Goal: Task Accomplishment & Management: Use online tool/utility

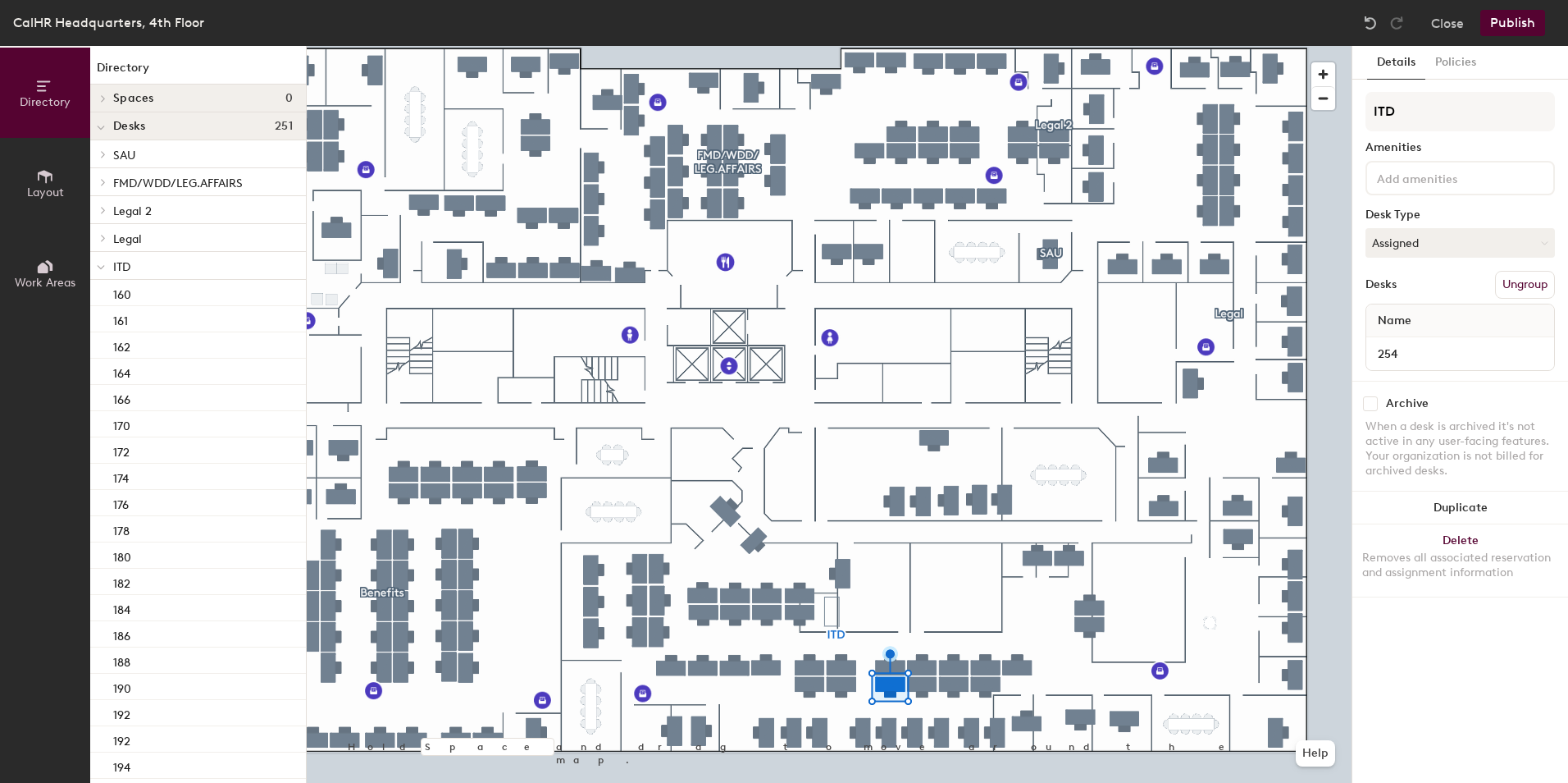
click at [844, 46] on div at bounding box center [829, 46] width 1045 height 0
drag, startPoint x: 61, startPoint y: 191, endPoint x: 81, endPoint y: 198, distance: 21.2
click at [62, 192] on span "Layout" at bounding box center [45, 192] width 37 height 14
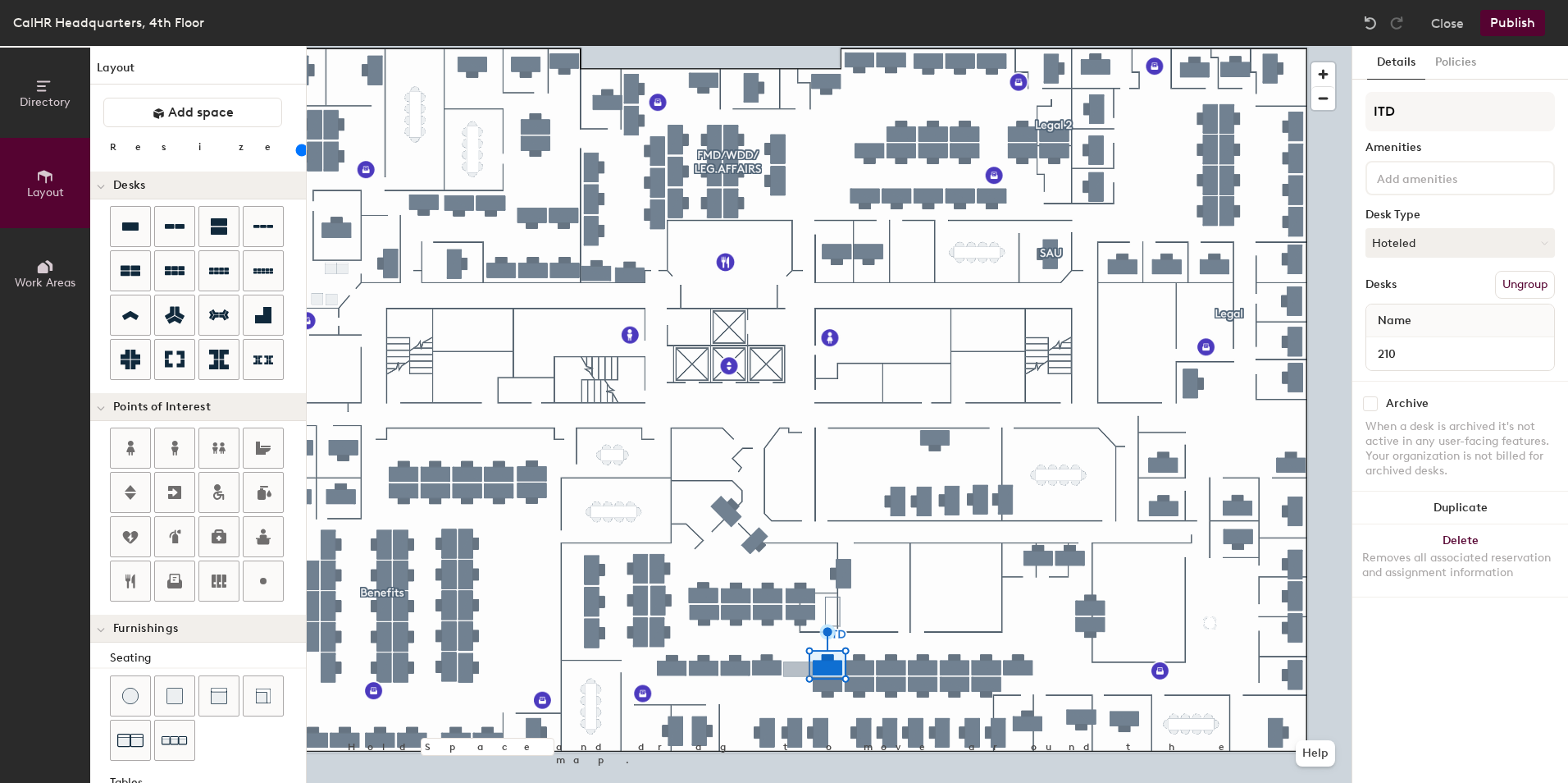
click at [798, 668] on div "Directory Layout Work Areas Layout Add space Resize Desks Points of Interest Fu…" at bounding box center [784, 414] width 1568 height 737
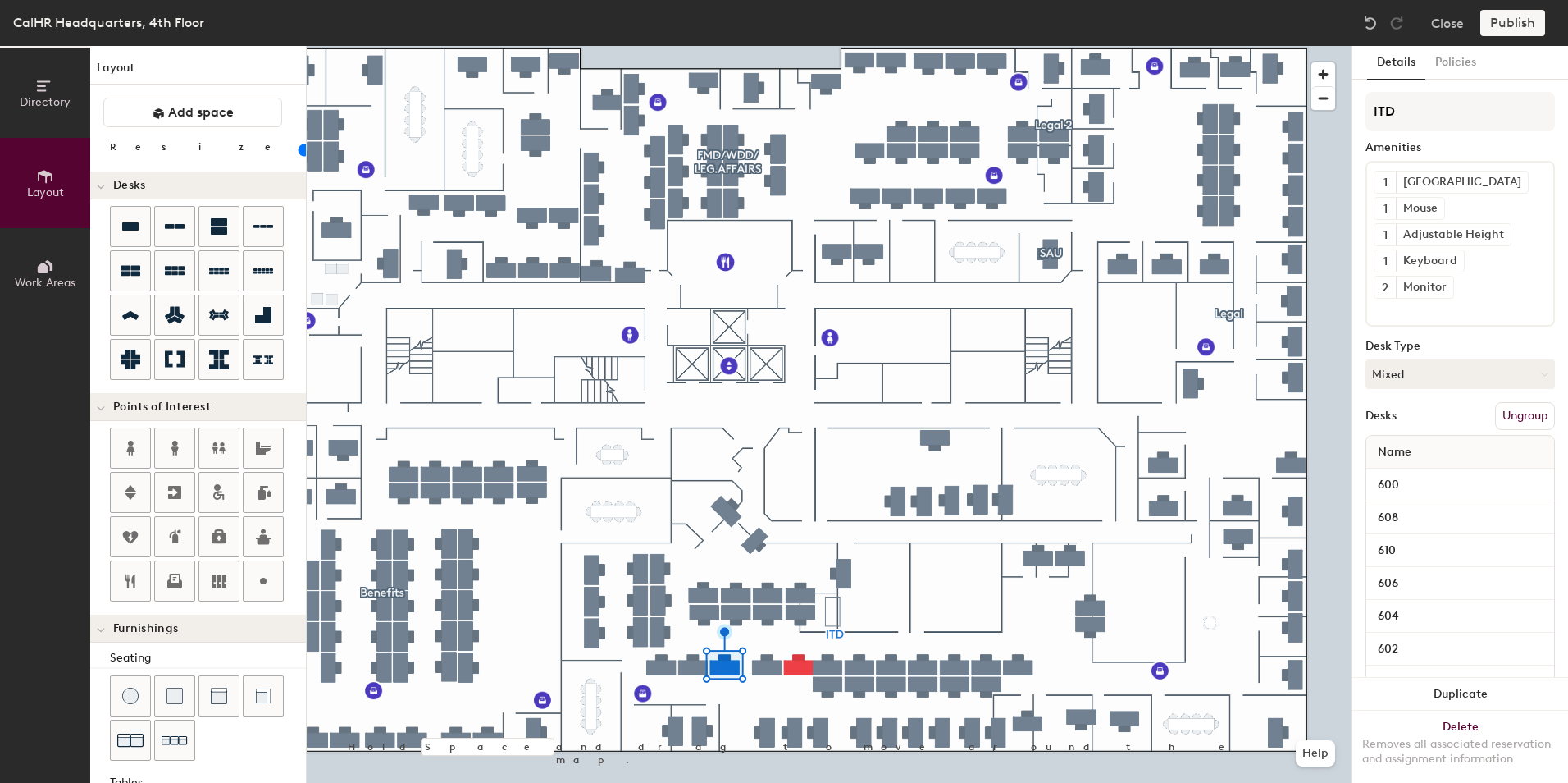
type input "140"
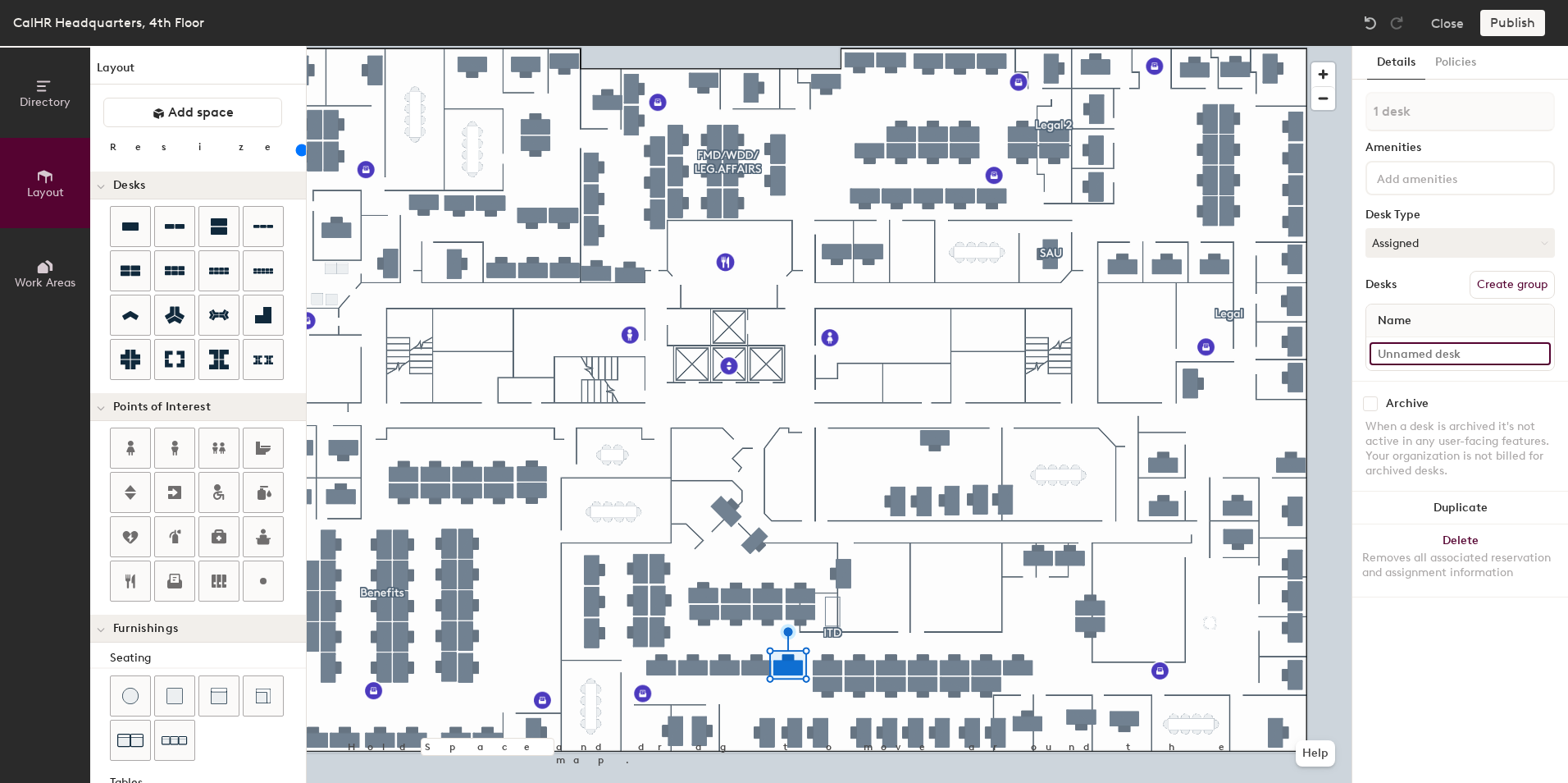
click at [1386, 362] on input at bounding box center [1460, 353] width 182 height 23
type input "208"
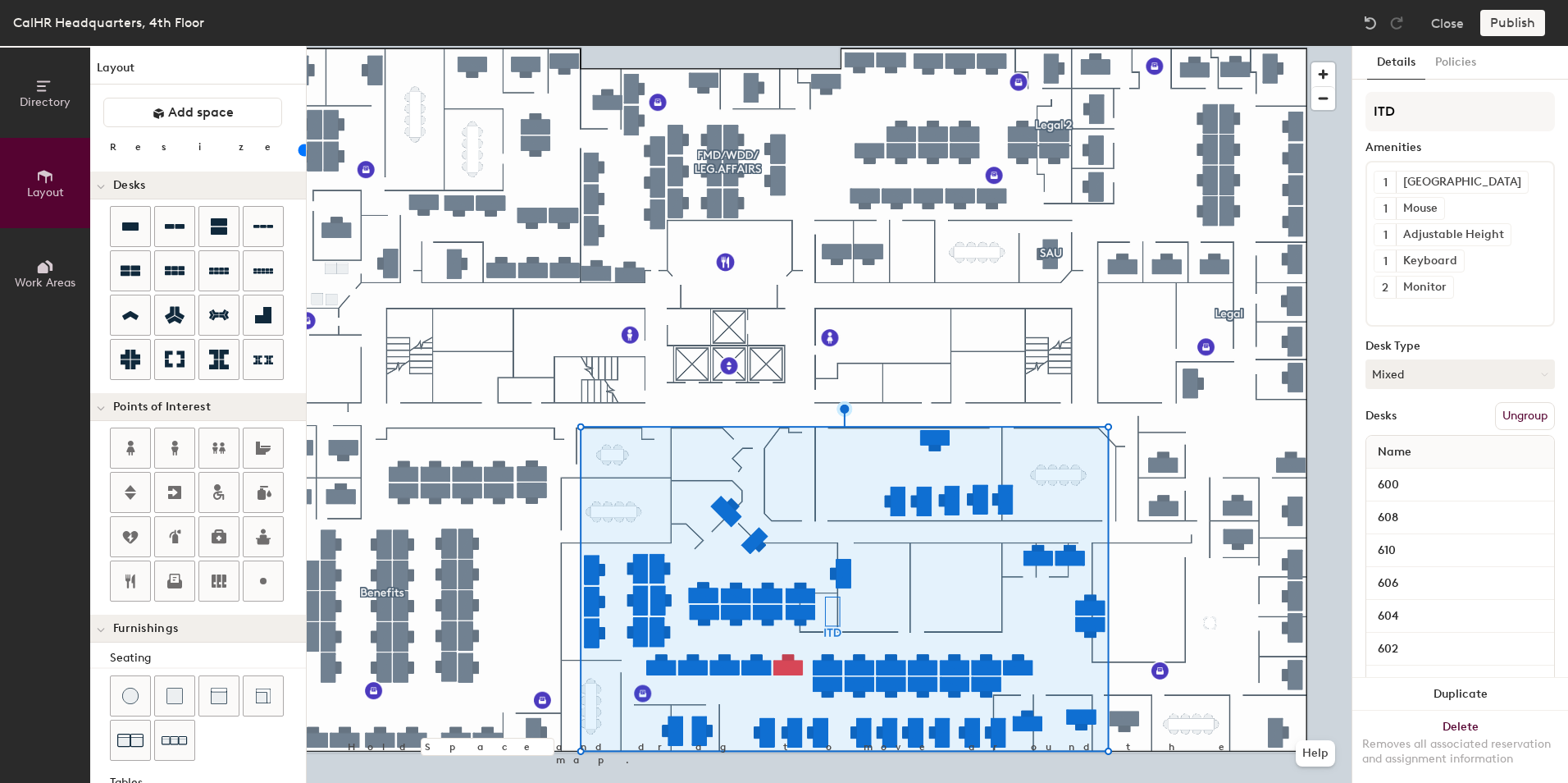
type input "140"
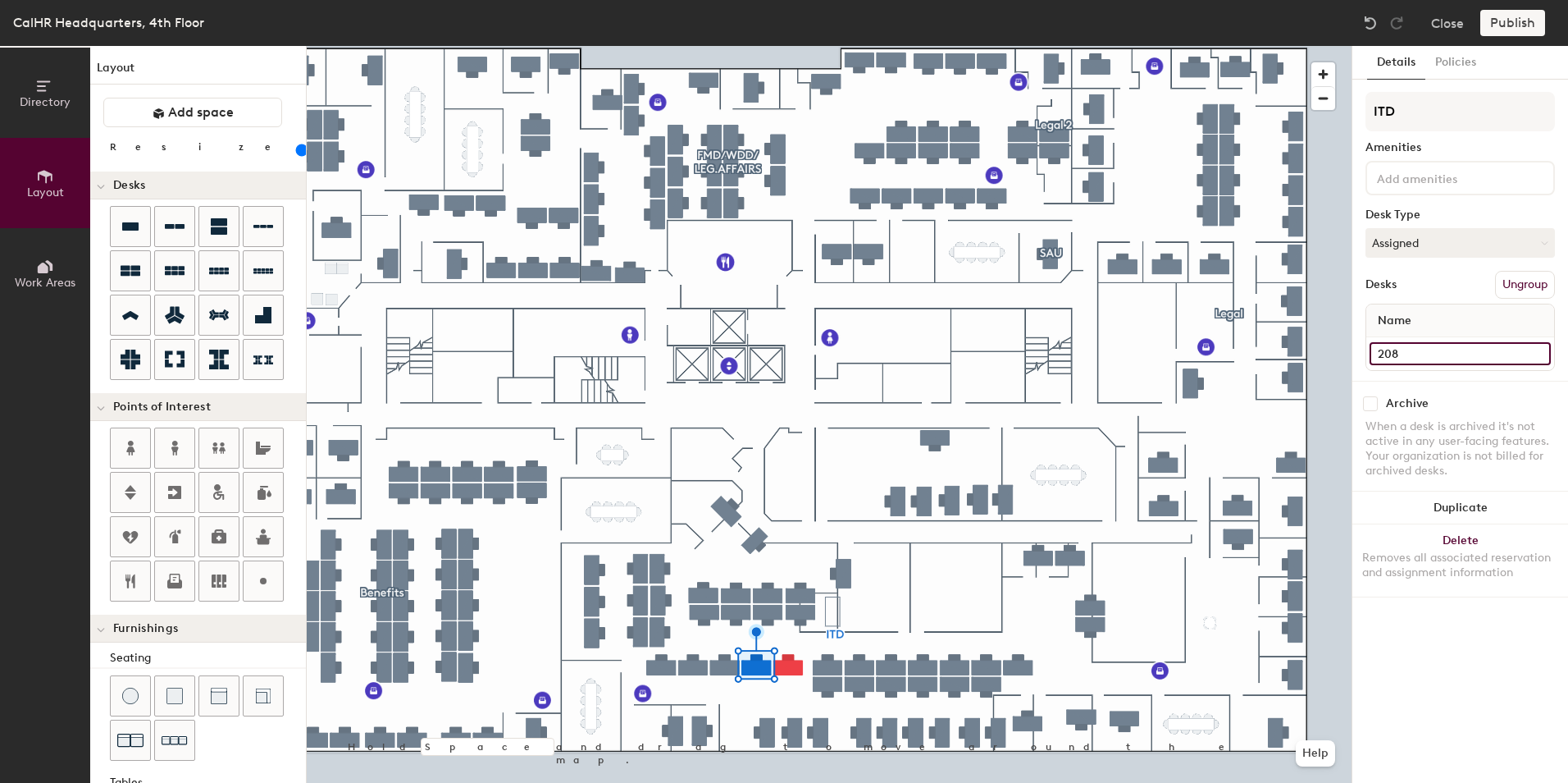
click at [1392, 358] on input "208" at bounding box center [1460, 353] width 182 height 23
type input "206"
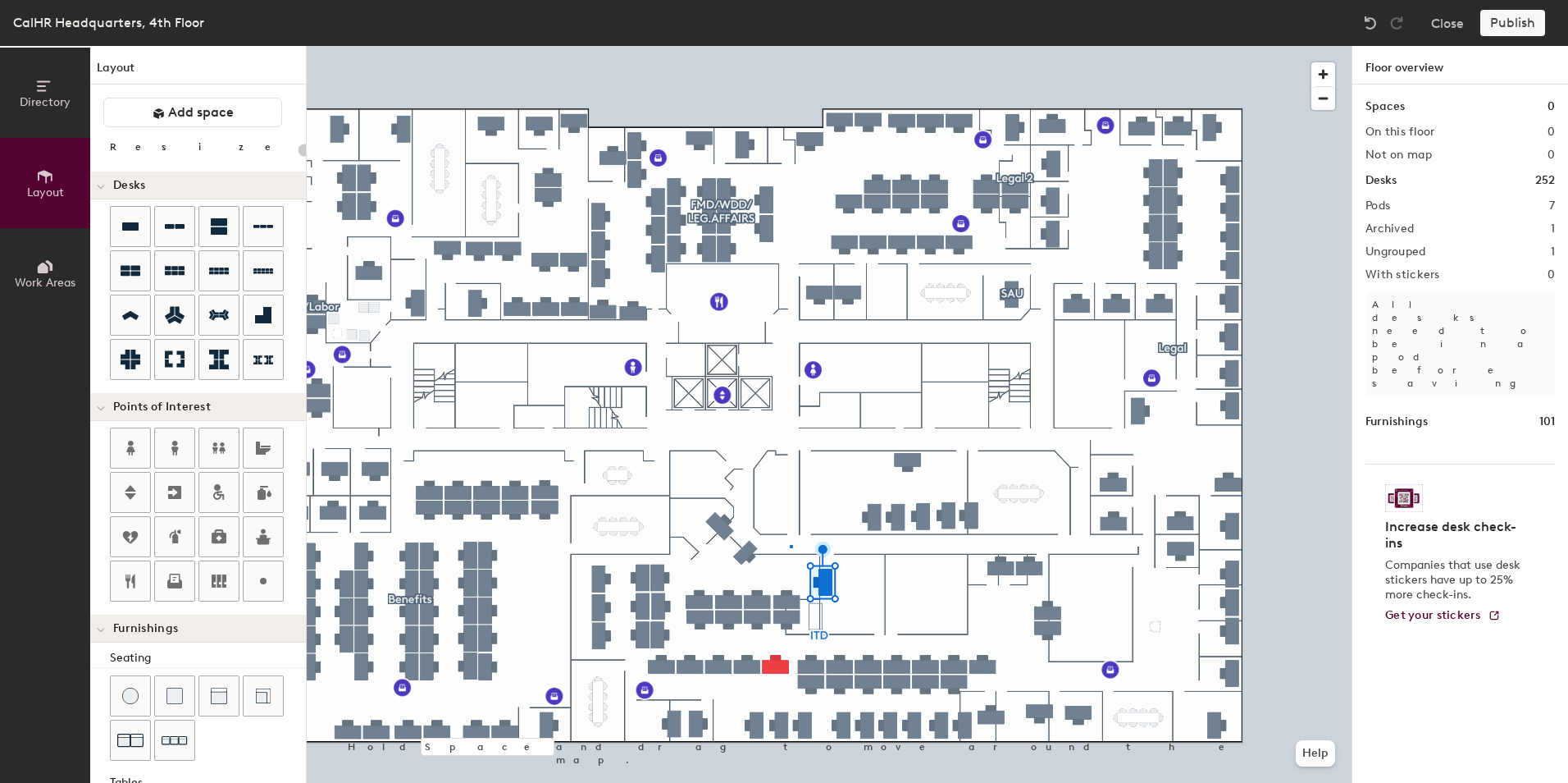
click at [791, 46] on div at bounding box center [829, 46] width 1045 height 0
type input "20"
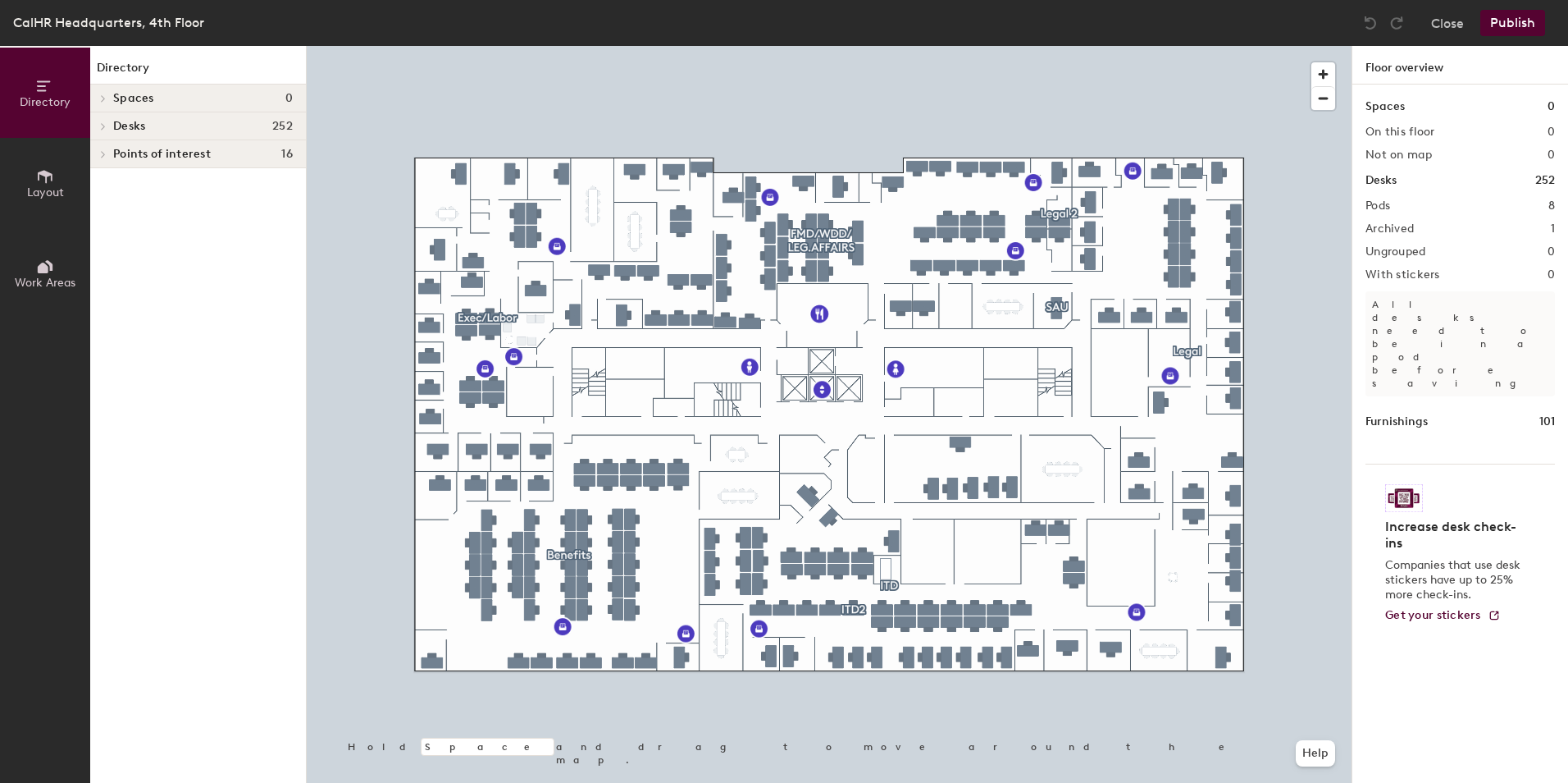
click at [1510, 16] on button "Publish" at bounding box center [1513, 23] width 65 height 26
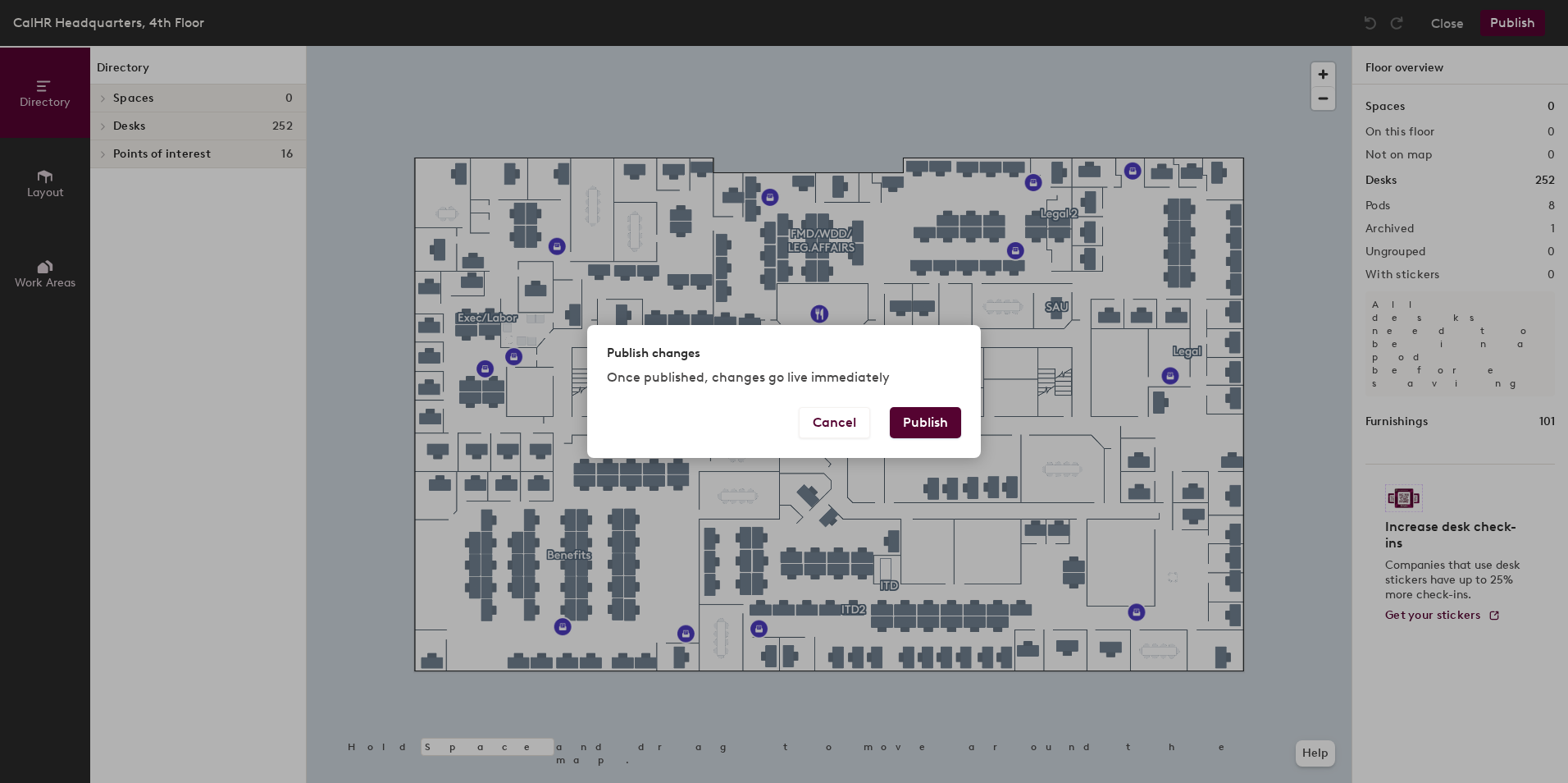
click at [913, 426] on button "Publish" at bounding box center [926, 422] width 71 height 31
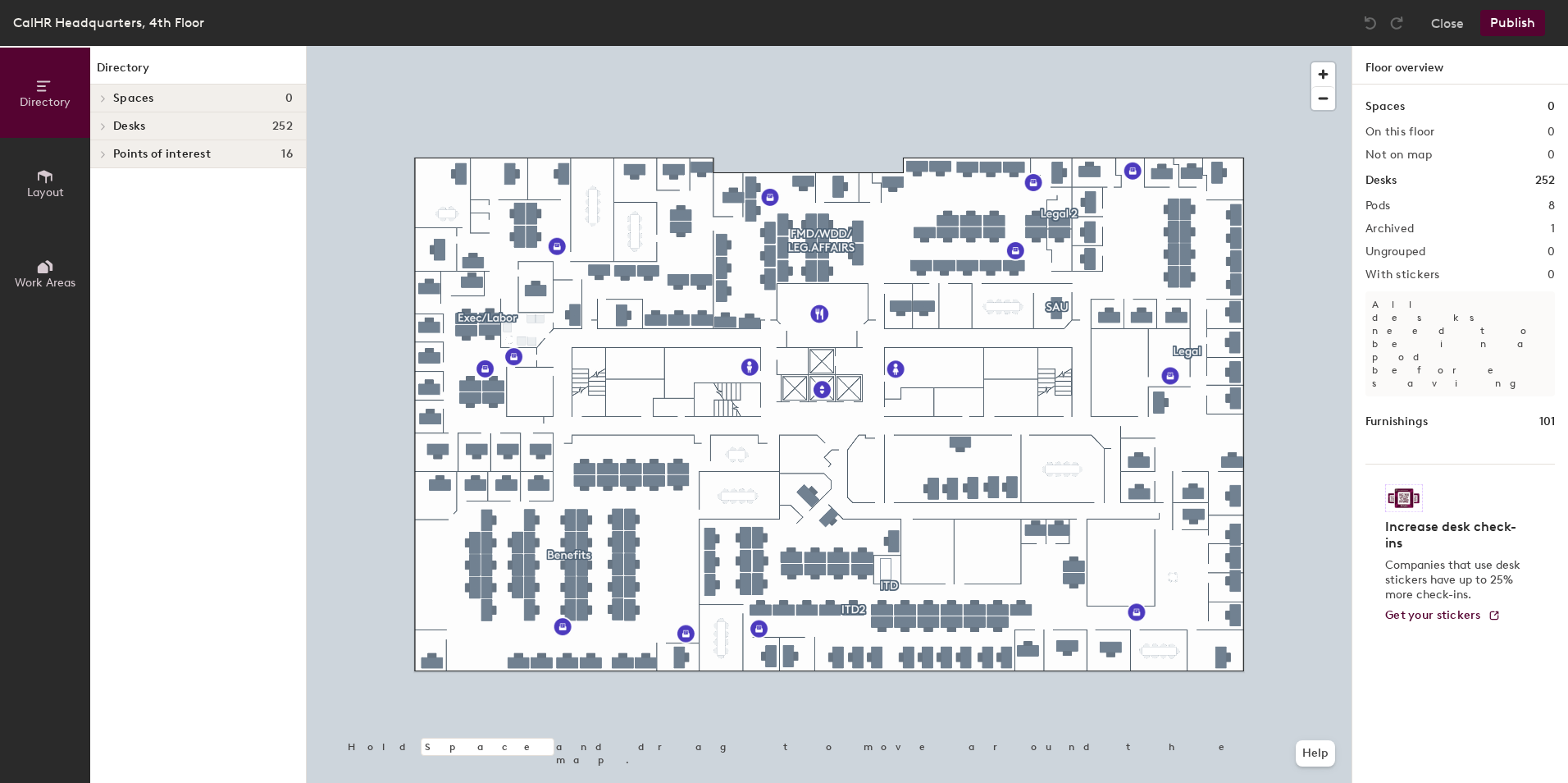
click at [1502, 17] on button "Publish" at bounding box center [1513, 23] width 65 height 26
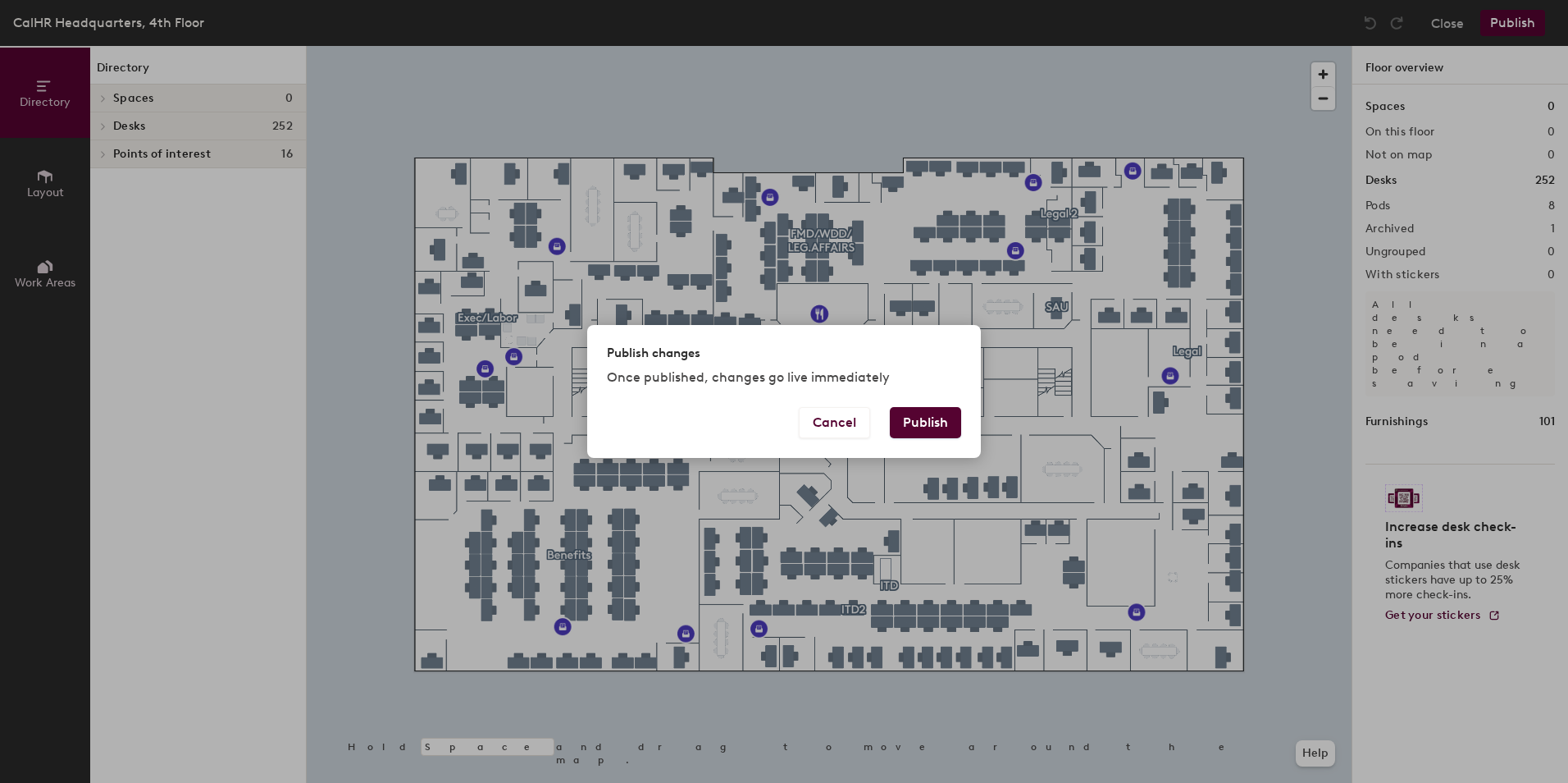
click at [913, 409] on button "Publish" at bounding box center [926, 422] width 71 height 31
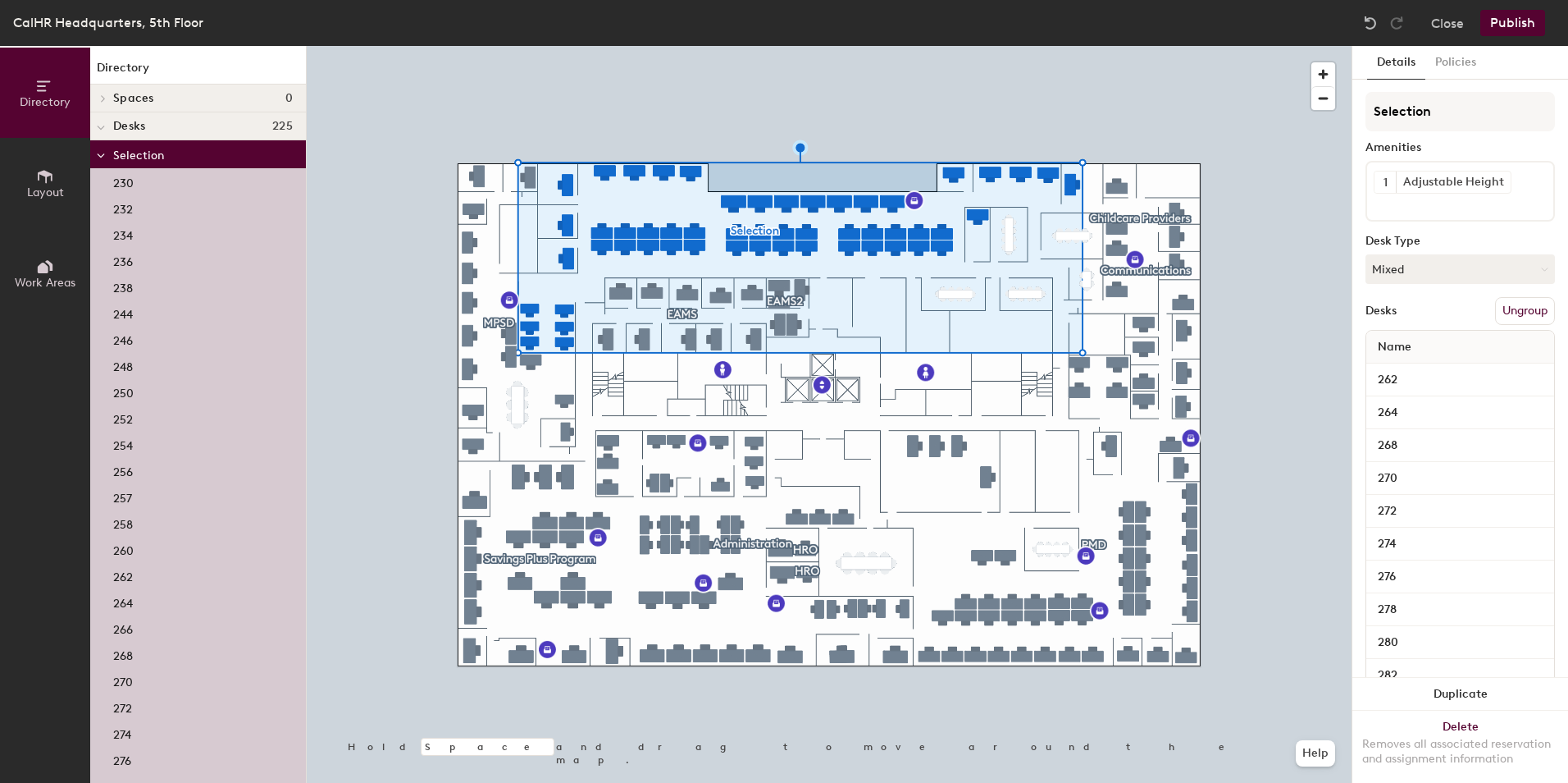
click at [1498, 308] on button "Ungroup" at bounding box center [1525, 311] width 60 height 28
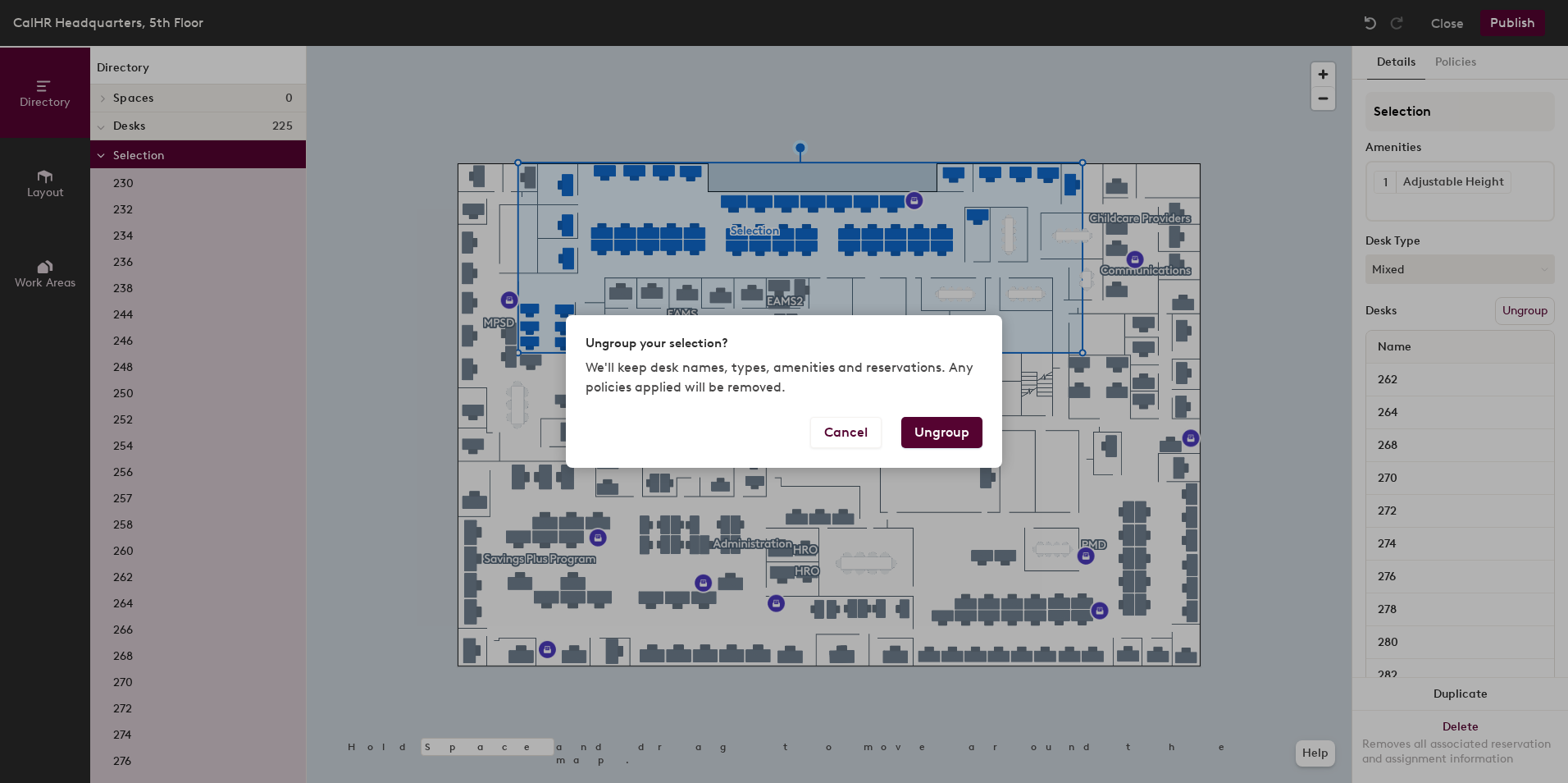
click at [948, 436] on button "Ungroup" at bounding box center [942, 432] width 81 height 31
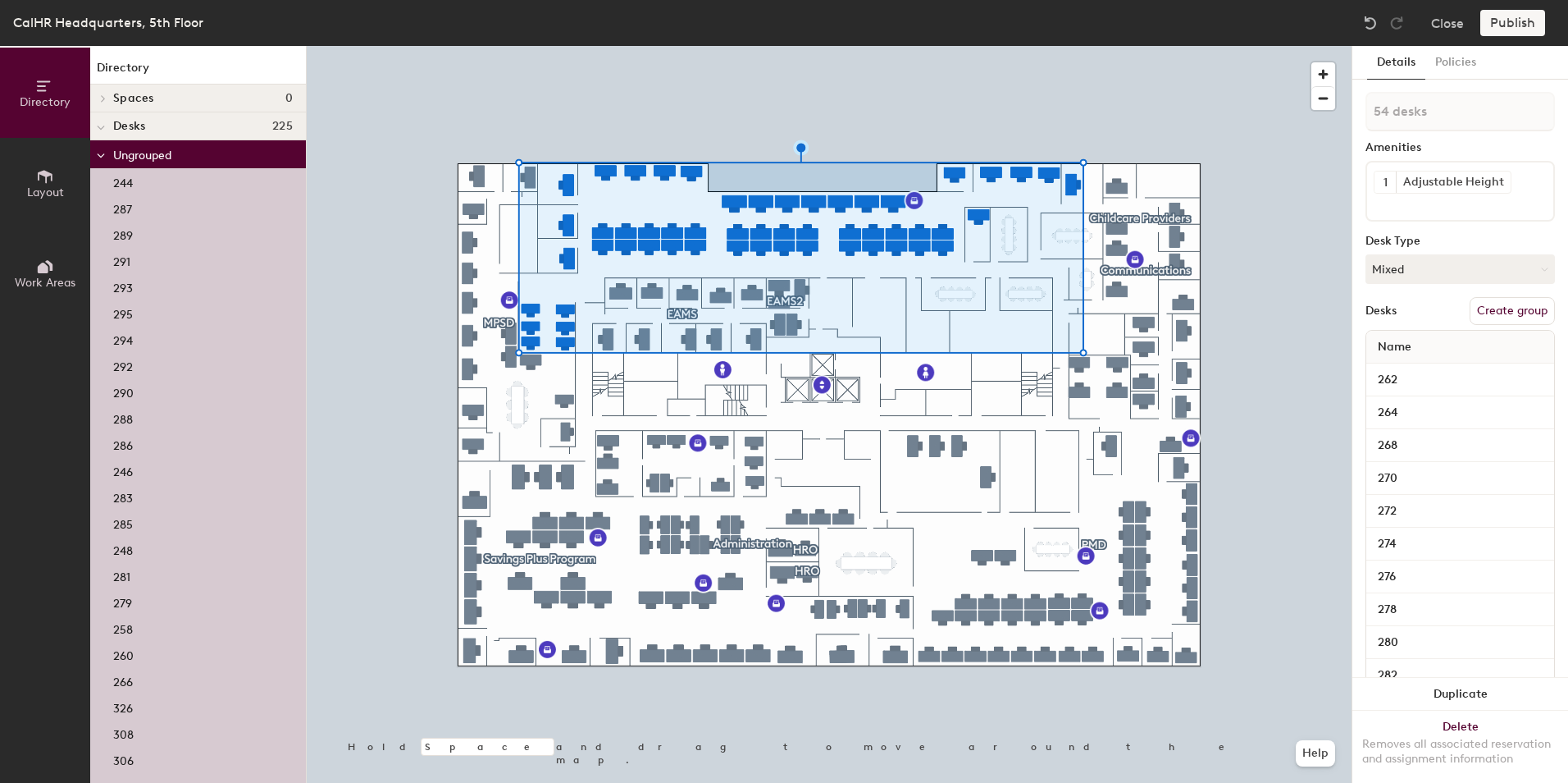
type input "1 desk"
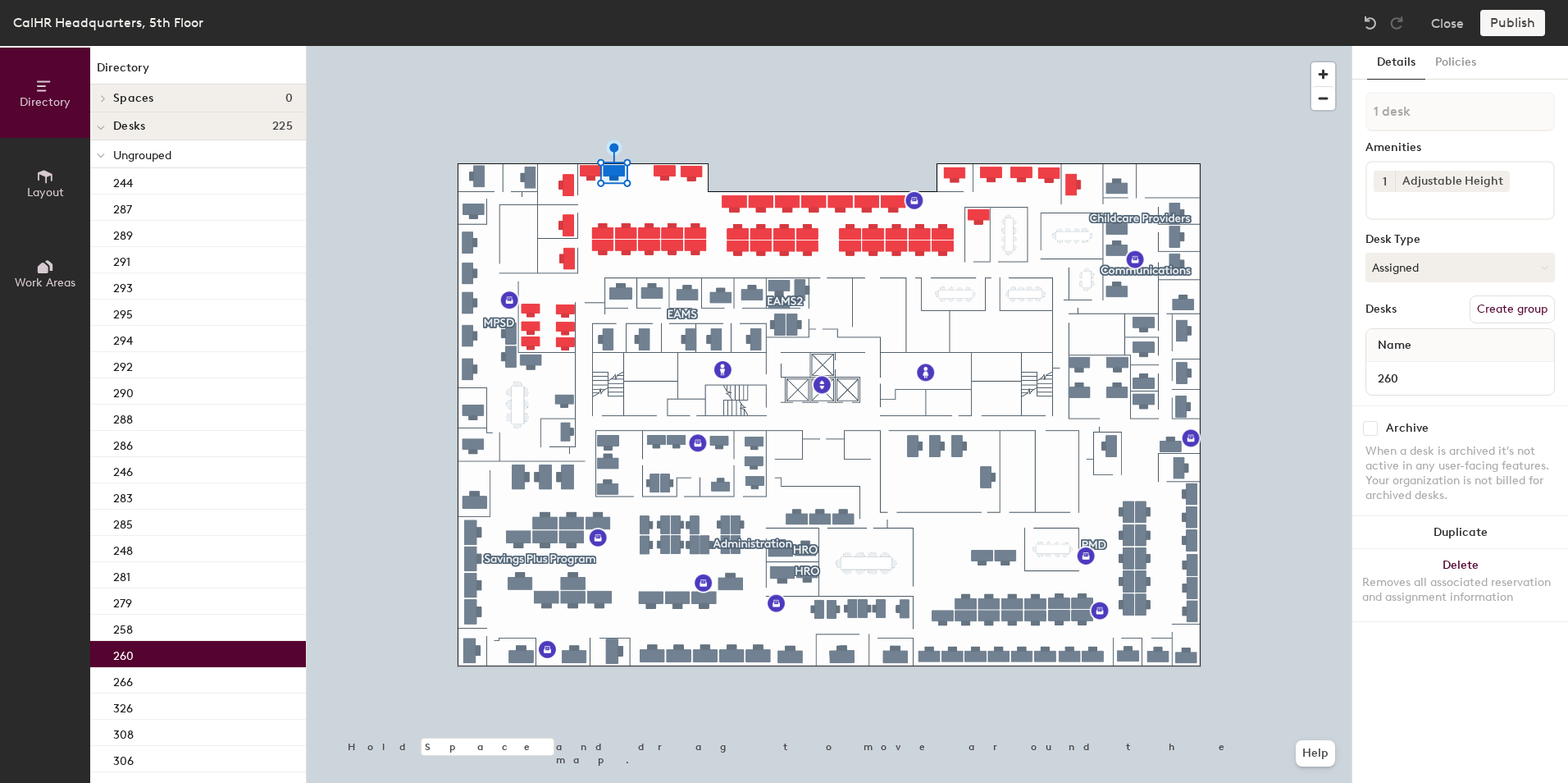
click at [36, 185] on button "Layout" at bounding box center [45, 183] width 90 height 90
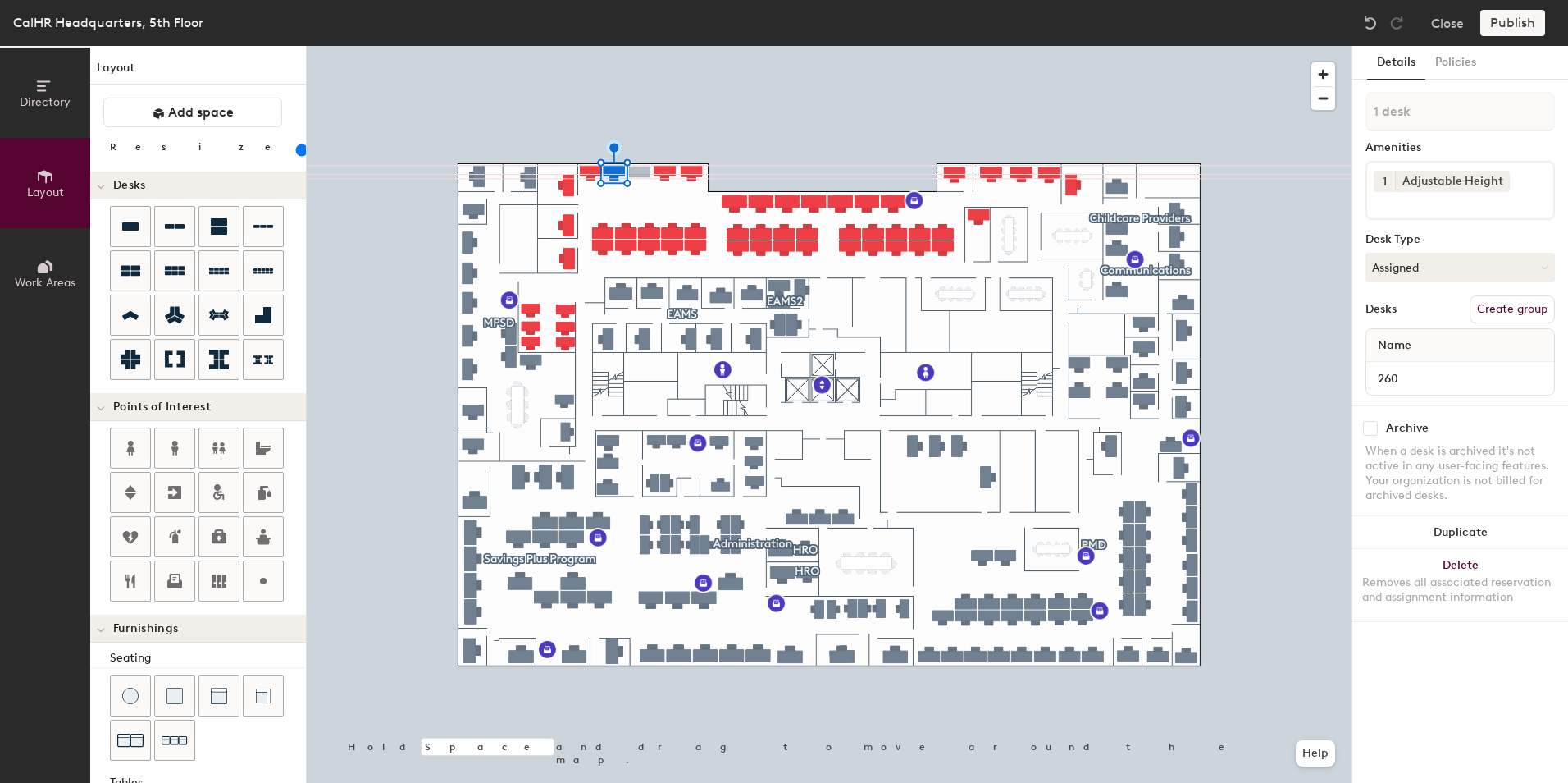
click at [639, 172] on div "Directory Layout Work Areas Layout Add space Resize Desks Points of Interest Fu…" at bounding box center [784, 414] width 1568 height 737
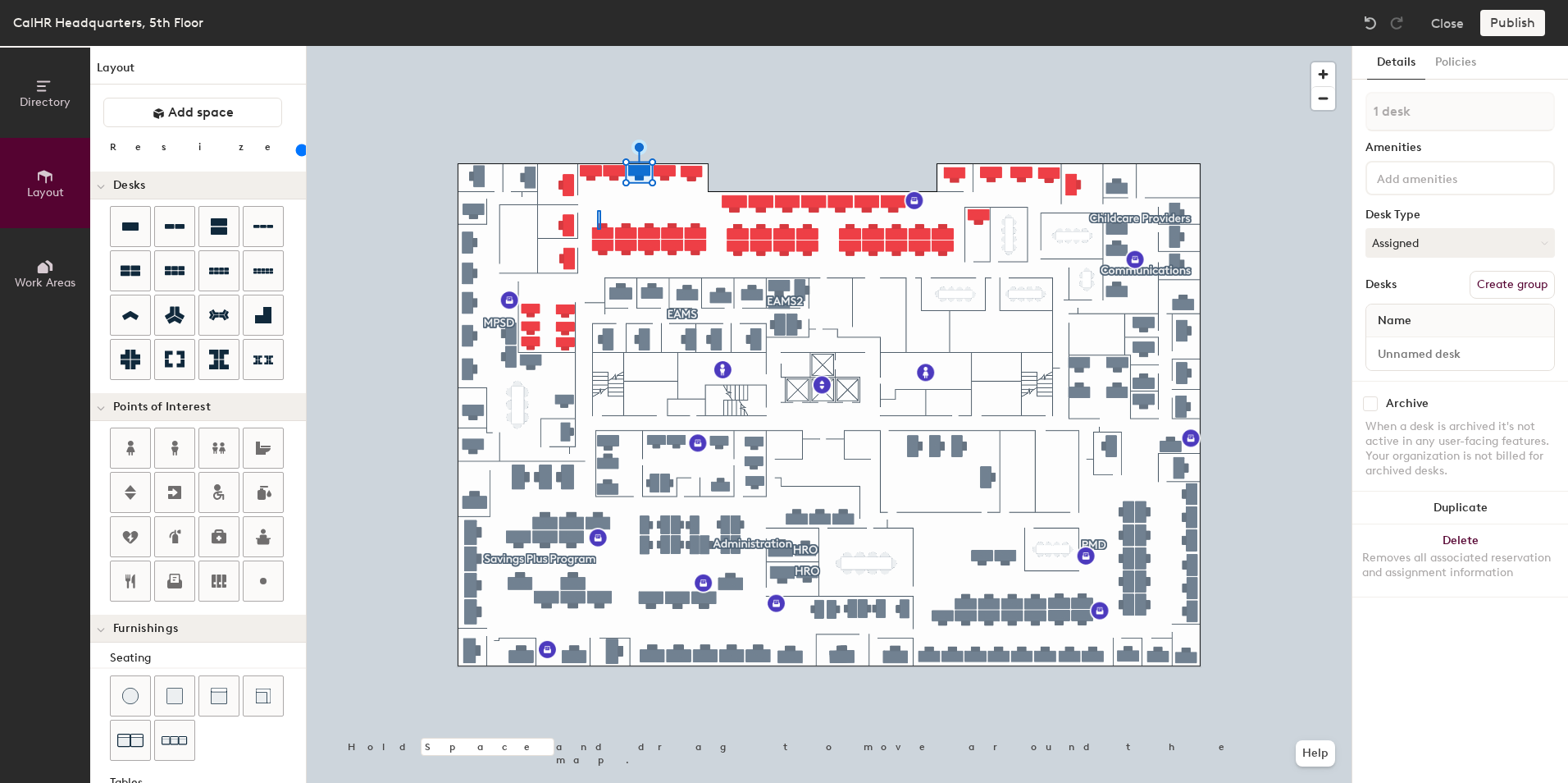
drag, startPoint x: 135, startPoint y: 222, endPoint x: 295, endPoint y: 222, distance: 160.0
click at [596, 46] on div at bounding box center [829, 46] width 1045 height 0
click at [620, 46] on div at bounding box center [829, 46] width 1045 height 0
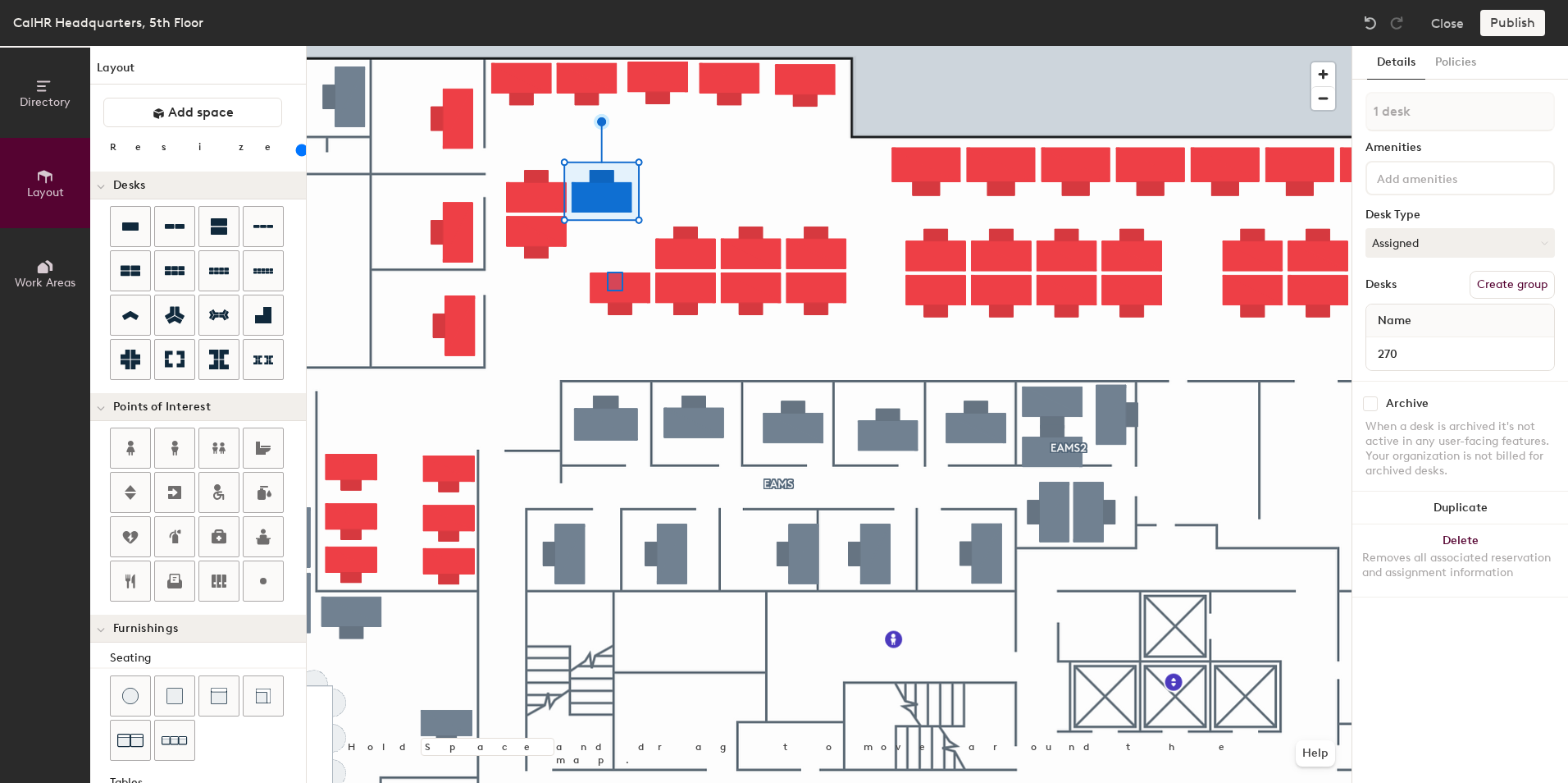
click at [607, 46] on div at bounding box center [829, 46] width 1045 height 0
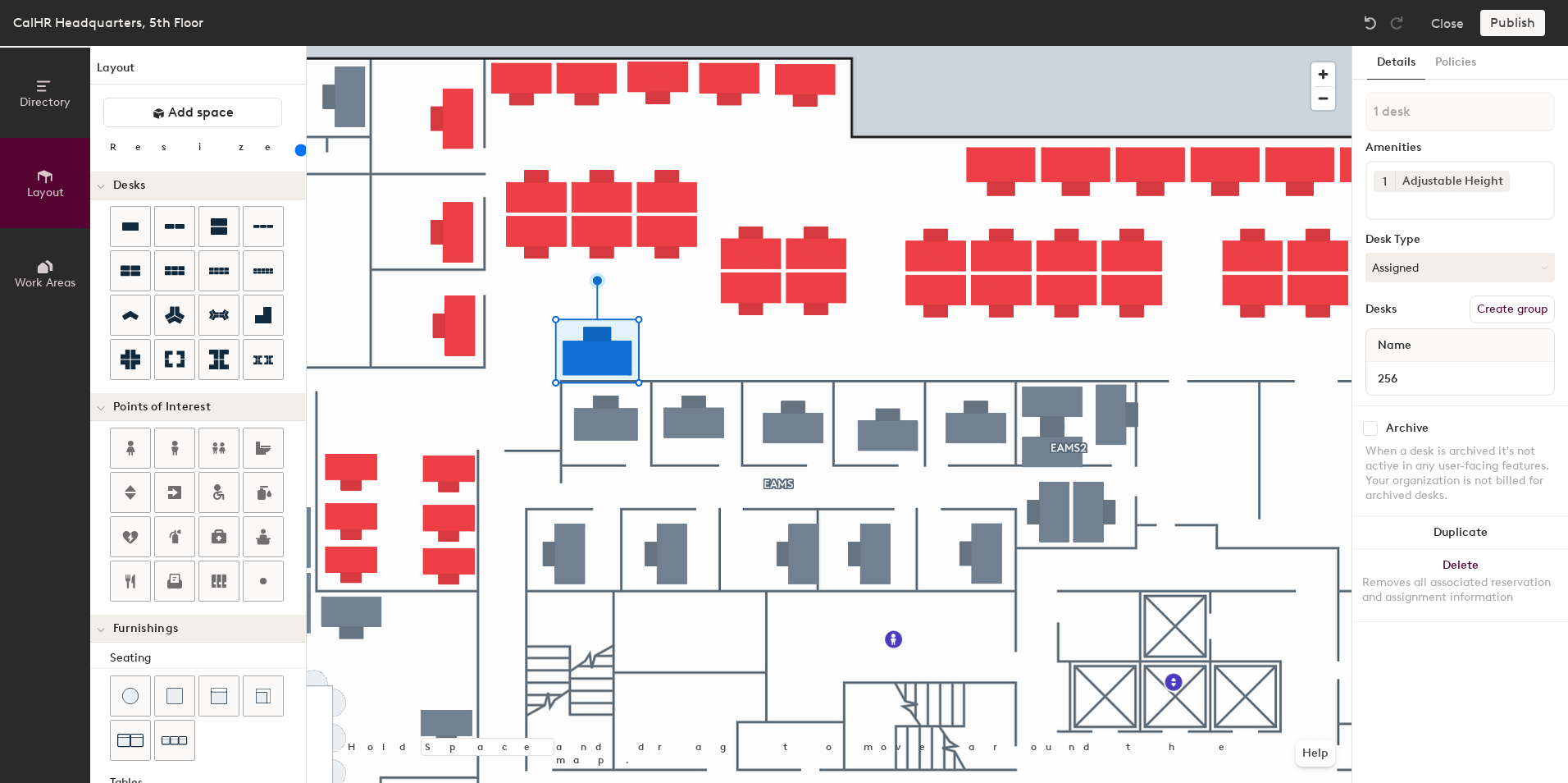
click at [989, 46] on div at bounding box center [829, 46] width 1045 height 0
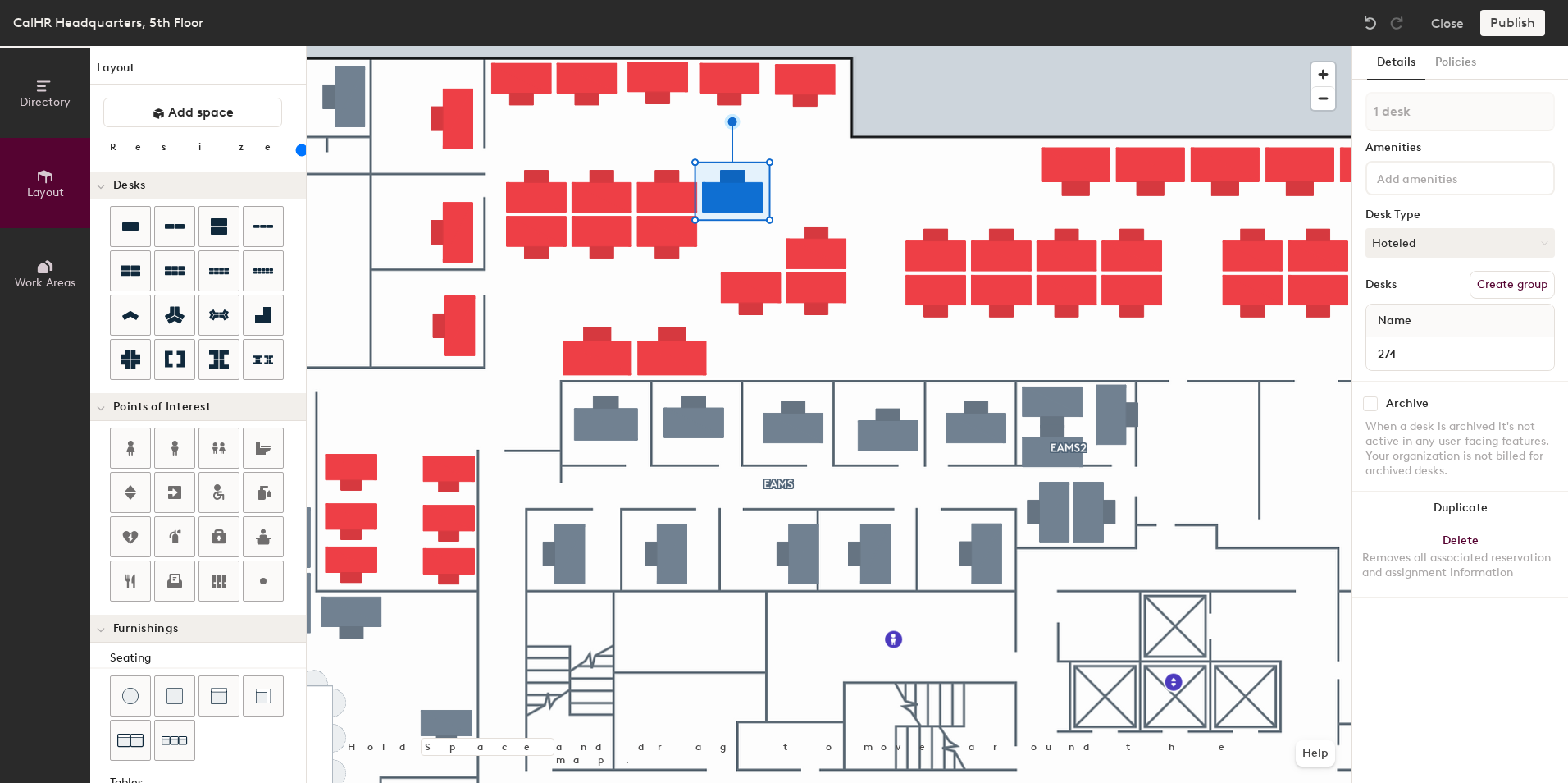
click at [755, 46] on div at bounding box center [829, 46] width 1045 height 0
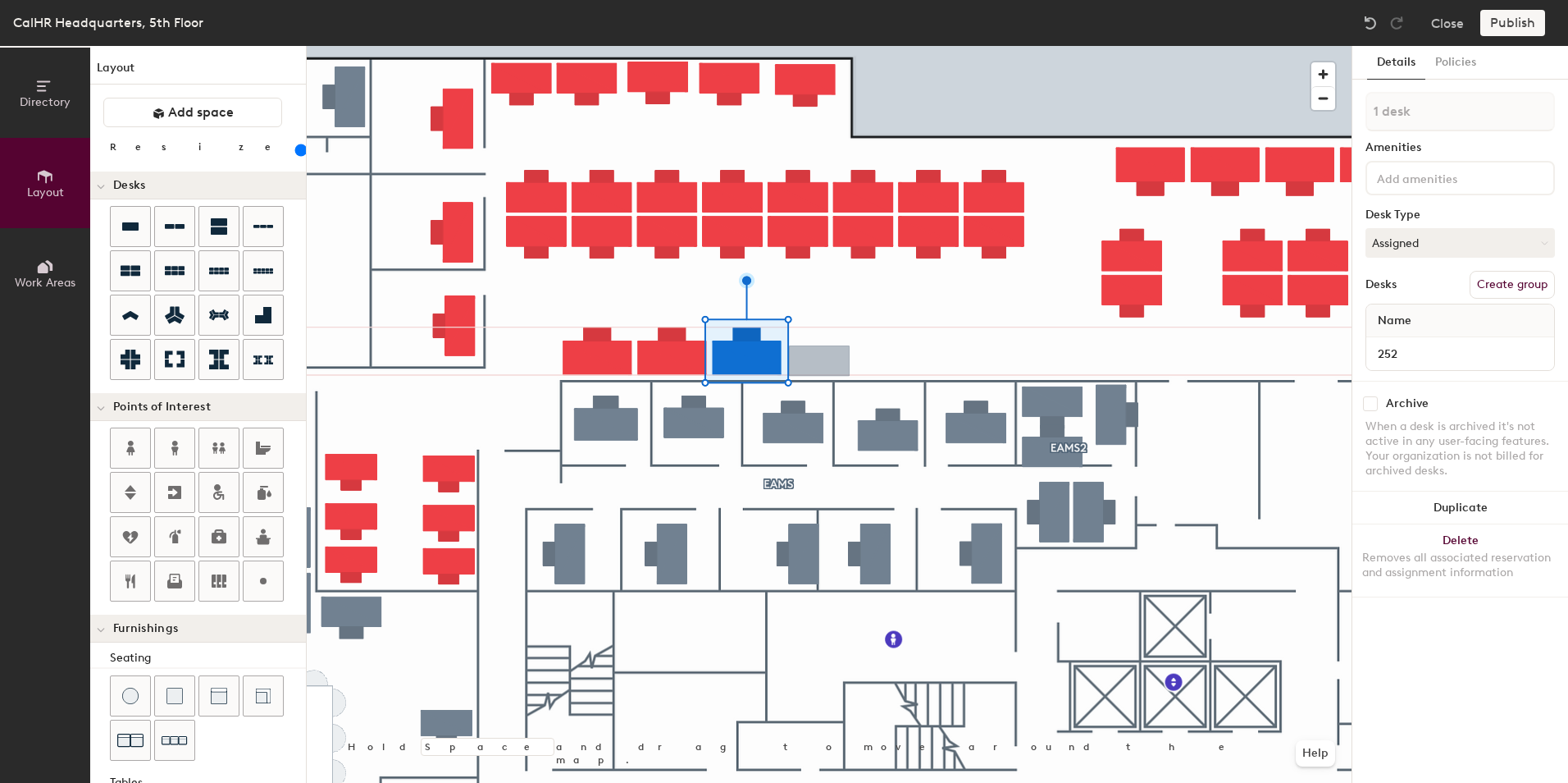
click at [819, 362] on div "Directory Layout Work Areas Layout Add space Resize Desks Points of Interest Fu…" at bounding box center [784, 414] width 1568 height 737
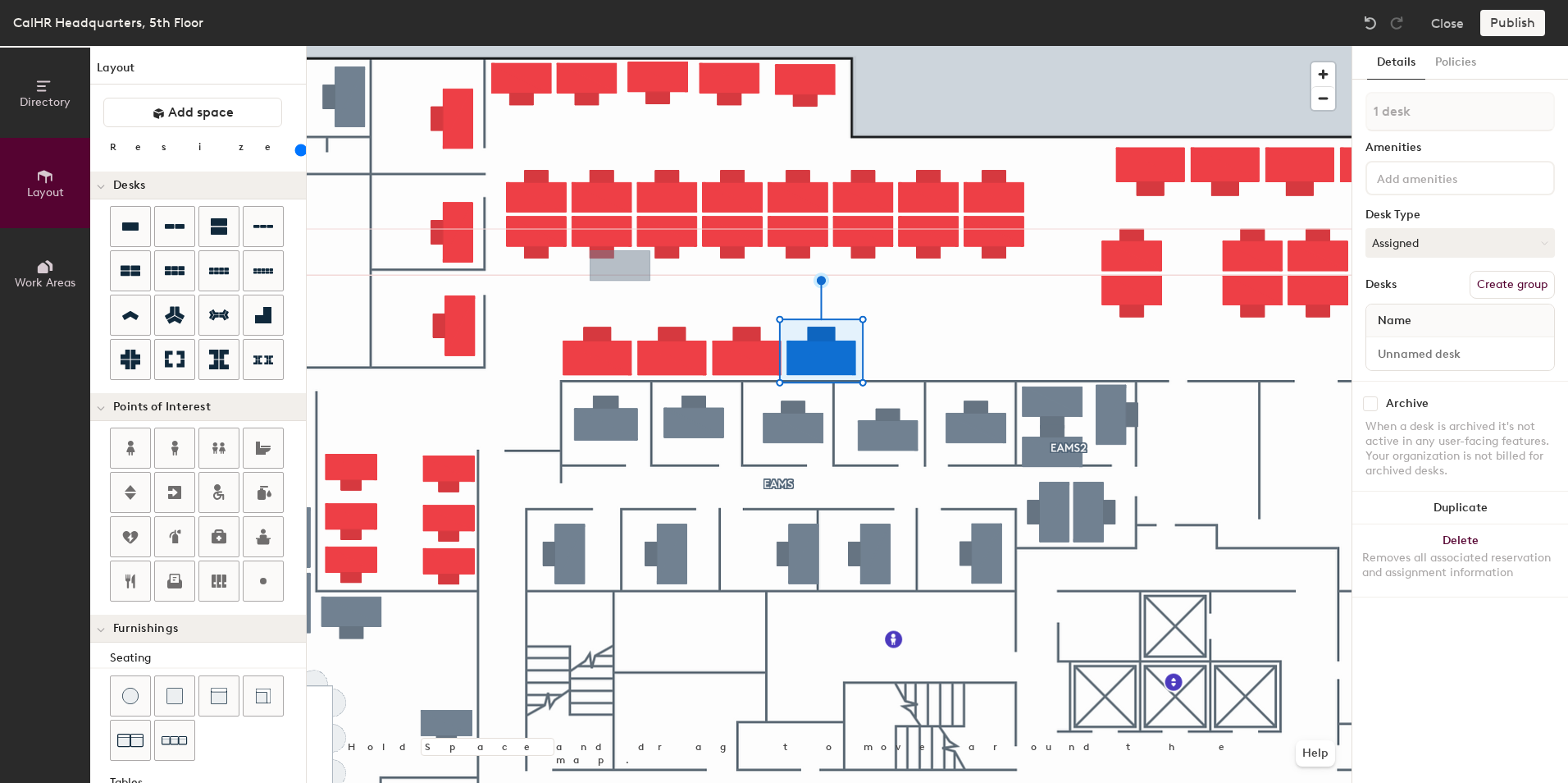
click at [901, 359] on div "Directory Layout Work Areas Layout Add space Resize Desks Points of Interest Fu…" at bounding box center [784, 414] width 1568 height 737
type input "140"
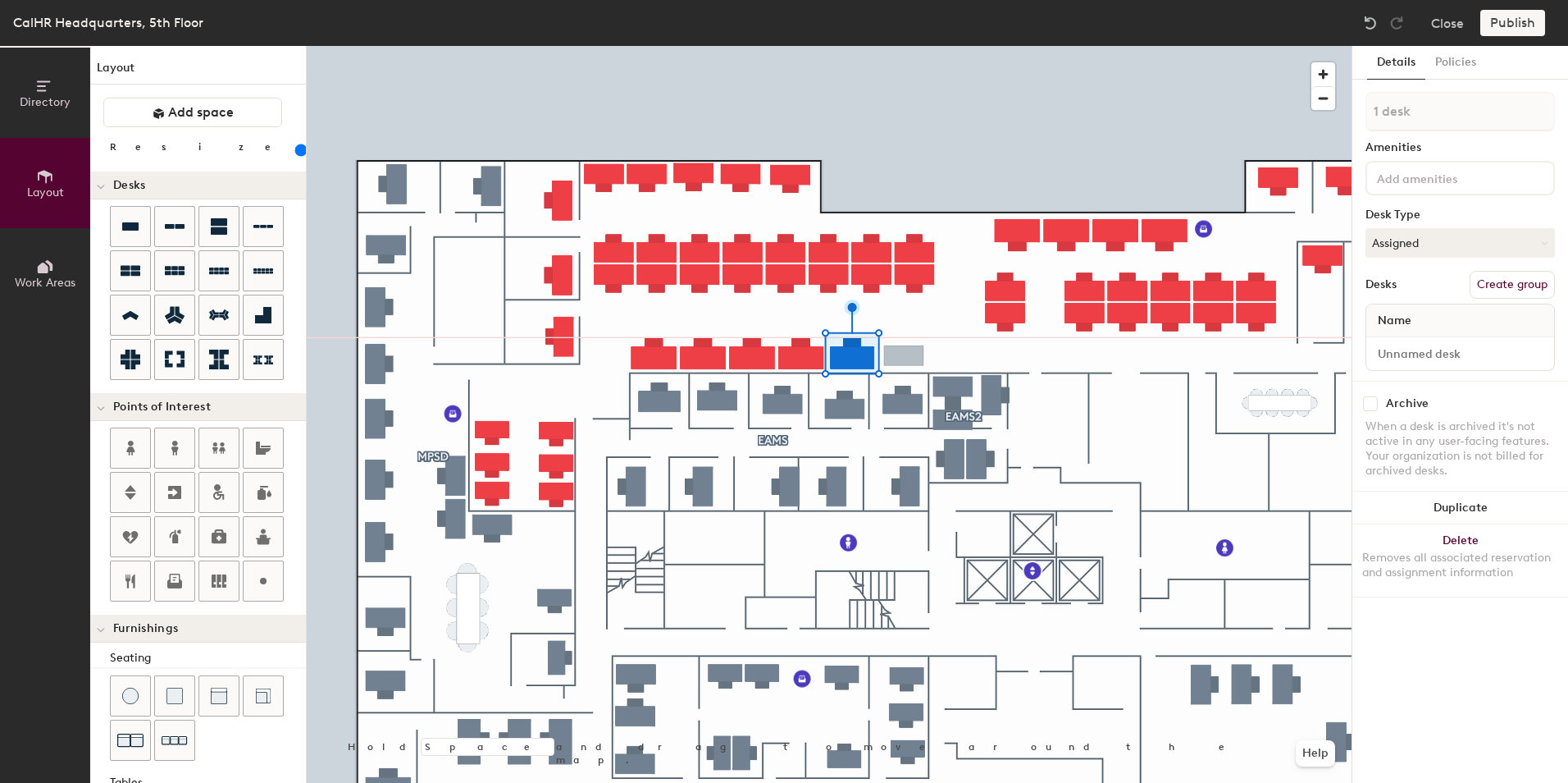
click at [904, 356] on div "Directory Layout Work Areas Layout Add space Resize Desks Points of Interest Fu…" at bounding box center [784, 414] width 1568 height 737
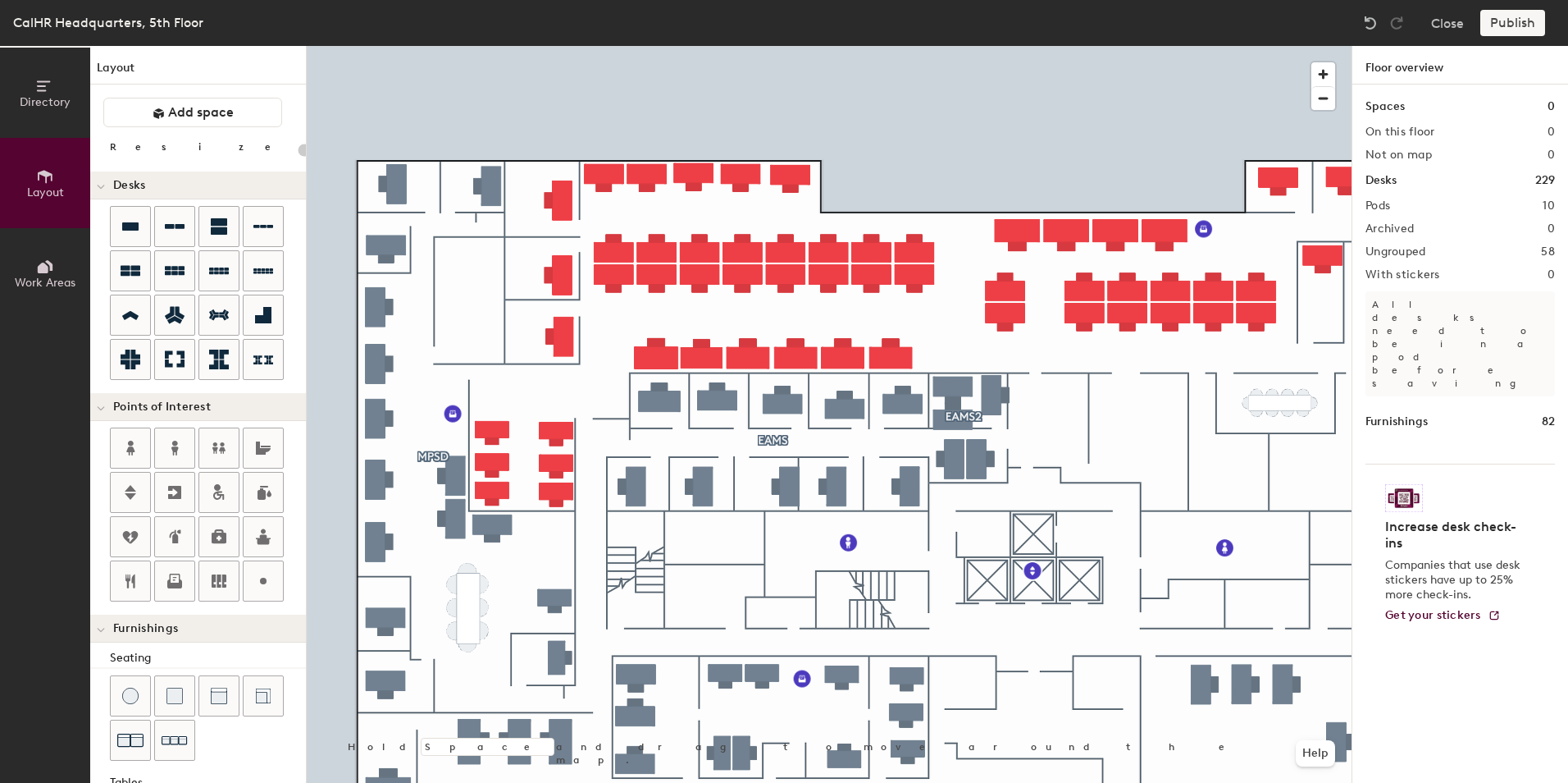
click at [939, 353] on div "Directory Layout Work Areas Layout Add space Resize Desks Points of Interest Fu…" at bounding box center [784, 414] width 1568 height 737
click at [937, 358] on div "Directory Layout Work Areas Layout Add space Resize Desks Points of Interest Fu…" at bounding box center [784, 414] width 1568 height 737
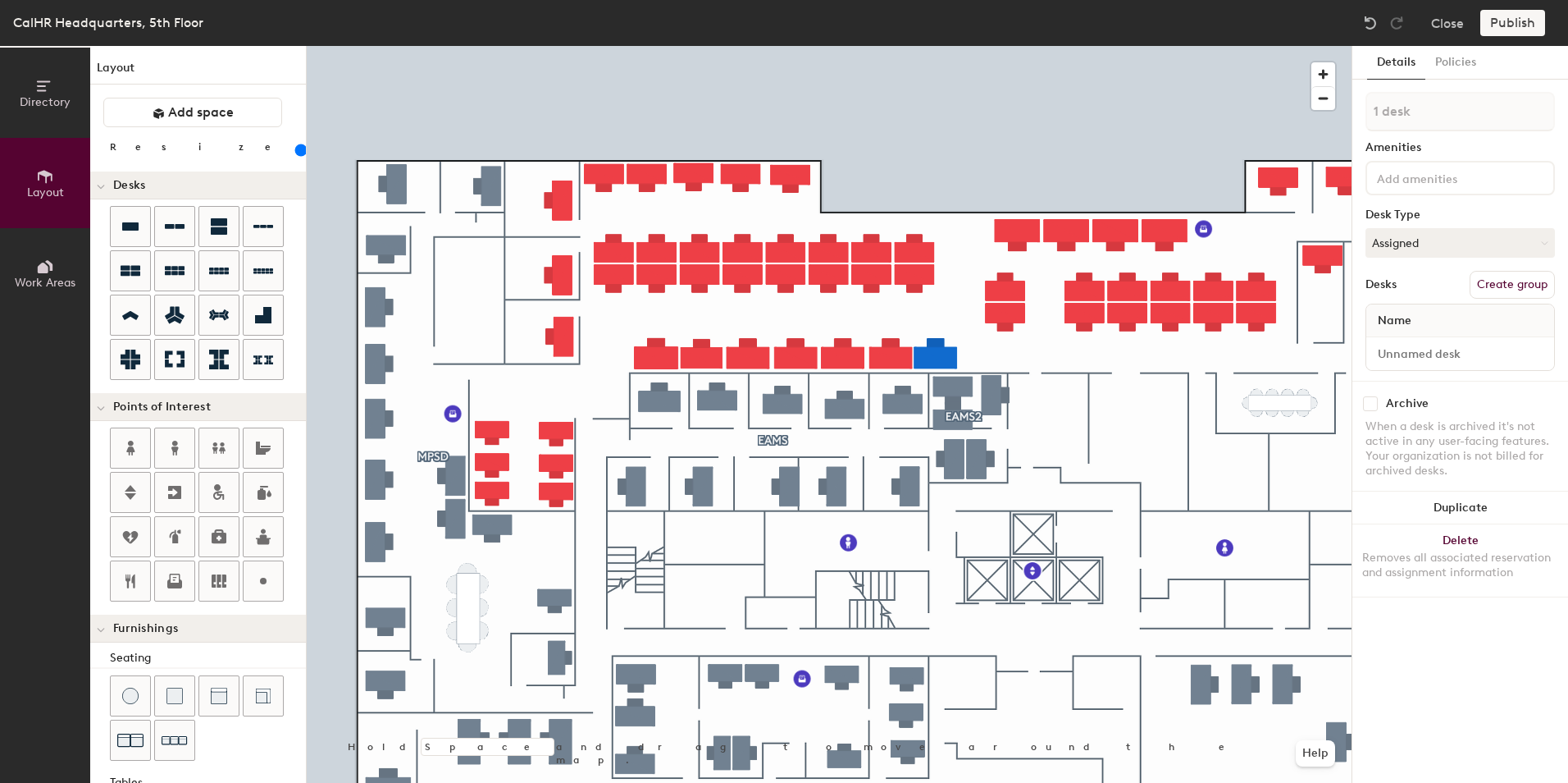
type input "140"
click at [983, 358] on div "Directory Layout Work Areas Layout Add space Resize Desks Points of Interest Fu…" at bounding box center [784, 414] width 1568 height 737
drag, startPoint x: 135, startPoint y: 228, endPoint x: 1064, endPoint y: 340, distance: 935.7
click at [1063, 46] on div at bounding box center [829, 46] width 1045 height 0
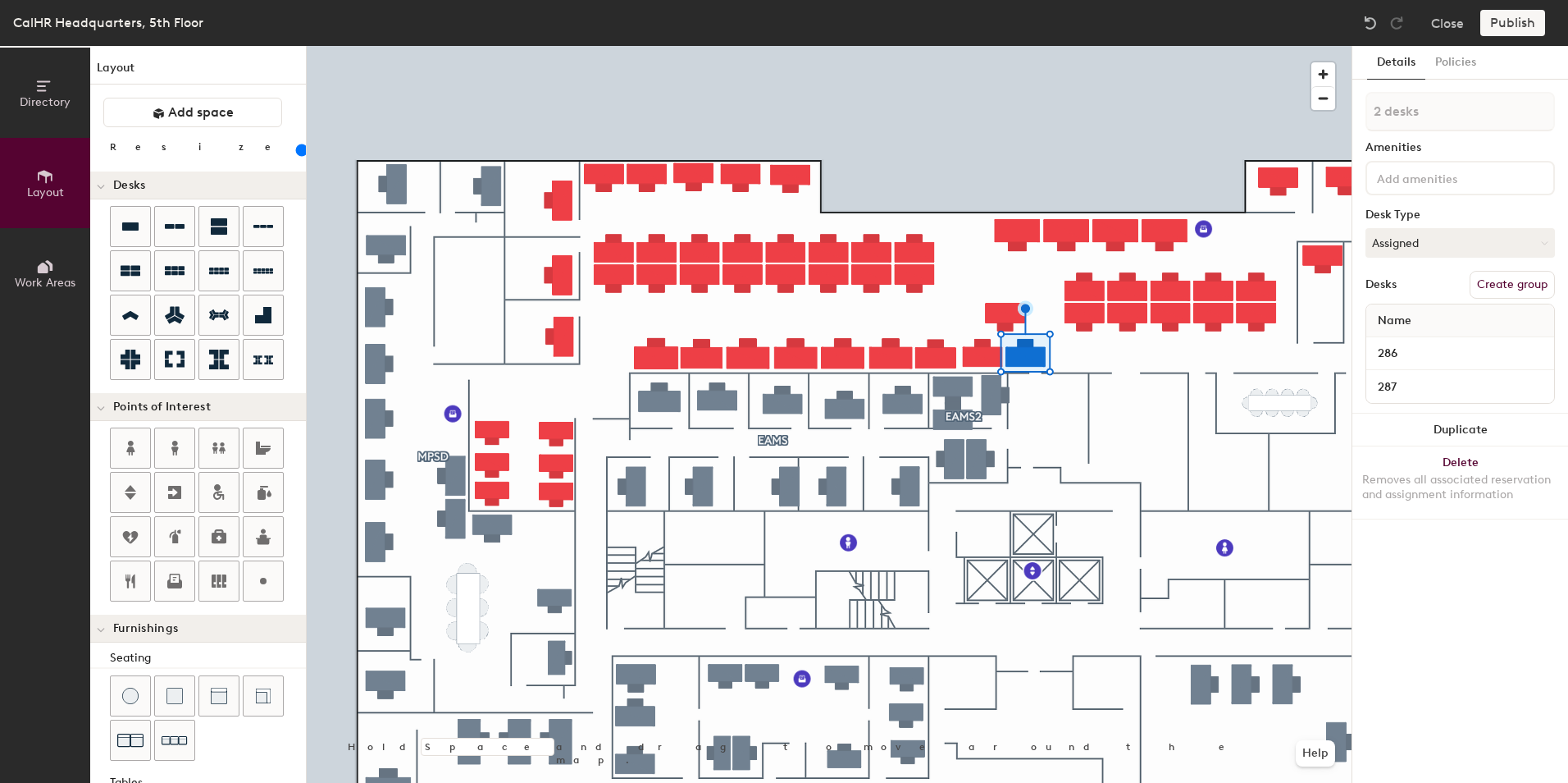
type input "1 desk"
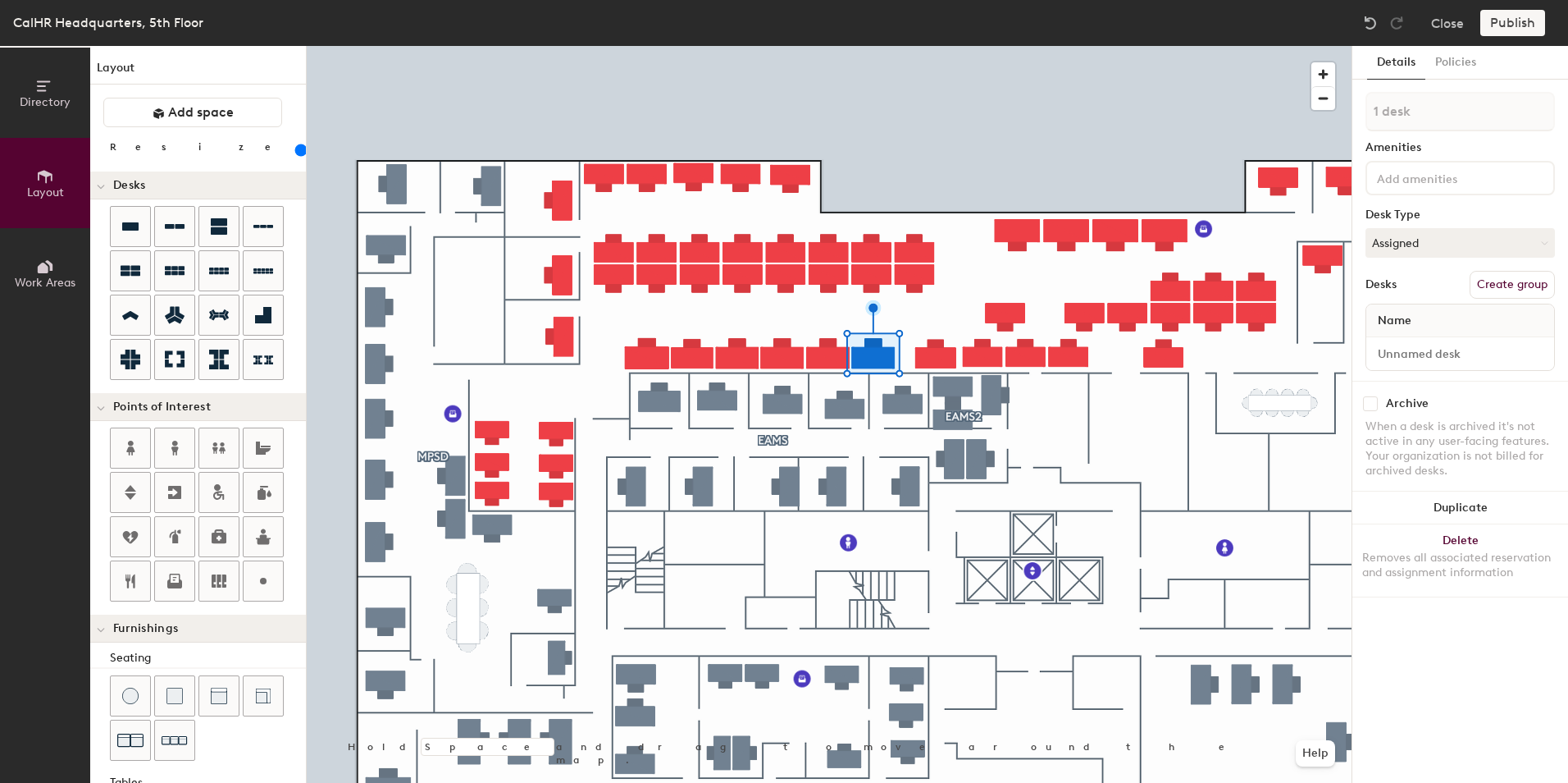
type input "140"
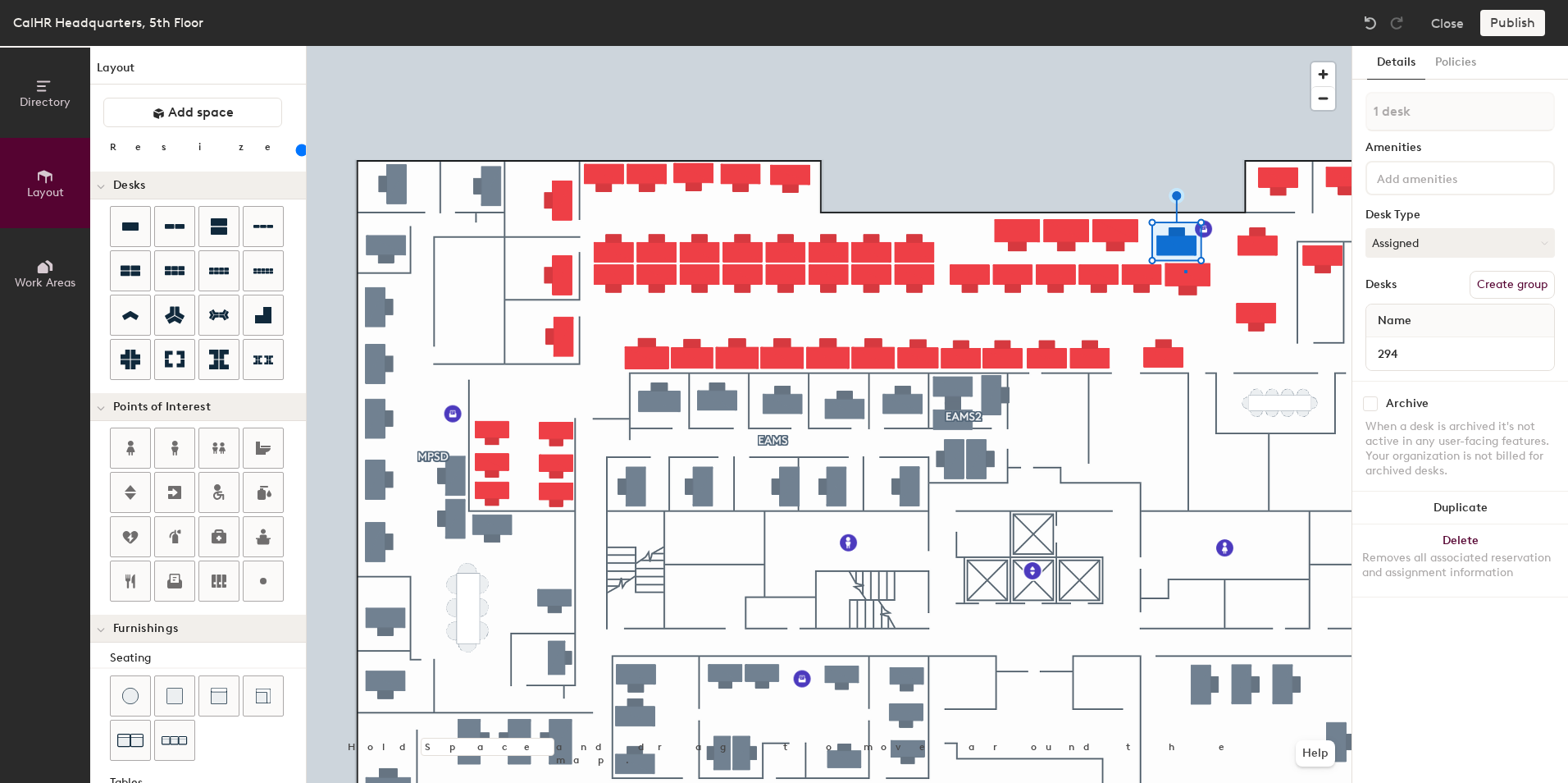
click at [1185, 46] on div at bounding box center [829, 46] width 1045 height 0
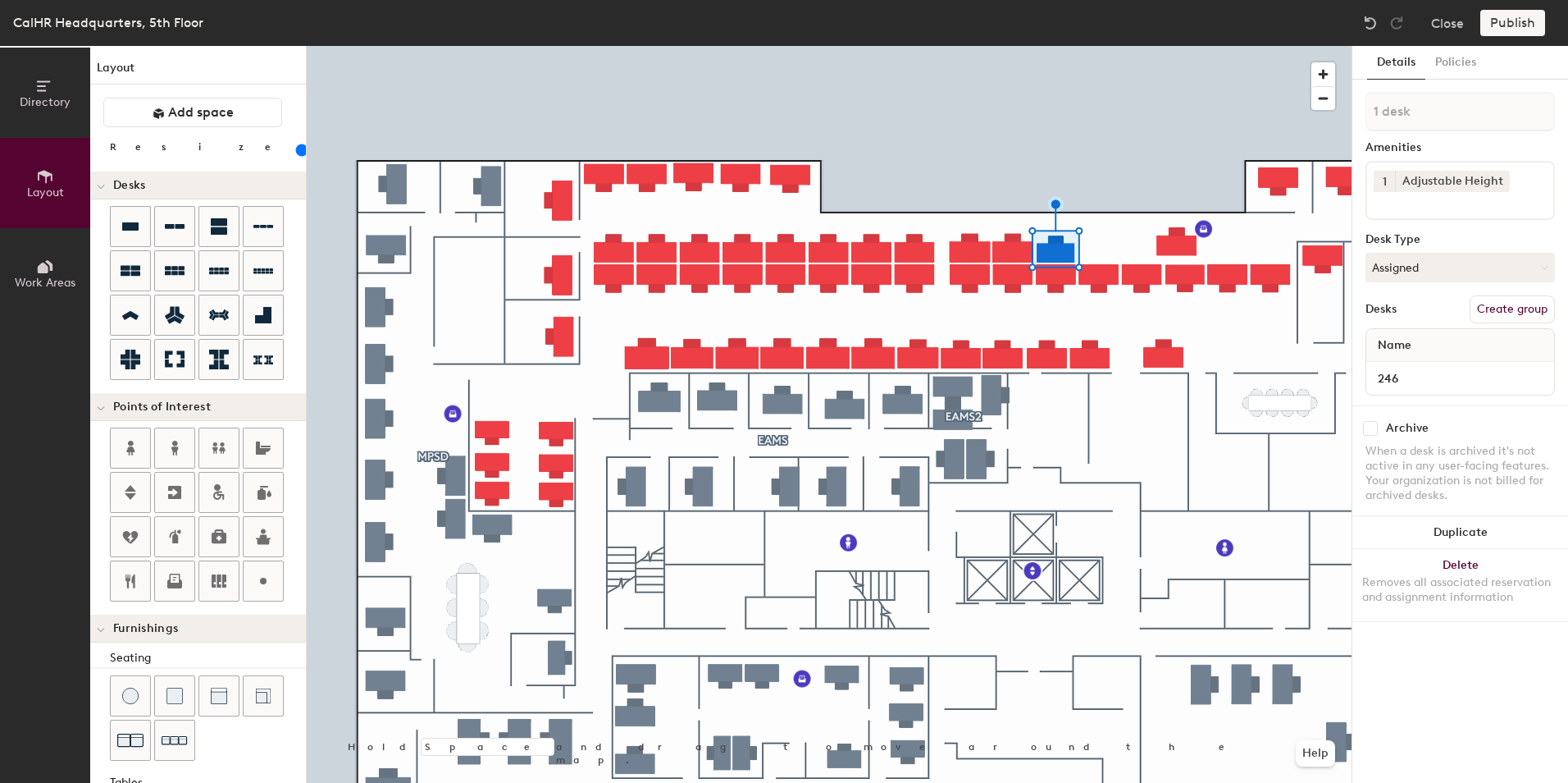
type input "140"
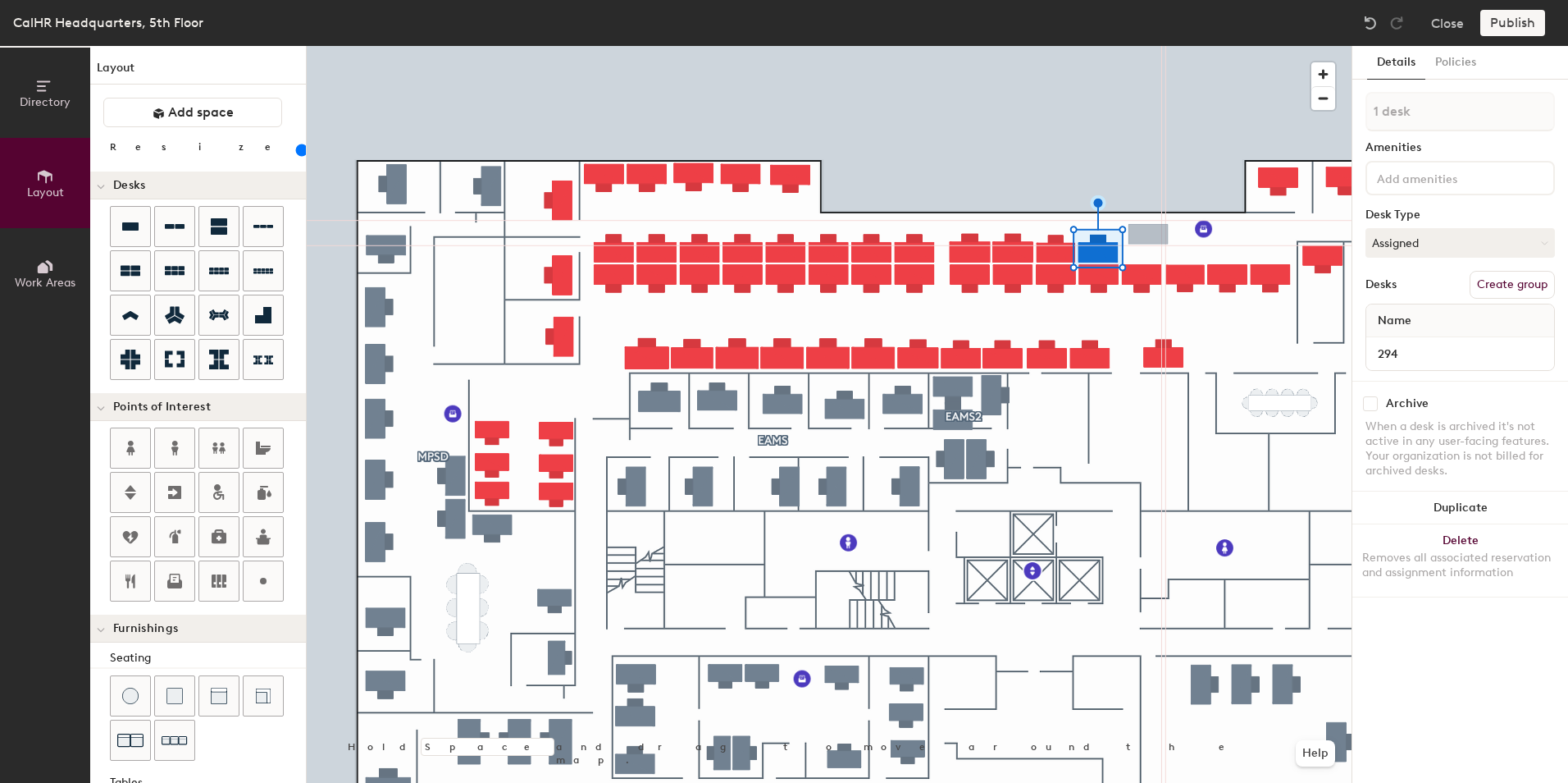
click at [1149, 235] on div "Directory Layout Work Areas Layout Add space Resize Desks Points of Interest Fu…" at bounding box center [784, 414] width 1568 height 737
click at [1189, 232] on div "Directory Layout Work Areas Layout Add space Resize Desks Points of Interest Fu…" at bounding box center [784, 414] width 1568 height 737
click at [1239, 235] on div "Directory Layout Work Areas Layout Add space Resize Desks Points of Interest Fu…" at bounding box center [784, 414] width 1568 height 737
click at [1216, 328] on div "Directory Layout Work Areas Layout Add space Resize Desks Points of Interest Fu…" at bounding box center [784, 414] width 1568 height 737
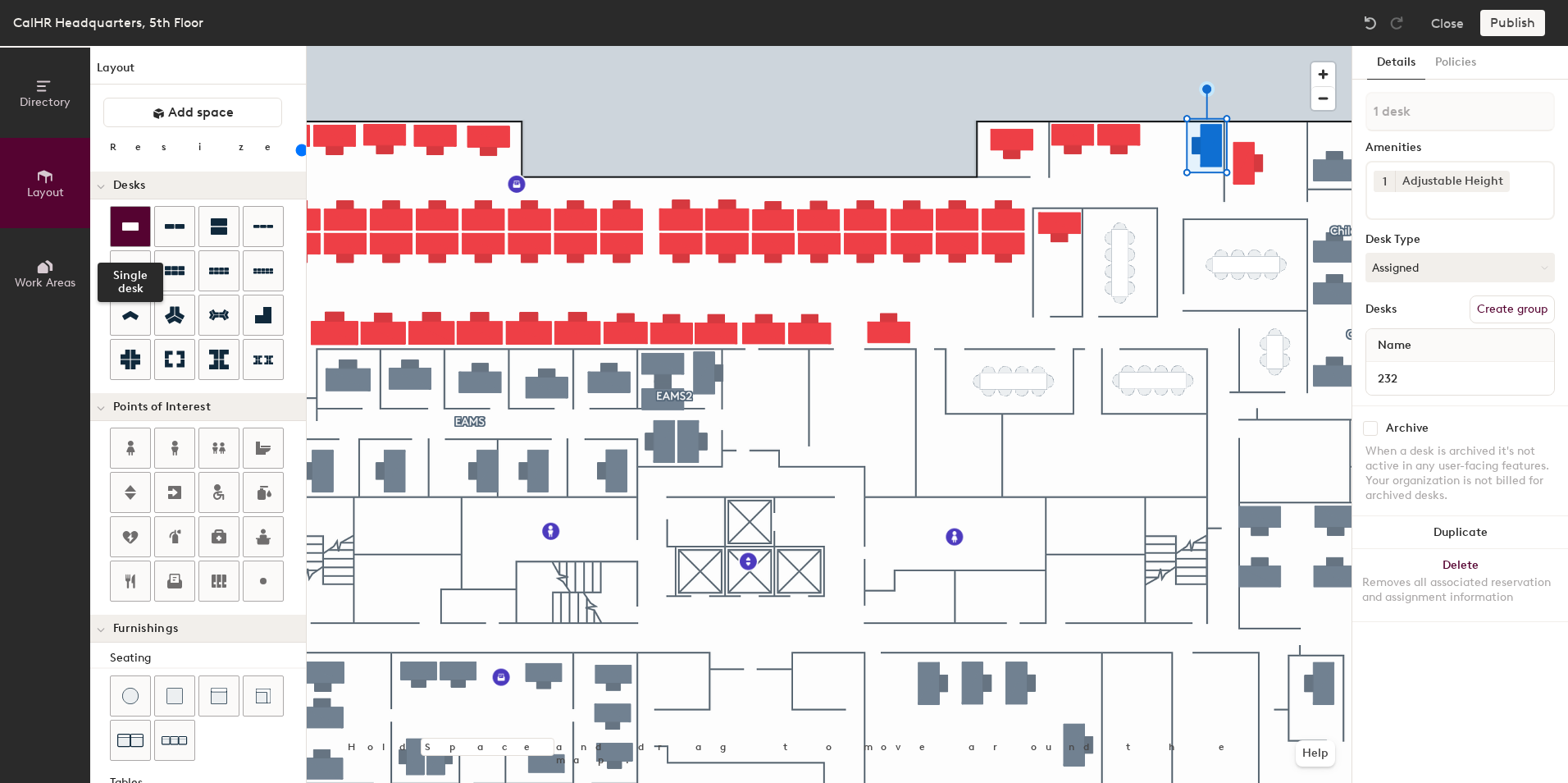
click at [131, 224] on icon at bounding box center [131, 226] width 17 height 8
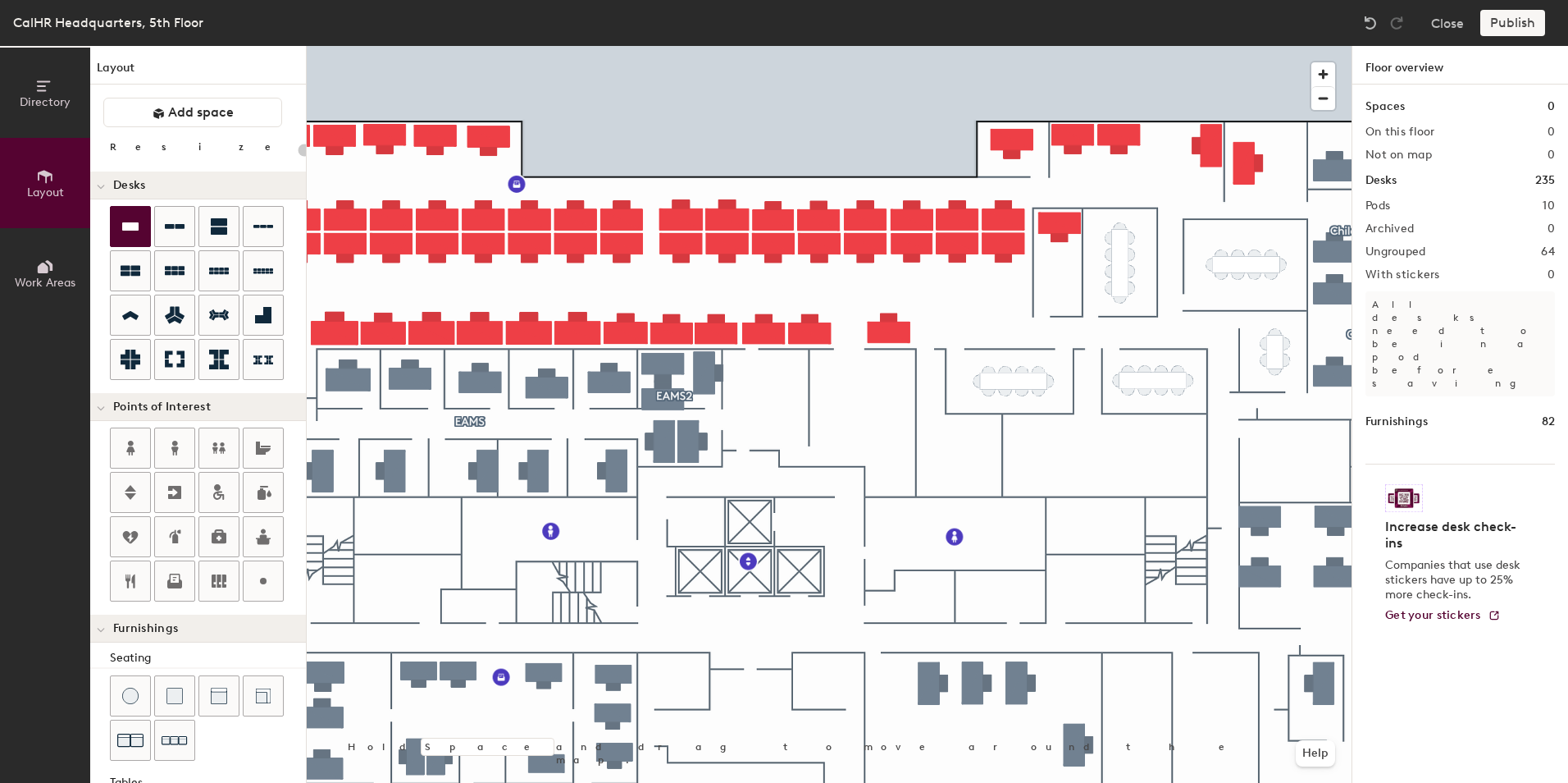
click at [1118, 189] on div "Directory Layout Work Areas Layout Add space Resize Desks Points of Interest Fu…" at bounding box center [784, 414] width 1568 height 737
type input "140"
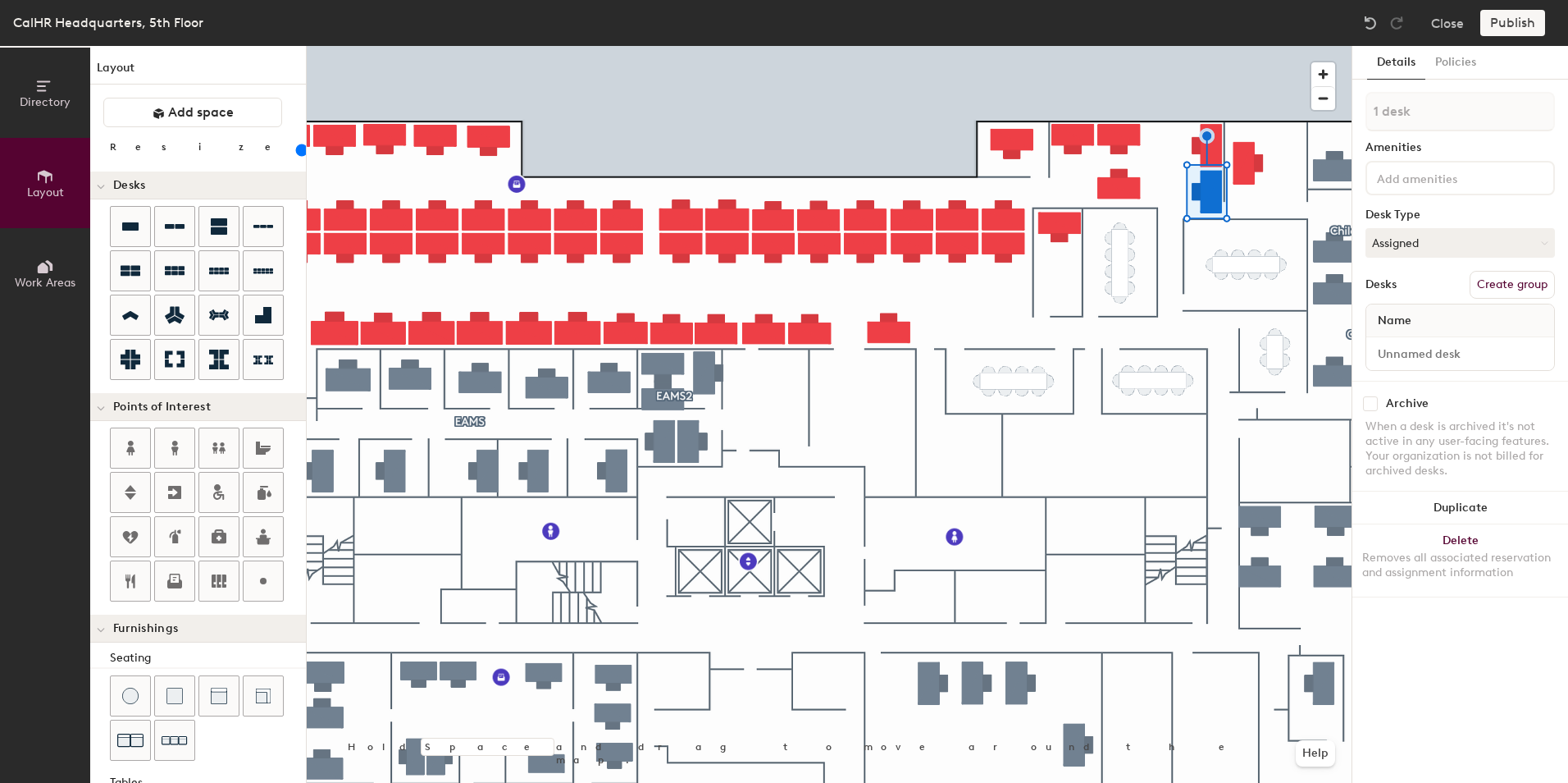
click at [1110, 46] on div at bounding box center [829, 46] width 1045 height 0
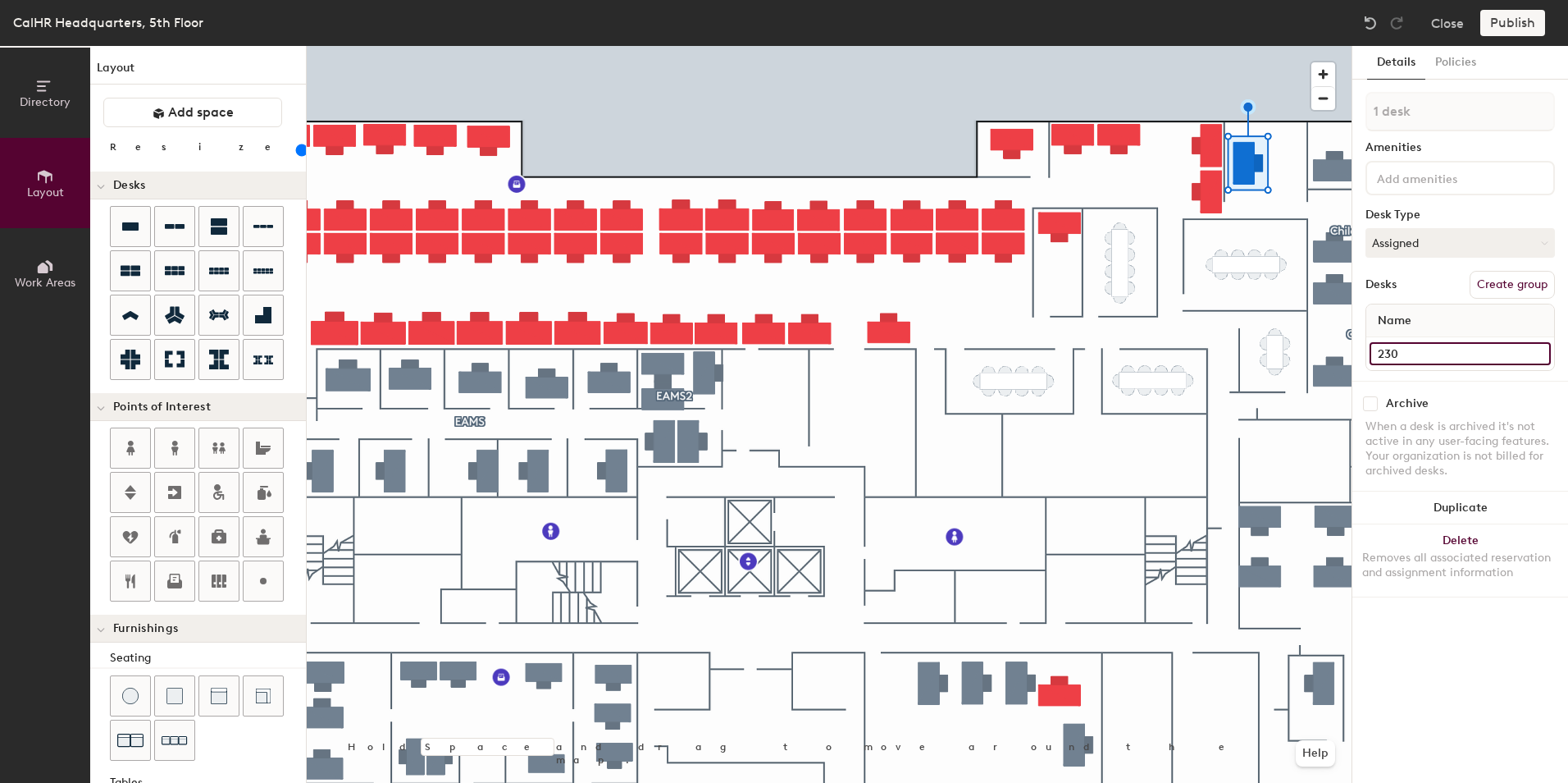
click at [1391, 352] on input "230" at bounding box center [1460, 353] width 182 height 23
type input "250"
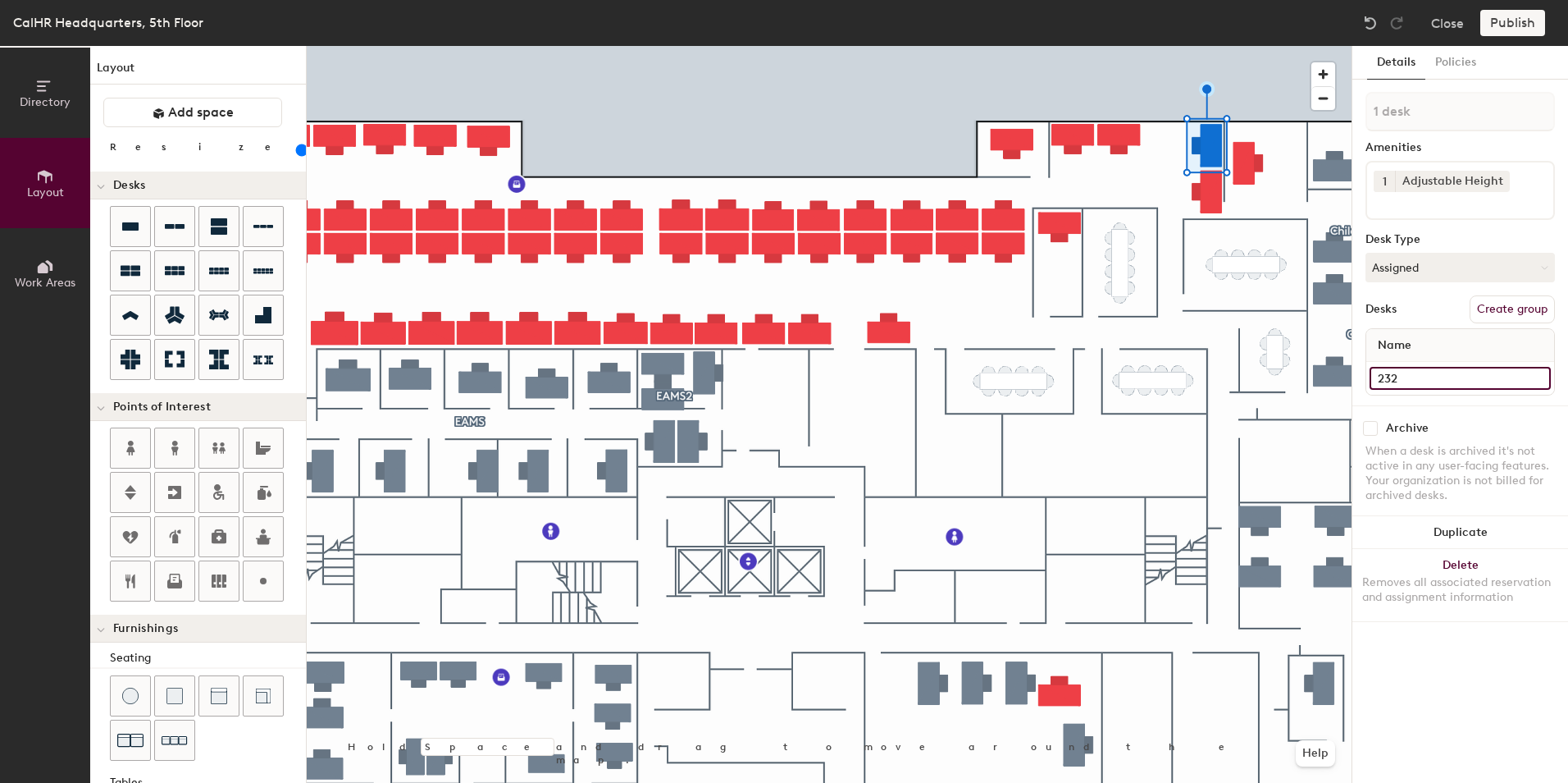
click at [1390, 378] on input "232" at bounding box center [1460, 378] width 182 height 23
type input "242"
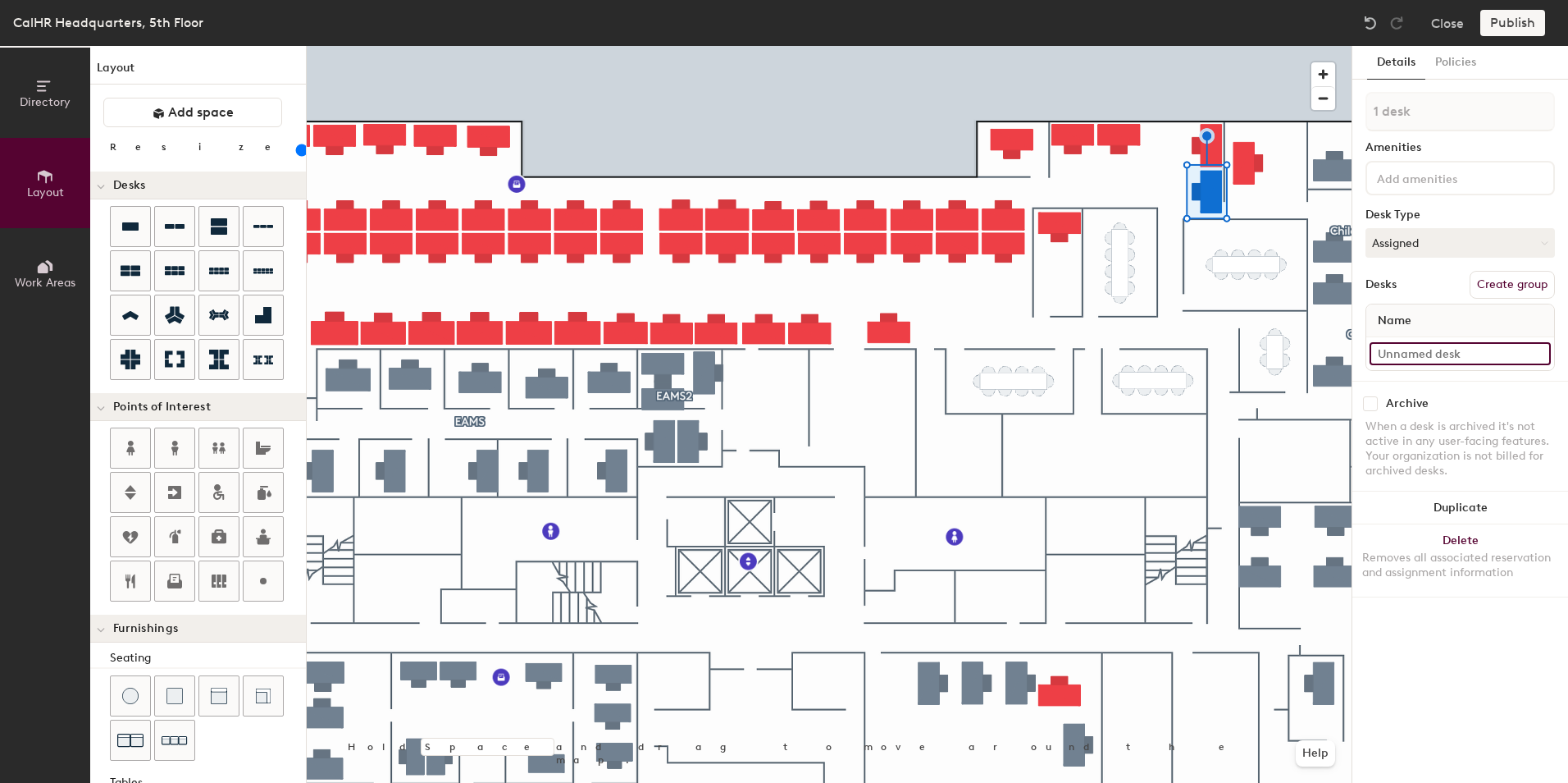
click at [1384, 348] on input at bounding box center [1460, 353] width 182 height 23
type input "544"
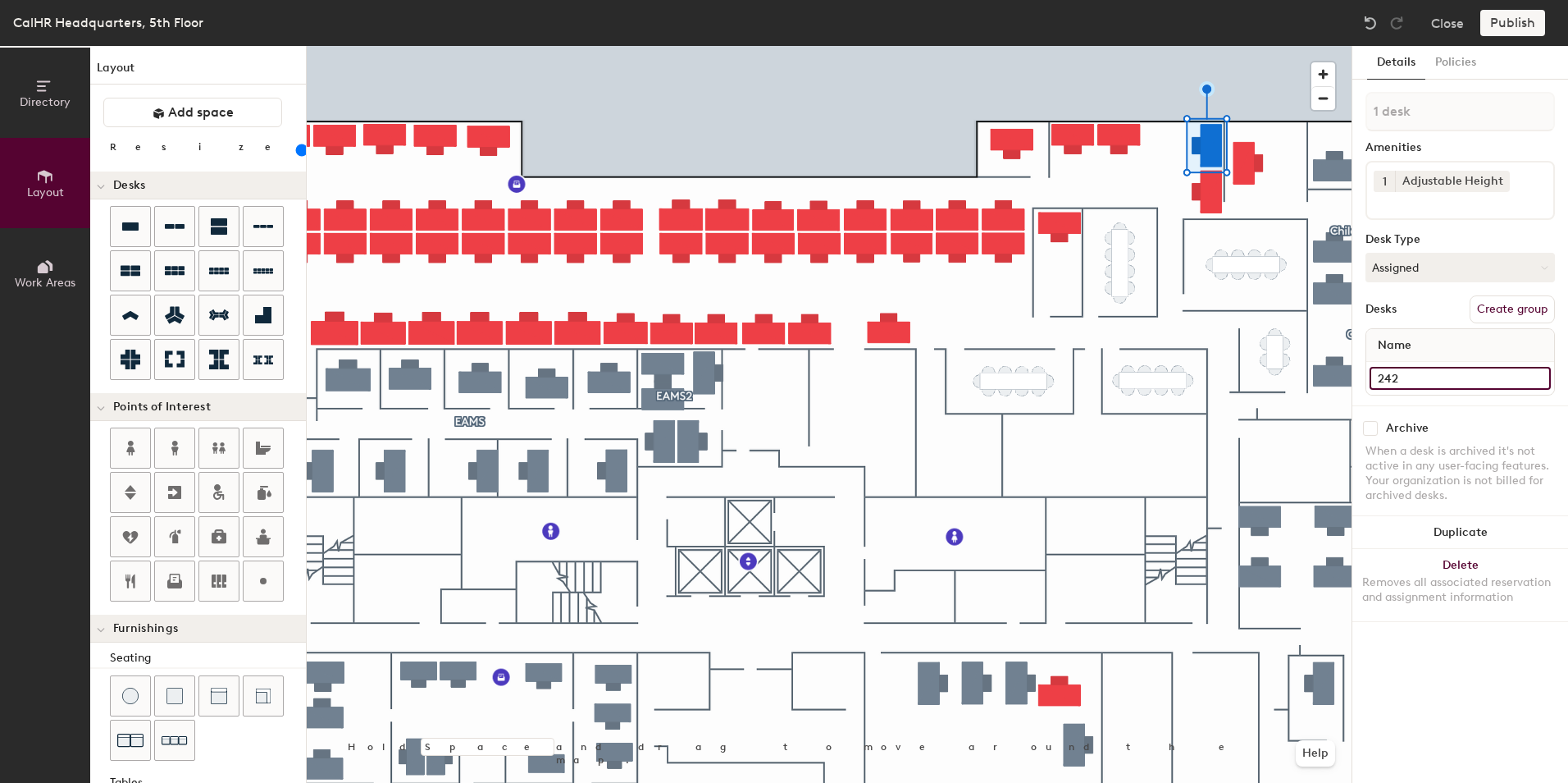
click at [1382, 375] on input "242" at bounding box center [1460, 378] width 182 height 23
type input "542"
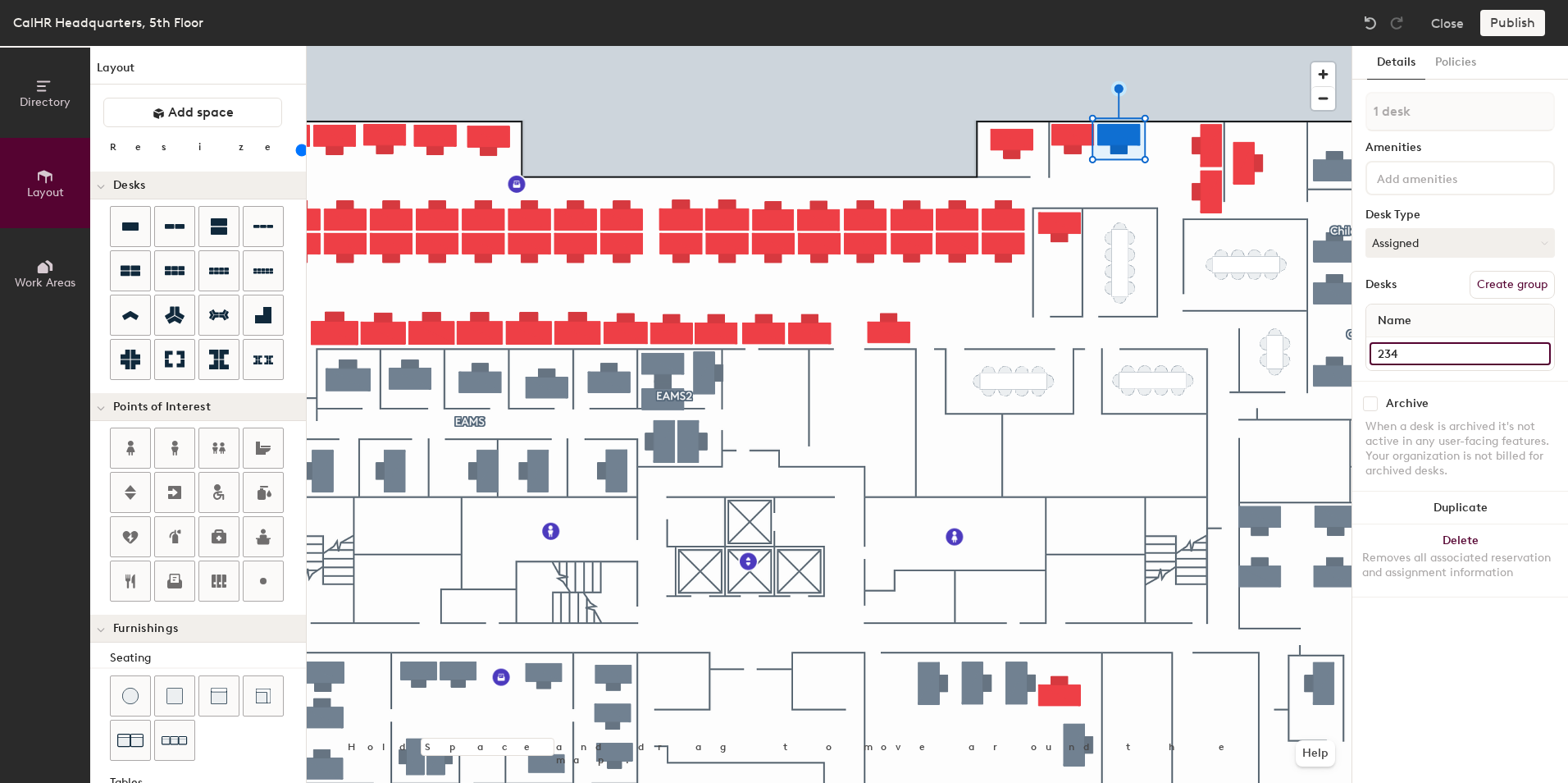
click at [1381, 348] on input "234" at bounding box center [1460, 353] width 182 height 23
type input "541"
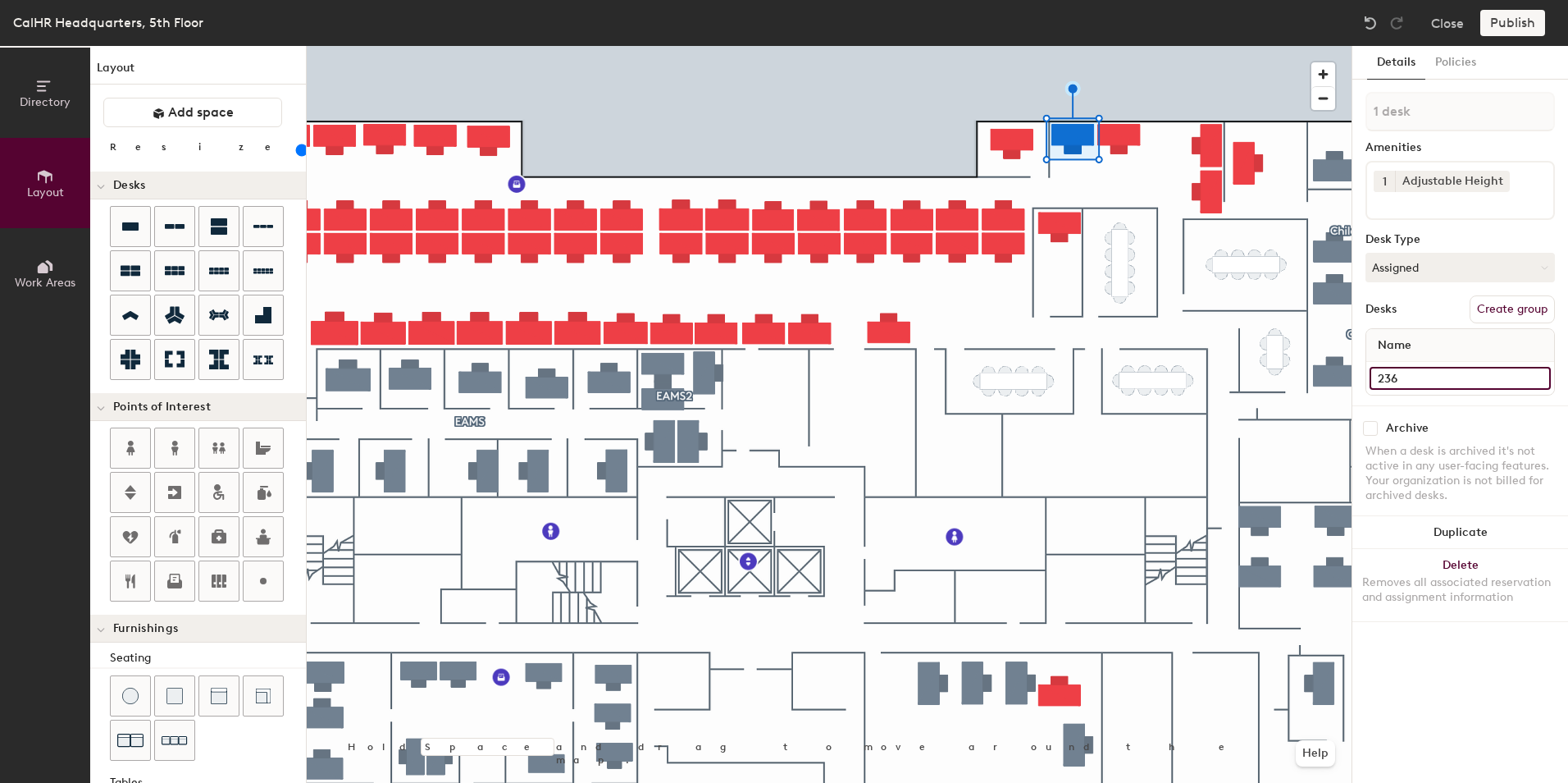
click at [1400, 376] on input "236" at bounding box center [1460, 378] width 182 height 23
type input "540"
click at [1377, 377] on input "238" at bounding box center [1460, 378] width 182 height 23
type input "538"
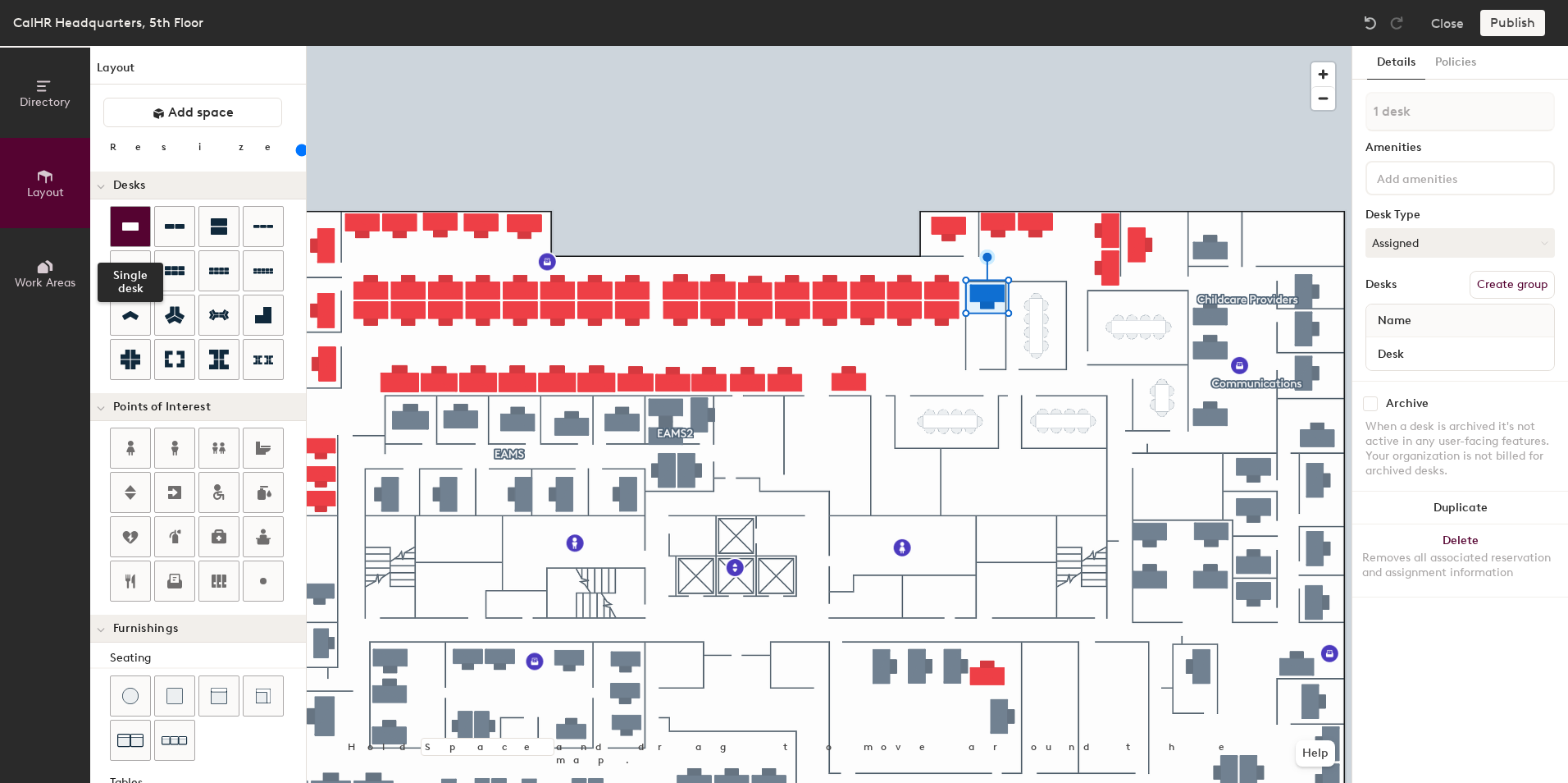
click at [127, 226] on icon at bounding box center [131, 226] width 17 height 8
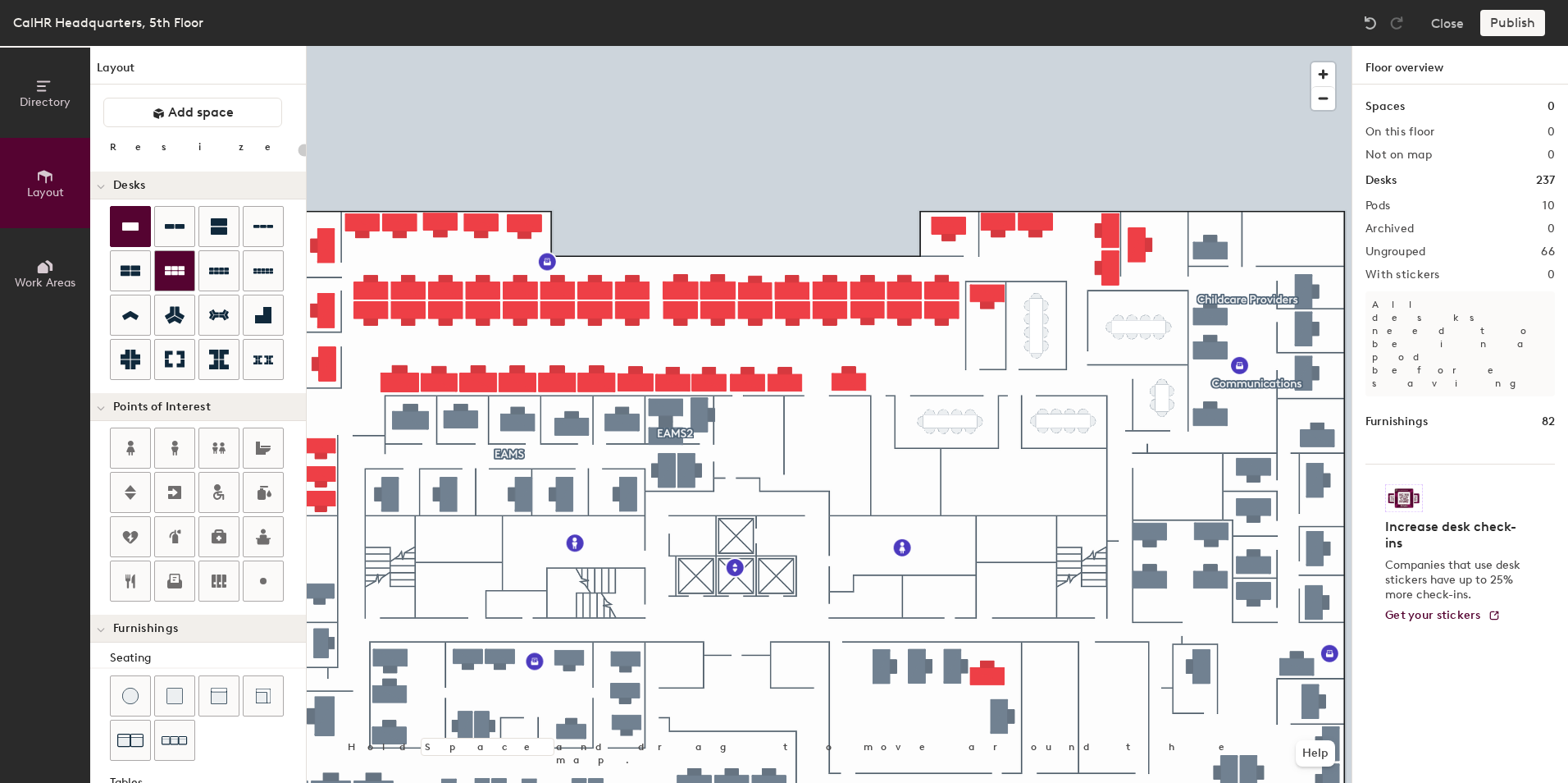
drag, startPoint x: 129, startPoint y: 226, endPoint x: 183, endPoint y: 250, distance: 59.1
click at [183, 250] on div at bounding box center [207, 294] width 196 height 177
click at [947, 344] on div "Directory Layout Work Areas Layout Add space Resize Desks Points of Interest Fu…" at bounding box center [784, 414] width 1568 height 737
type input "140"
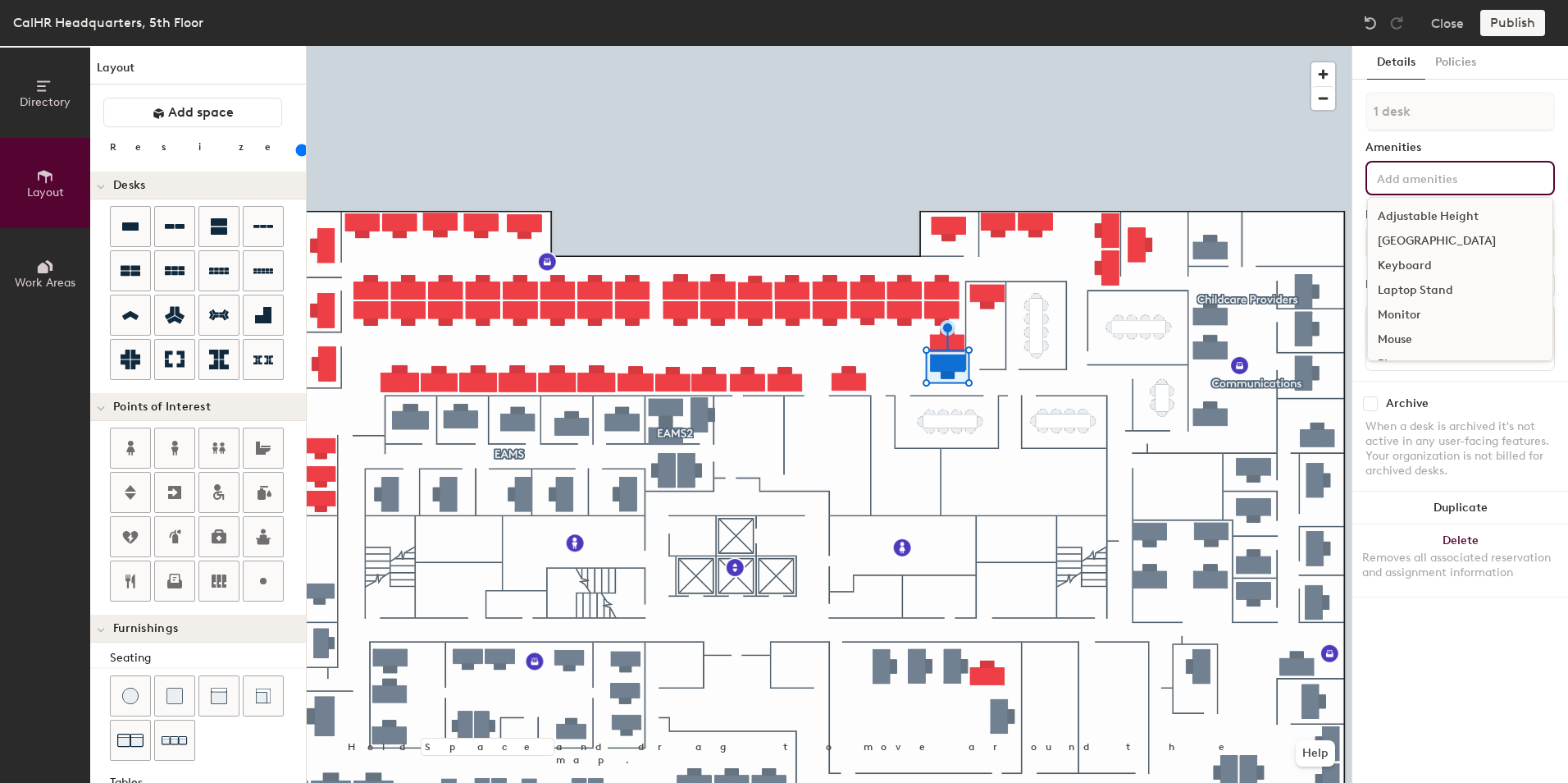
click at [1396, 181] on input at bounding box center [1448, 177] width 148 height 20
type input "Mgr. cubicle"
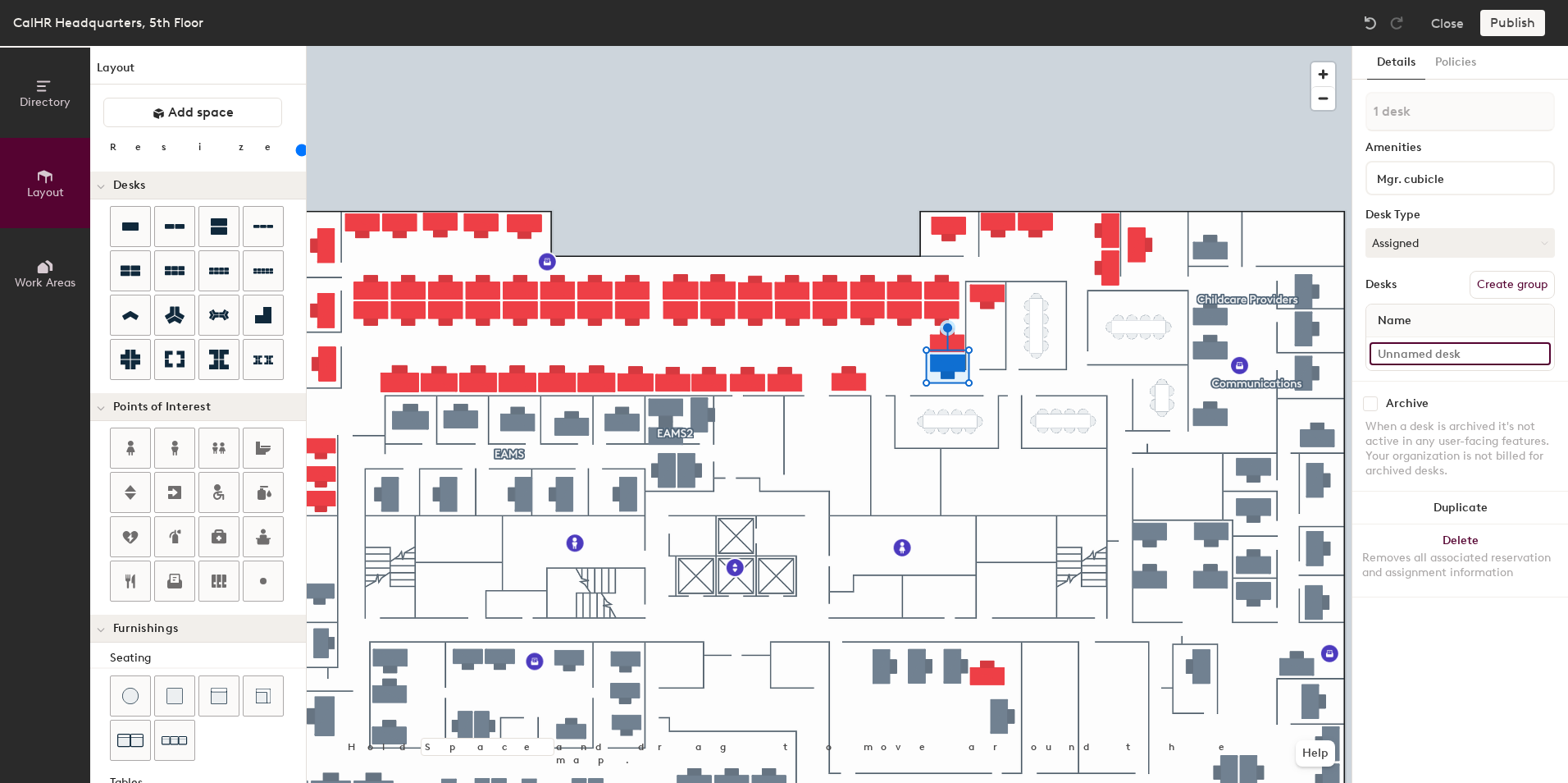
click at [1395, 352] on input at bounding box center [1460, 353] width 182 height 23
type input "454"
click at [1404, 357] on input at bounding box center [1460, 353] width 182 height 23
type input "456"
click at [1426, 191] on div "Mgr. cubicle" at bounding box center [1460, 178] width 189 height 35
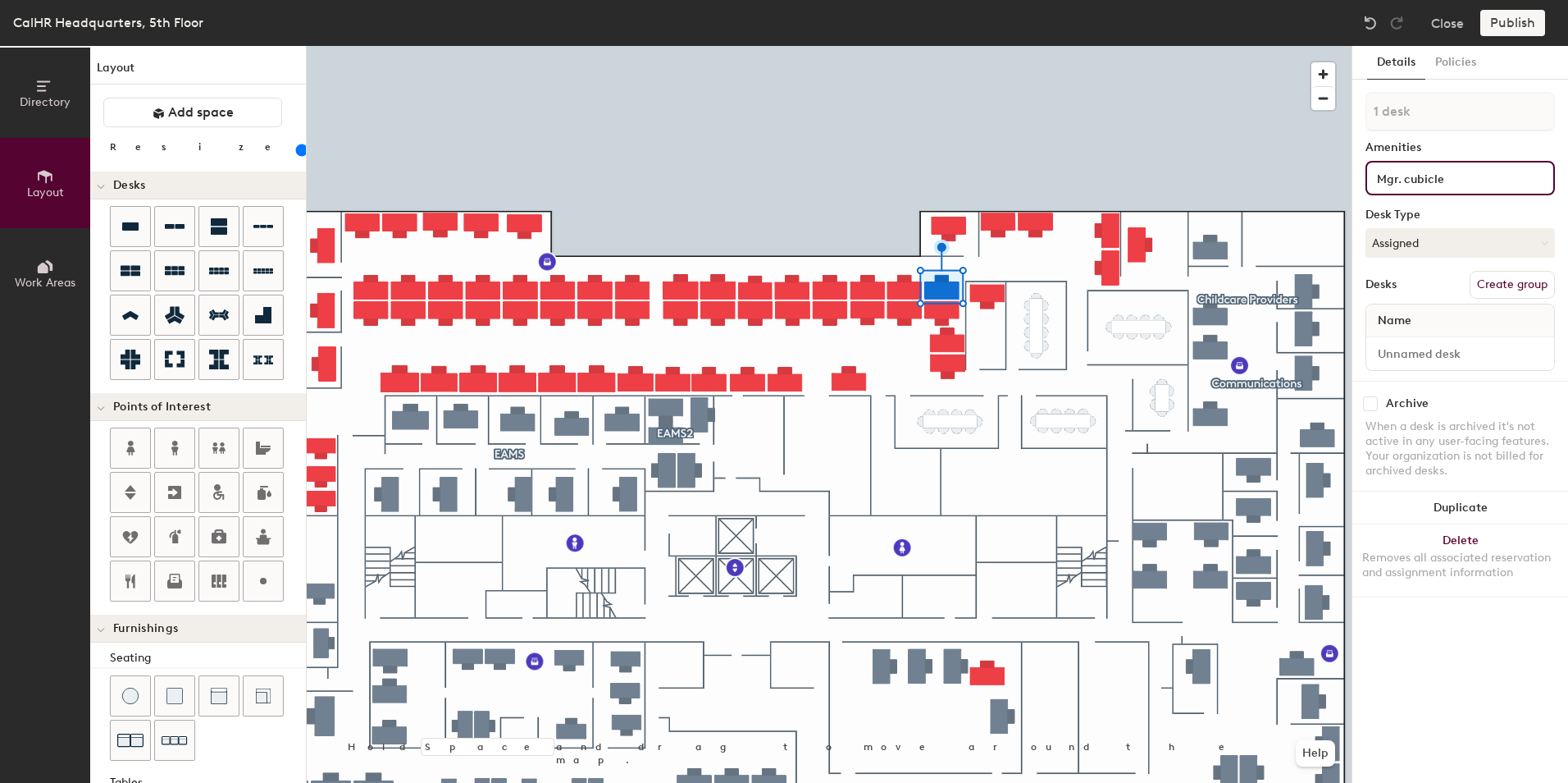
drag, startPoint x: 1455, startPoint y: 176, endPoint x: 1356, endPoint y: 174, distance: 99.0
click at [1356, 174] on div "Details Policies 1 desk Amenities Mgr. cubicle Desk Type Assigned Desks Create …" at bounding box center [1460, 414] width 215 height 737
click at [1393, 223] on div "Adjustable Height" at bounding box center [1460, 216] width 184 height 24
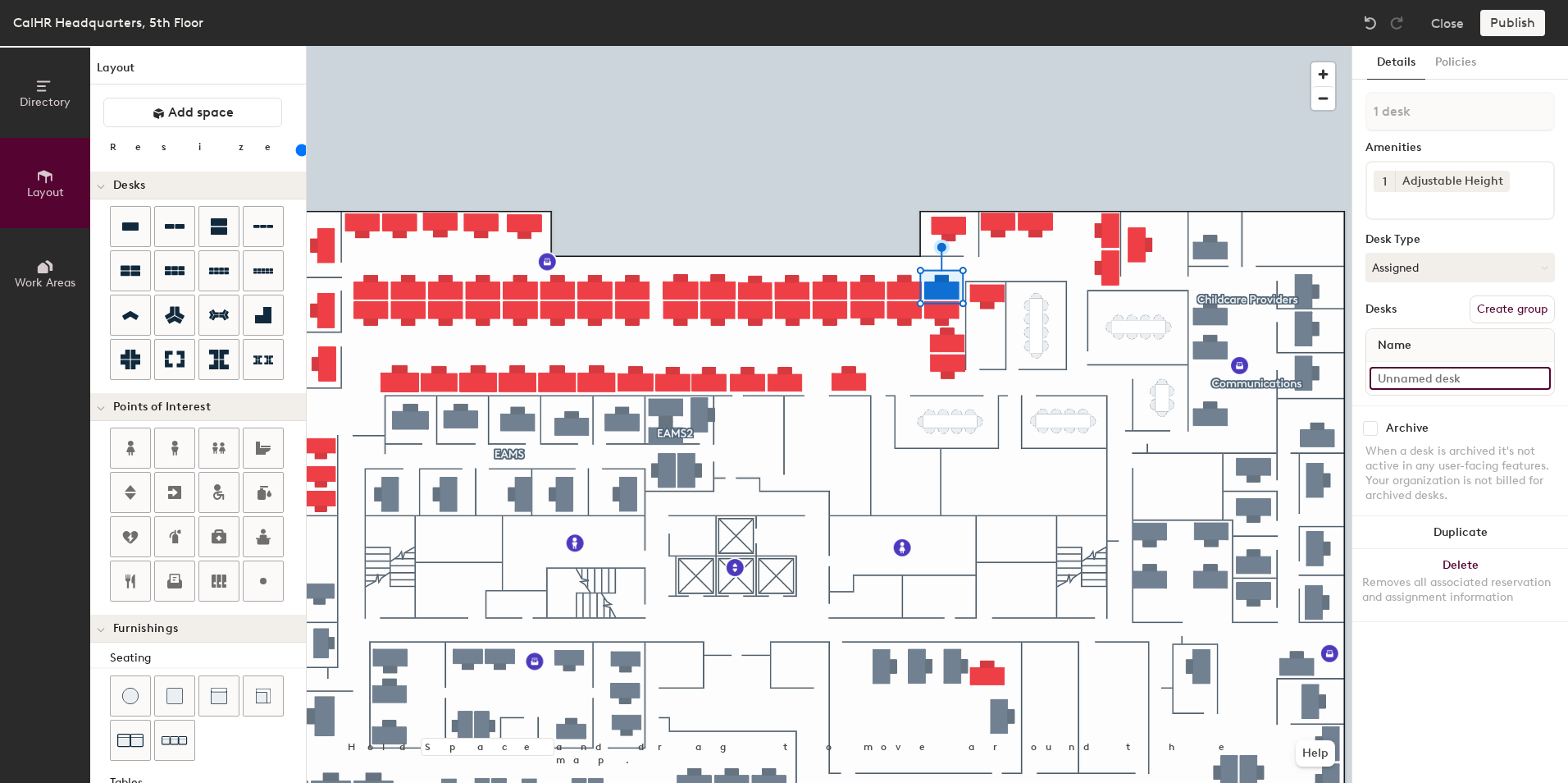
click at [1388, 380] on input at bounding box center [1460, 378] width 182 height 23
type input "4"
type input "536"
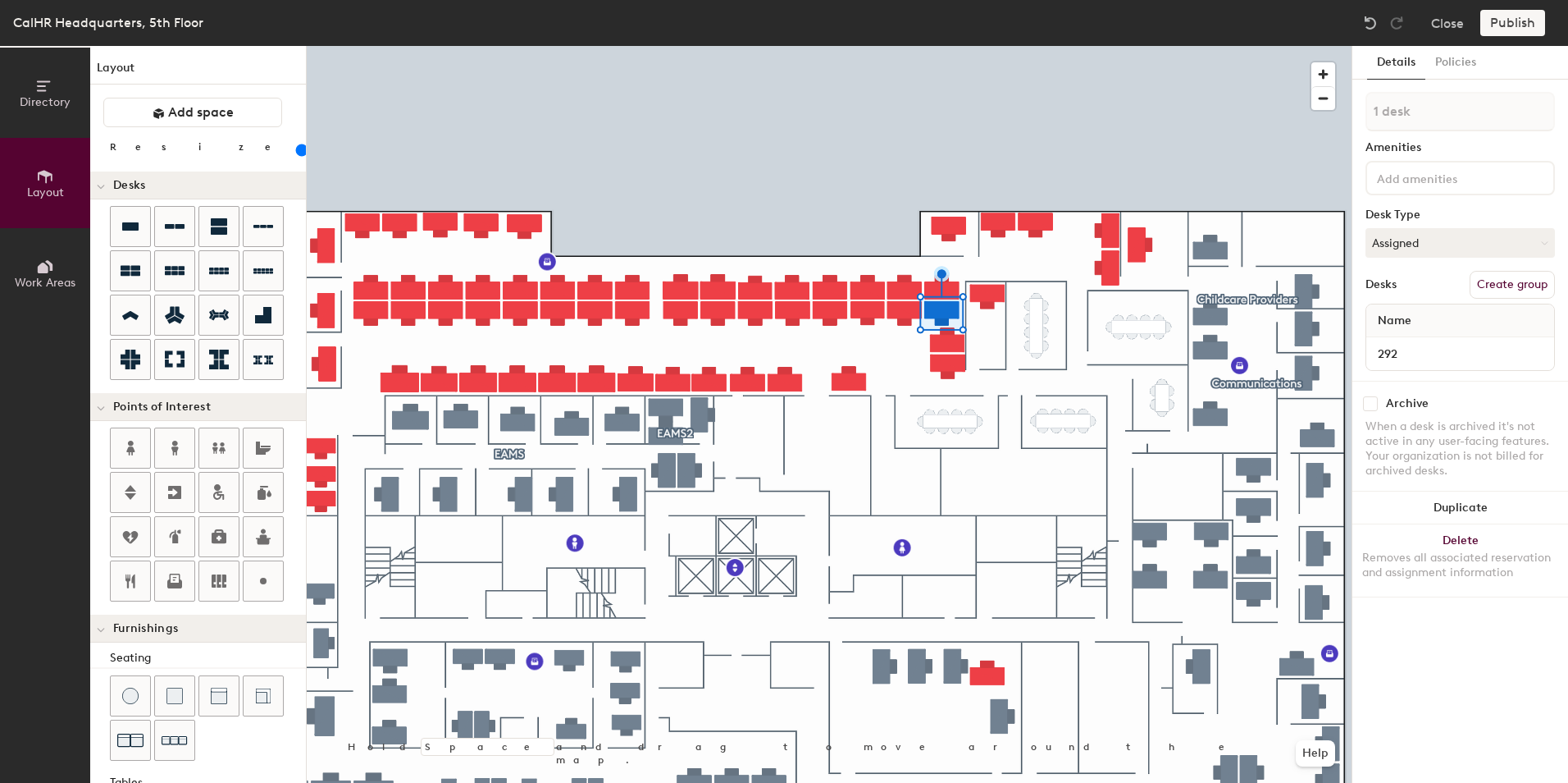
click at [1394, 185] on input at bounding box center [1448, 177] width 148 height 20
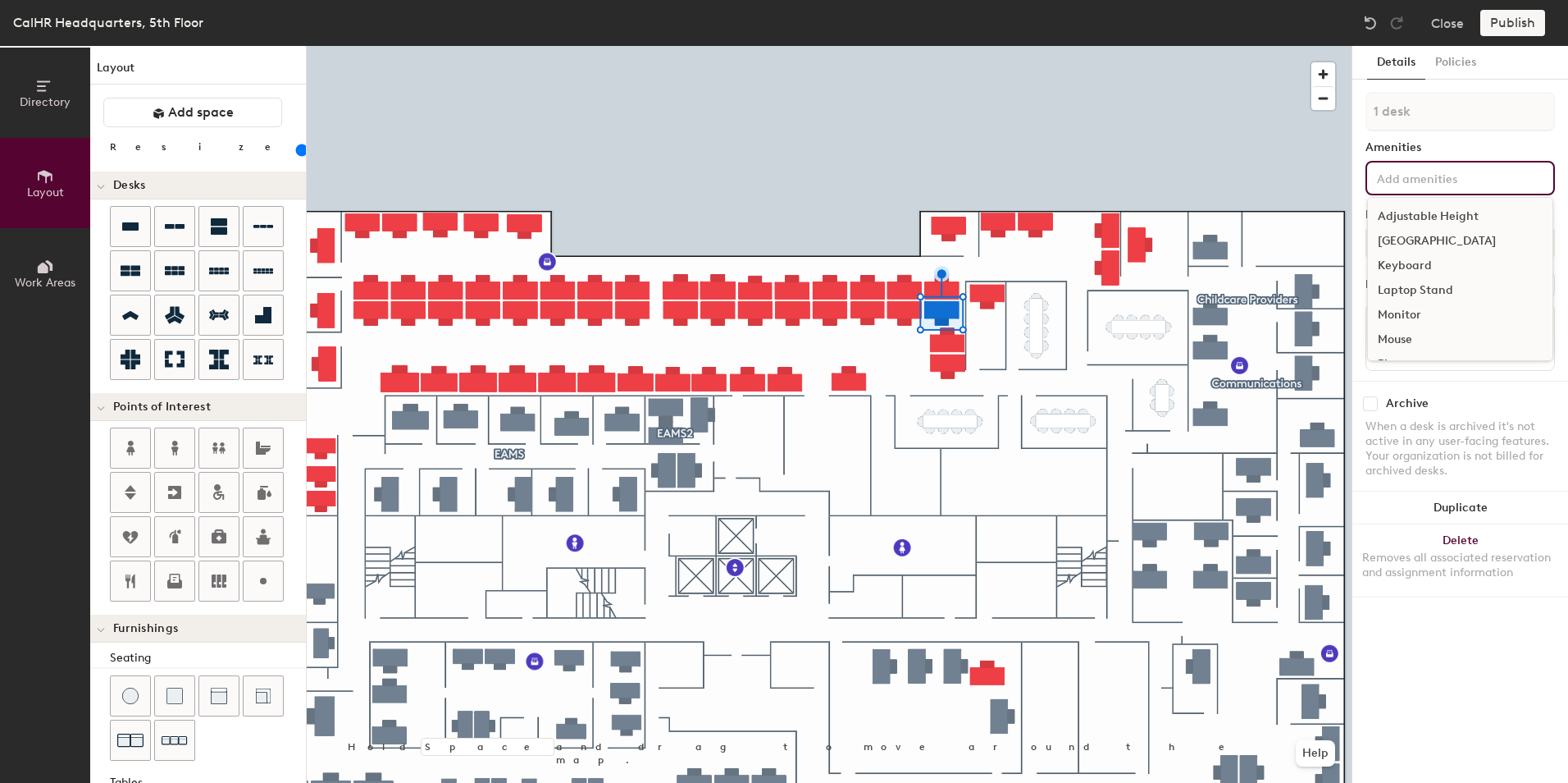
click at [1404, 224] on div "Adjustable Height" at bounding box center [1460, 216] width 184 height 24
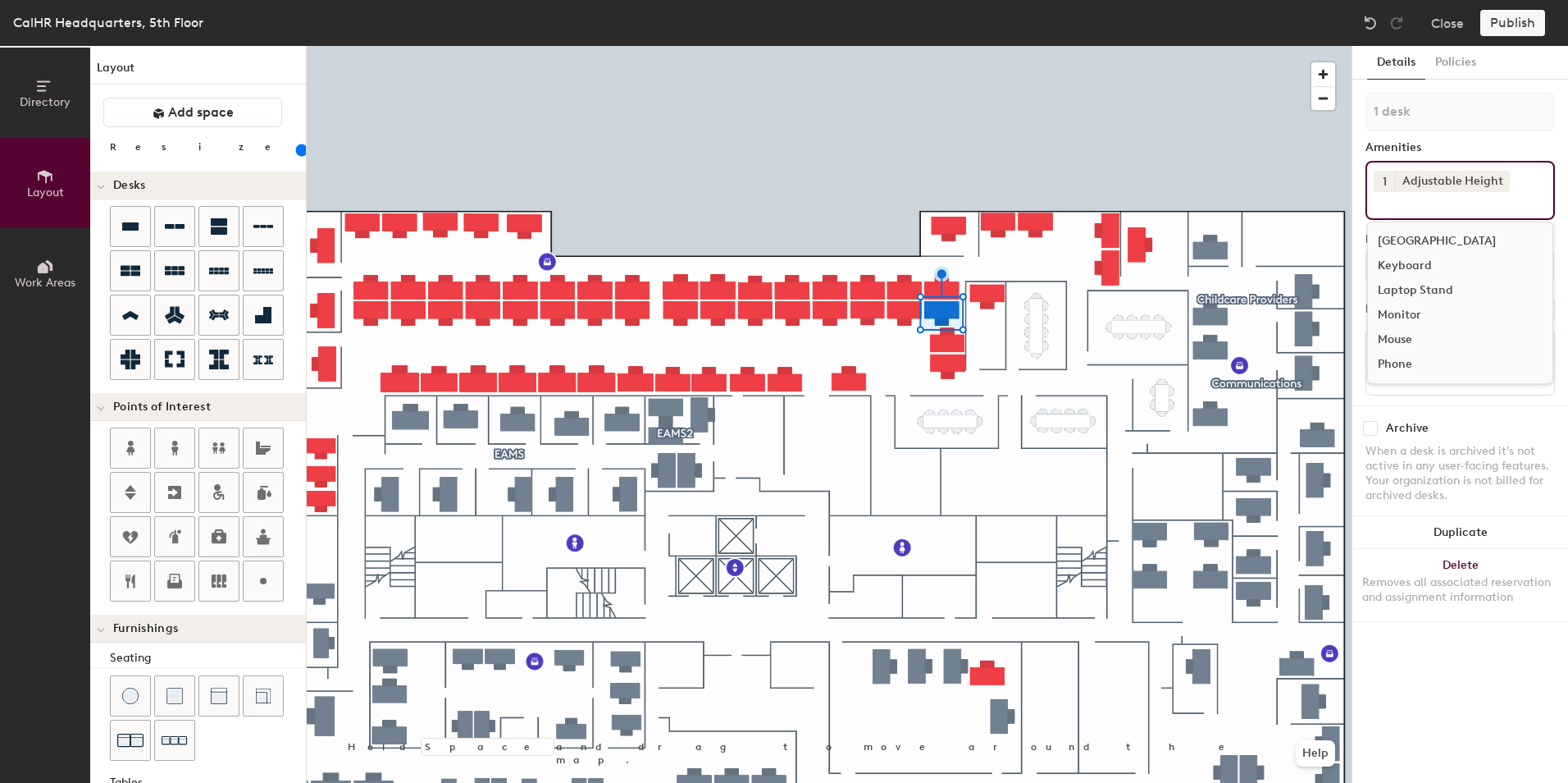
click at [1385, 396] on div "1 desk Amenities 1 Adjustable Height Docking Station Keyboard Laptop Stand Moni…" at bounding box center [1460, 248] width 189 height 314
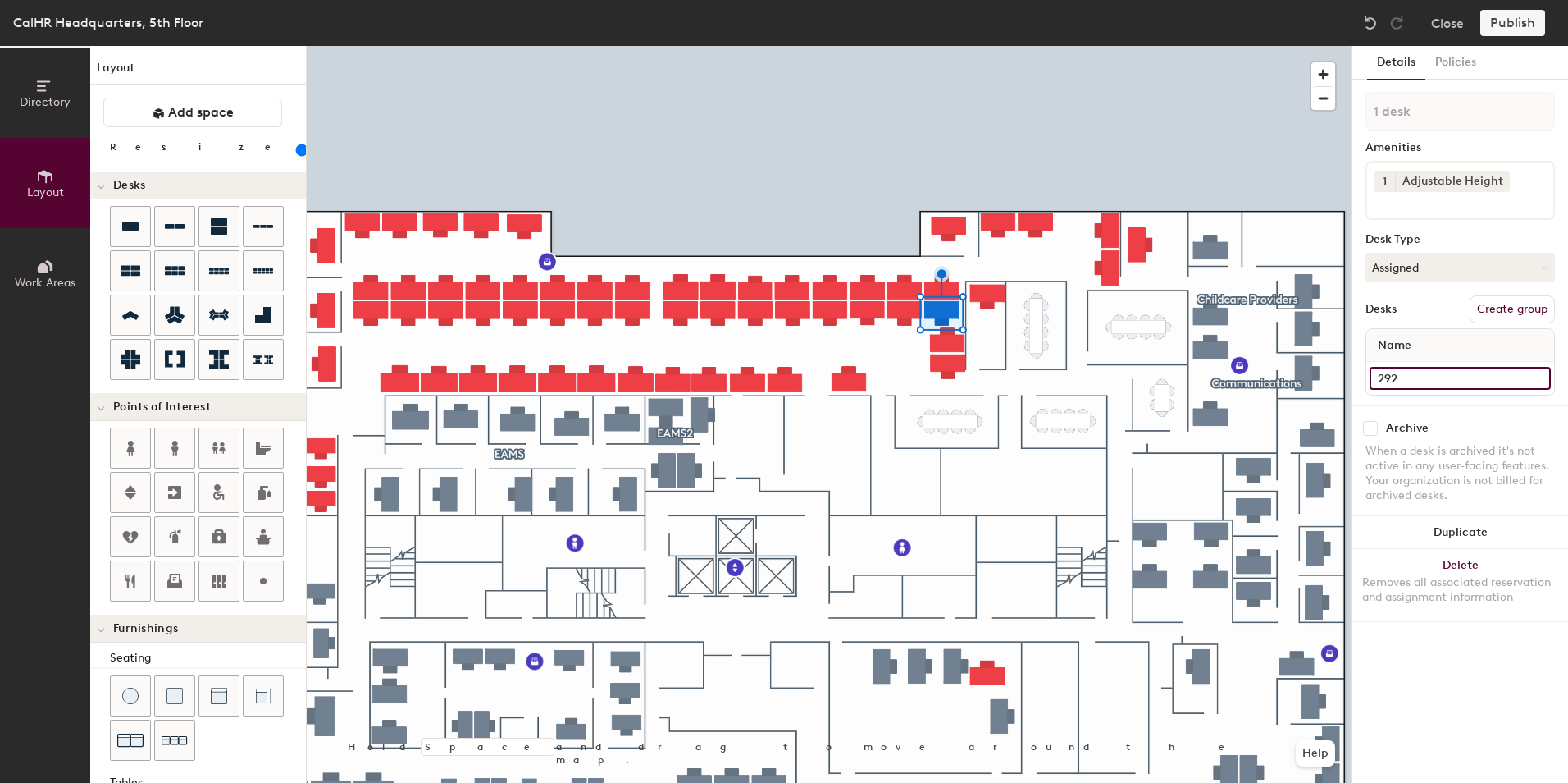
click at [1393, 377] on input "292" at bounding box center [1460, 378] width 182 height 23
type input "458"
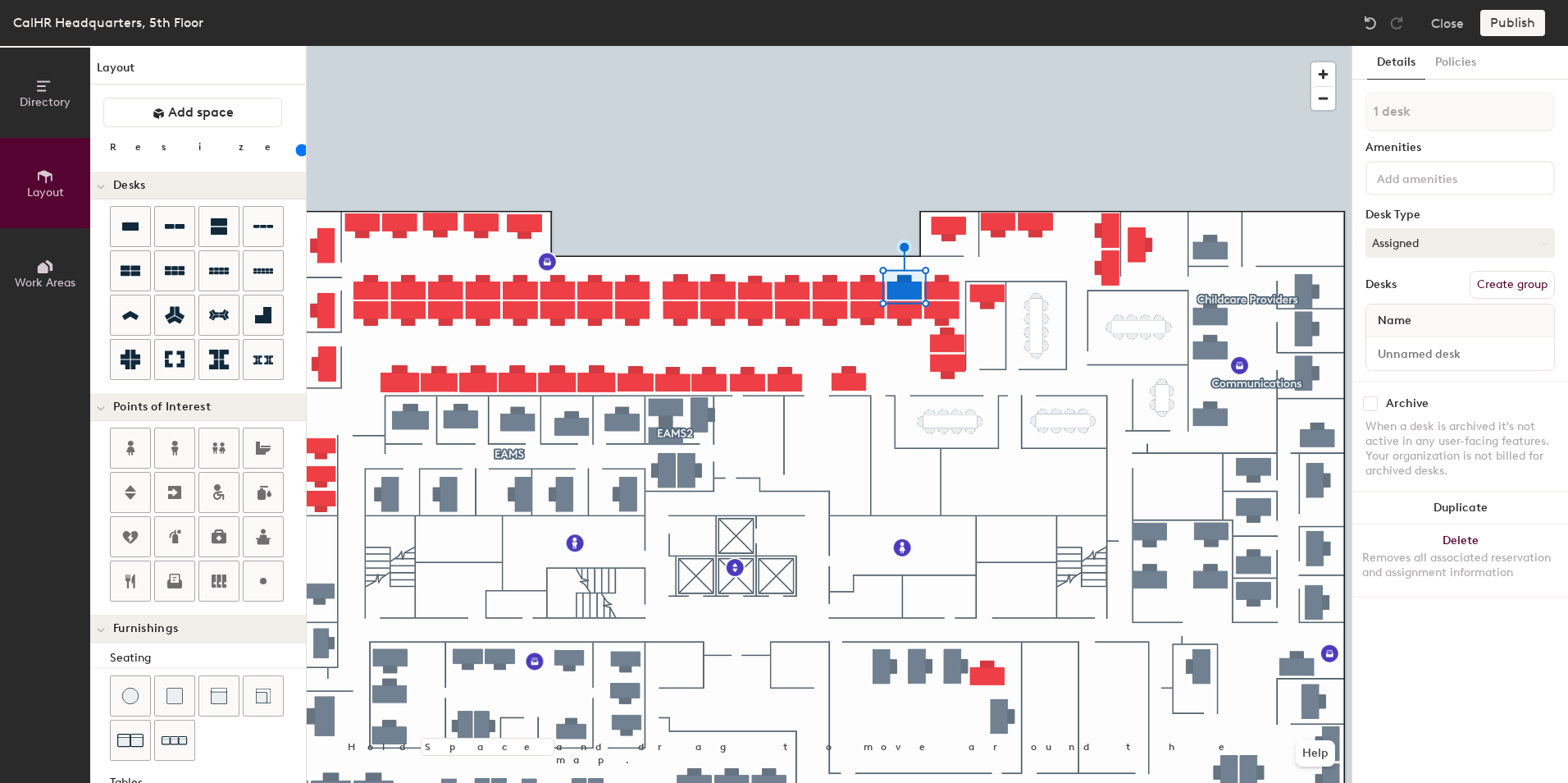
click at [1362, 172] on div "Details Policies 1 desk Amenities Desk Type Assigned Desks Create group Name Ar…" at bounding box center [1460, 414] width 215 height 737
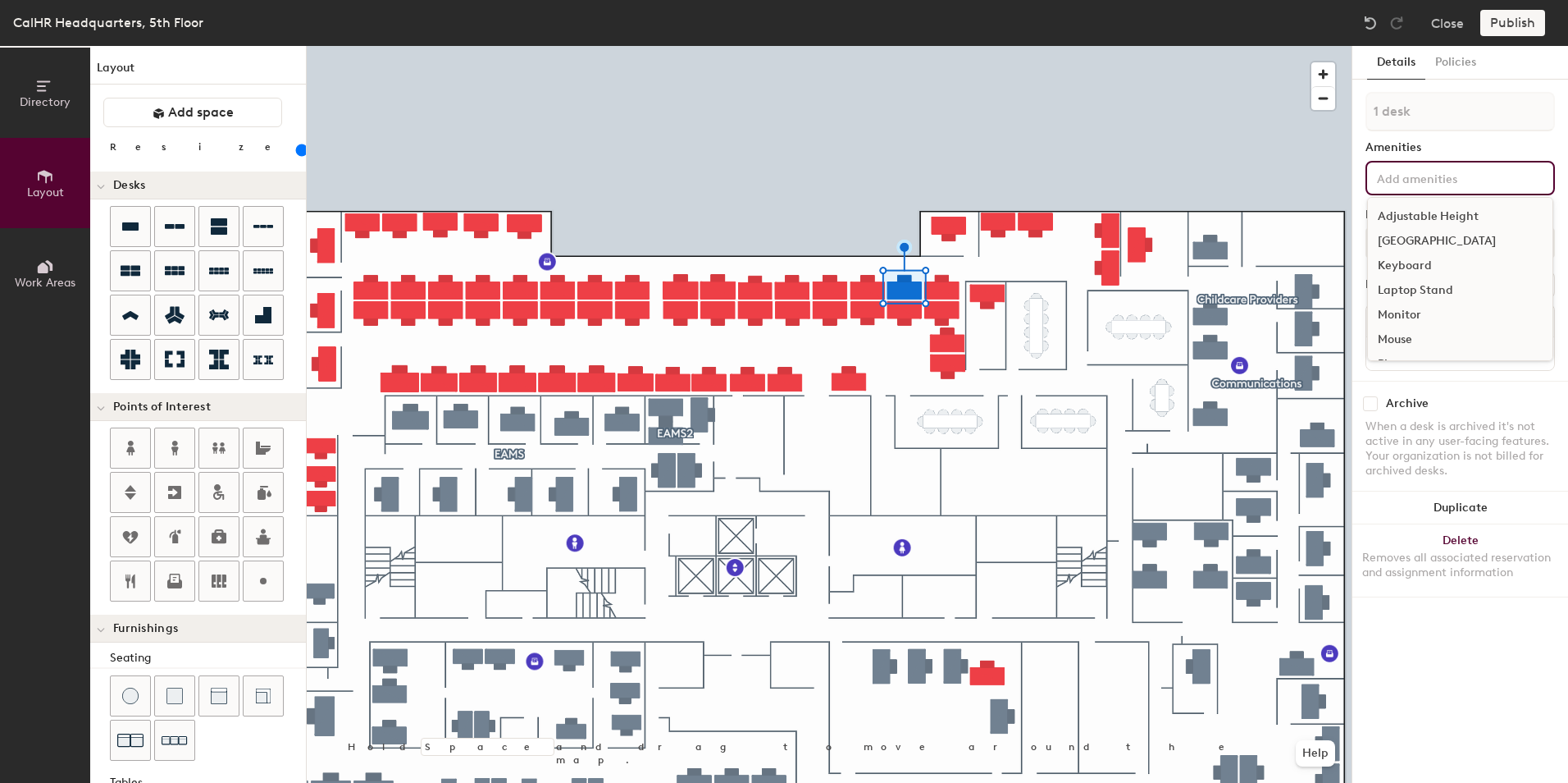
click at [1375, 172] on input at bounding box center [1448, 177] width 148 height 20
click at [1414, 219] on div "Adjustable Height" at bounding box center [1460, 216] width 184 height 24
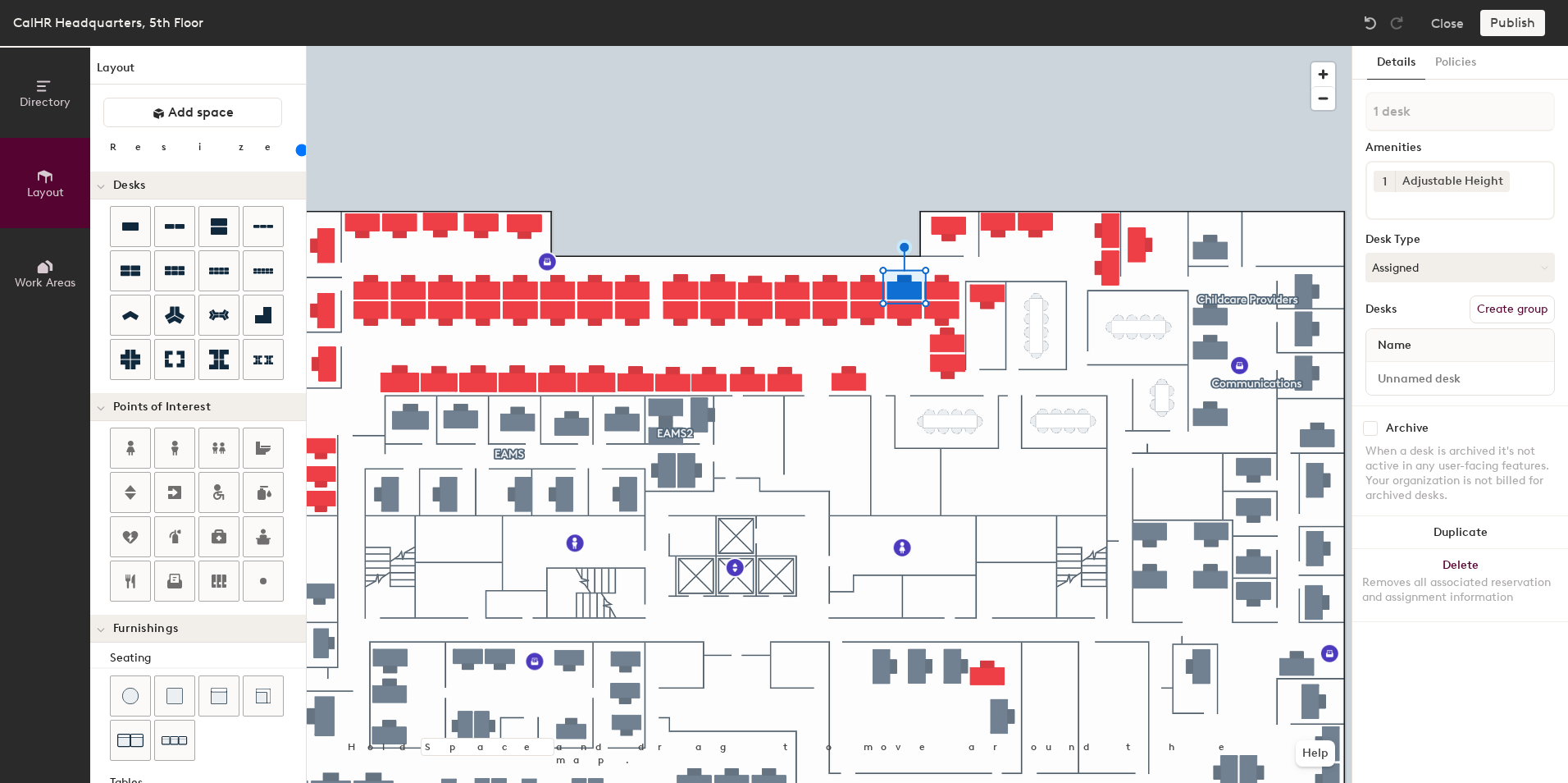
click at [1451, 390] on div at bounding box center [1460, 377] width 188 height 33
click at [1410, 377] on input at bounding box center [1460, 378] width 182 height 23
type input "534"
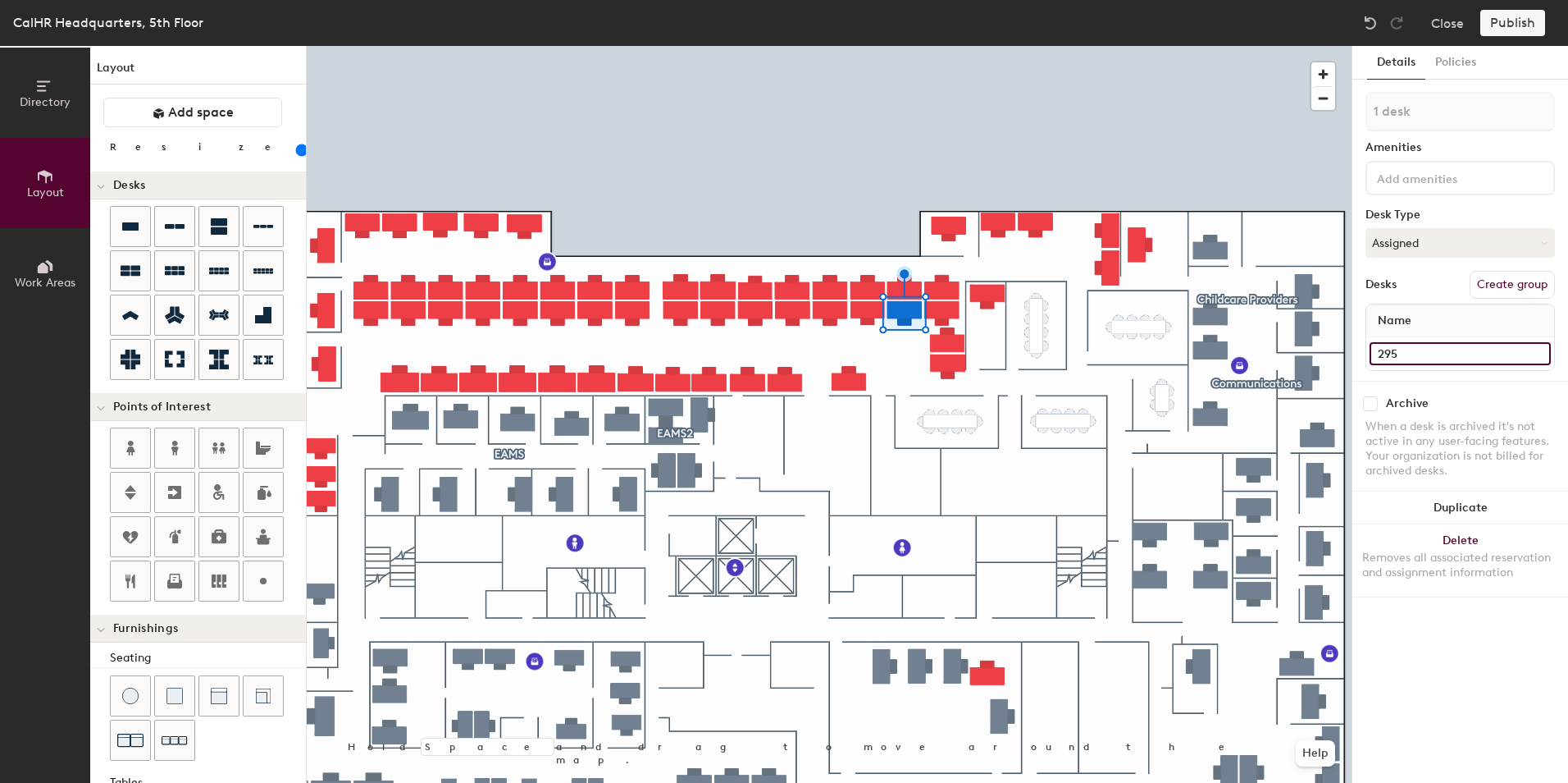
click at [1404, 351] on input "295" at bounding box center [1460, 353] width 182 height 23
type input "460"
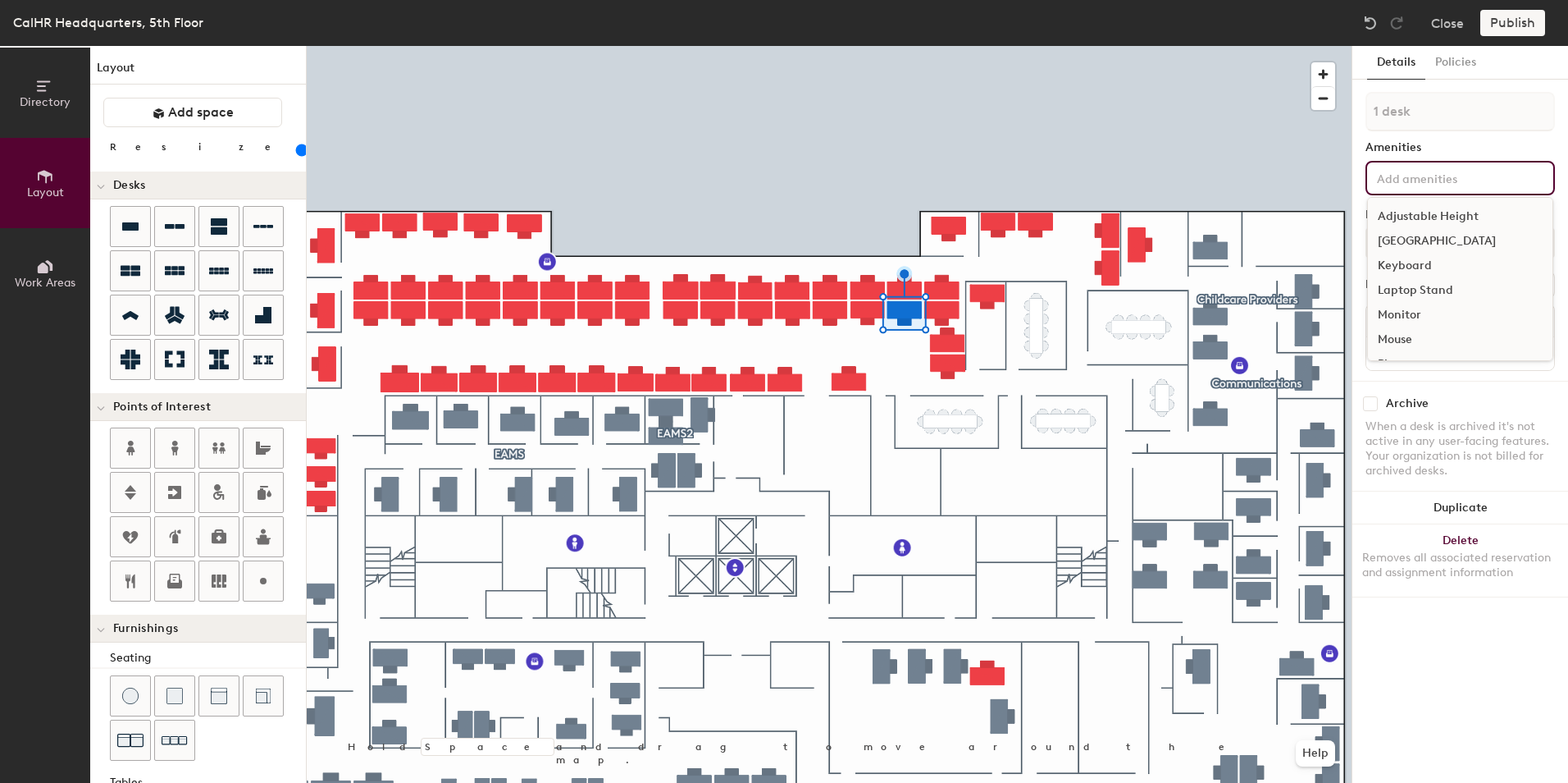
click at [1436, 174] on input at bounding box center [1448, 177] width 148 height 20
click at [1428, 218] on div "Adjustable Height" at bounding box center [1460, 216] width 184 height 24
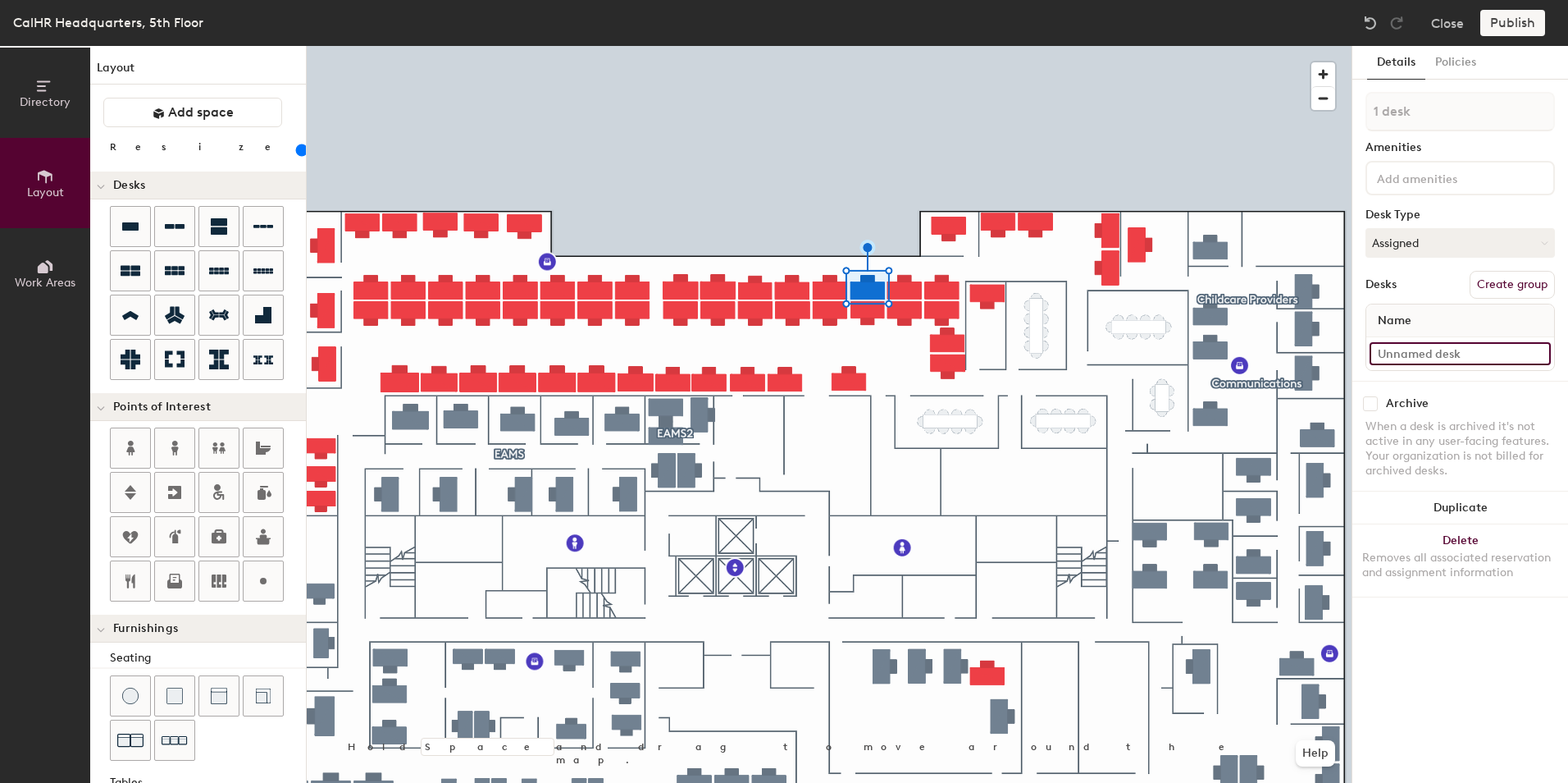
click at [1381, 351] on input at bounding box center [1460, 353] width 182 height 23
type input "532"
click at [1449, 180] on input at bounding box center [1448, 177] width 148 height 20
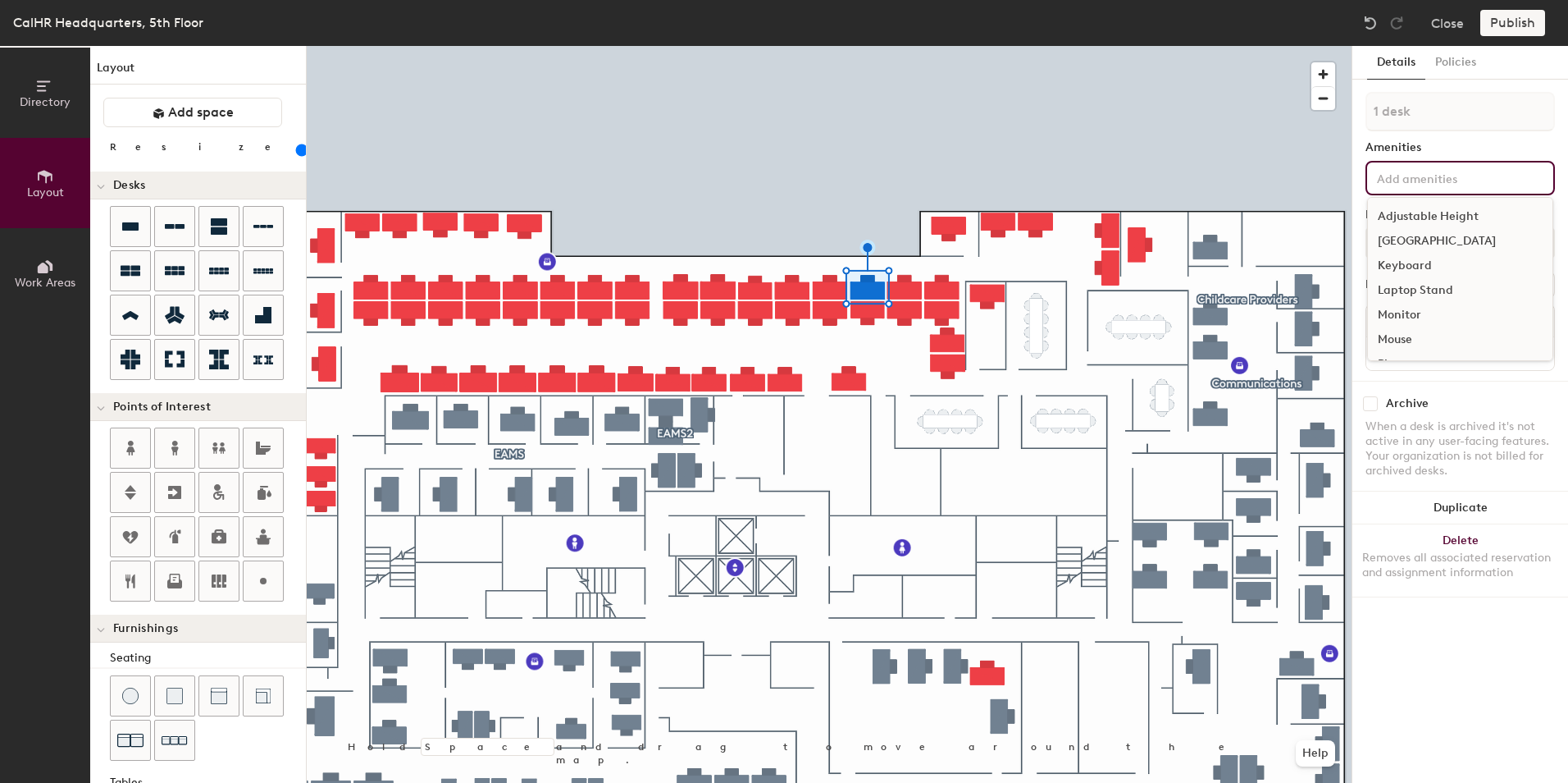
click at [1474, 215] on div "Adjustable Height" at bounding box center [1460, 216] width 184 height 24
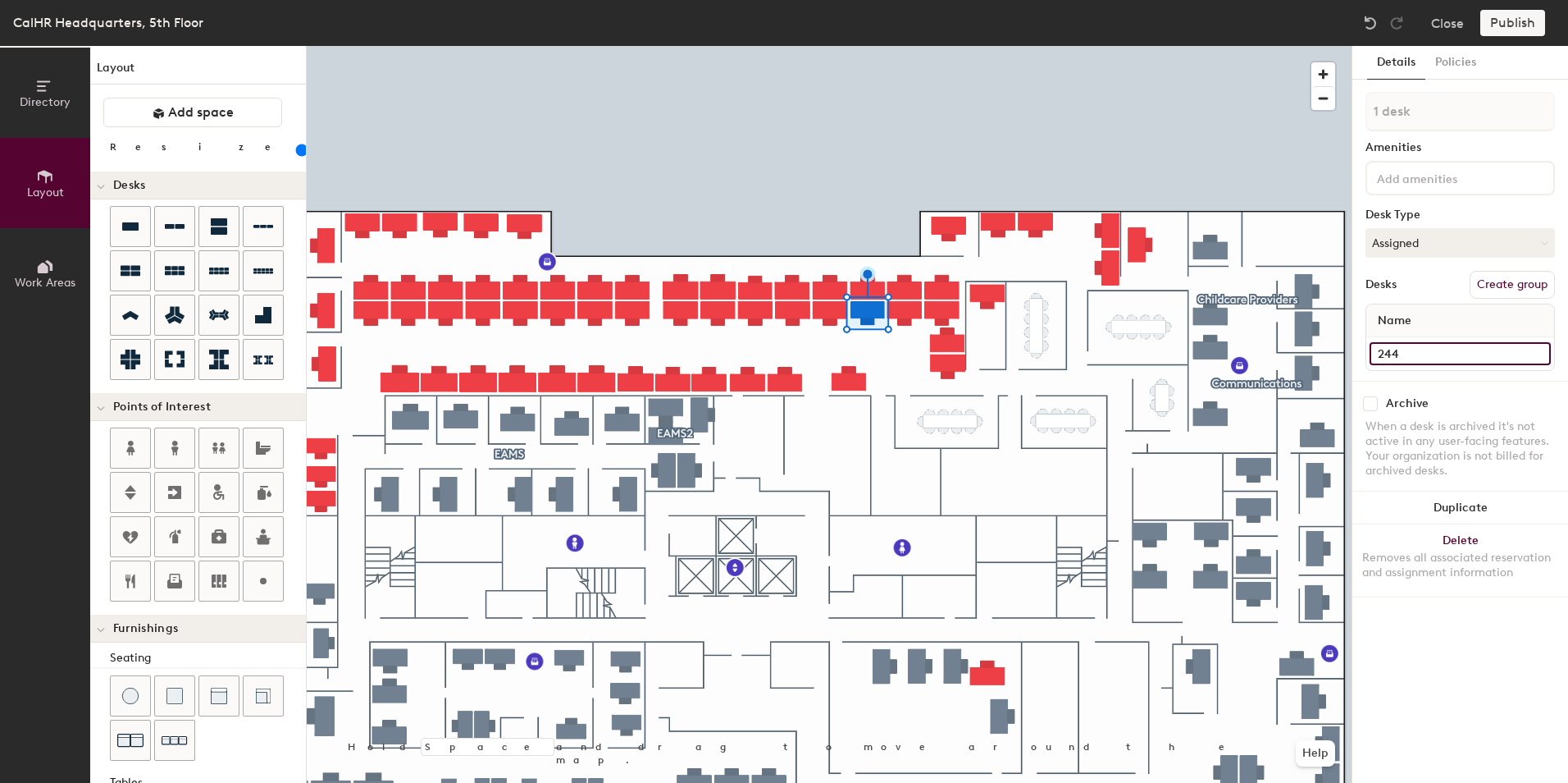
click at [1386, 346] on input "244" at bounding box center [1460, 353] width 182 height 23
type input "2"
type input "462"
click at [1417, 179] on input at bounding box center [1448, 177] width 148 height 20
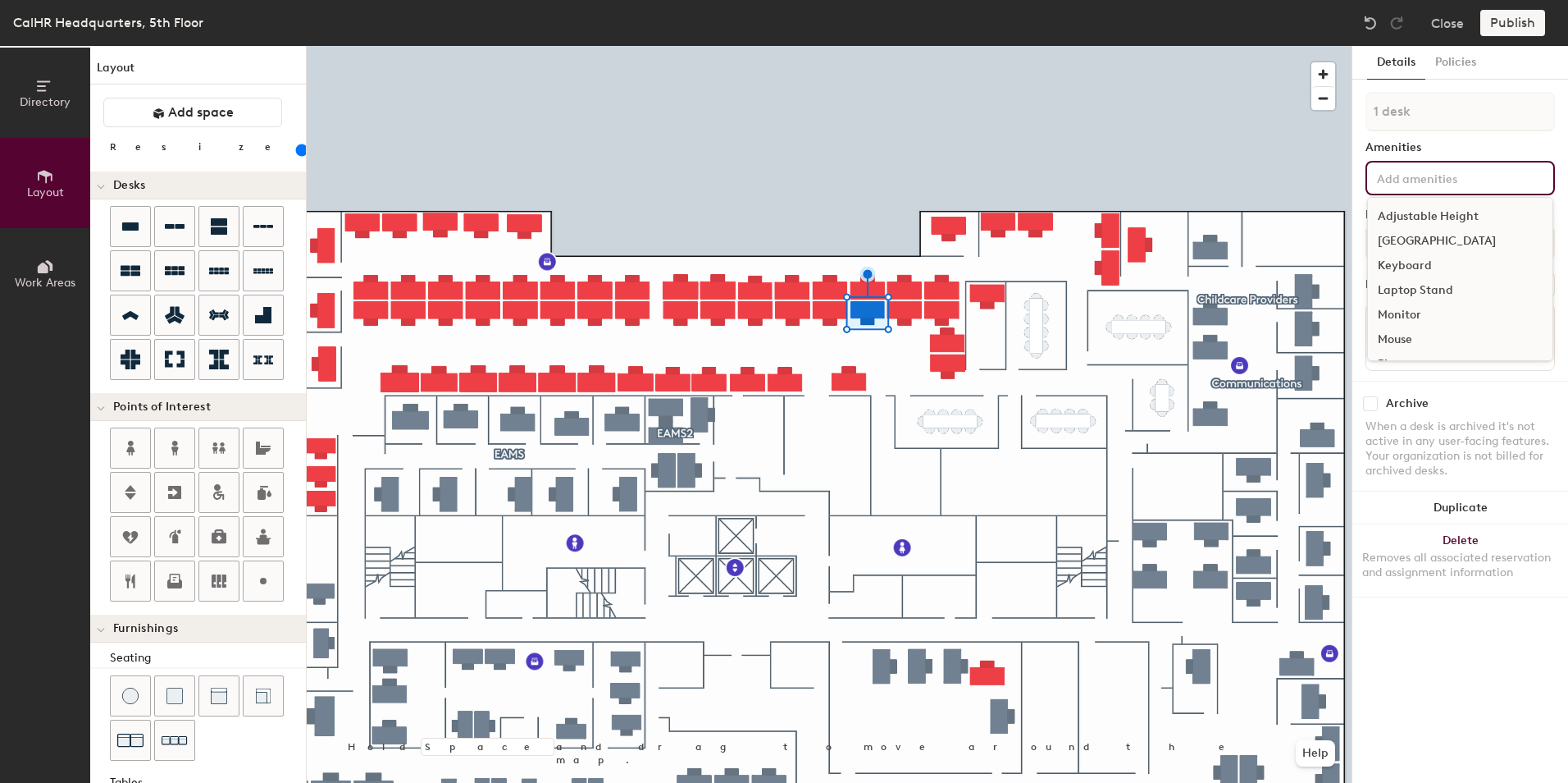
click at [1453, 218] on div "Adjustable Height" at bounding box center [1460, 216] width 184 height 24
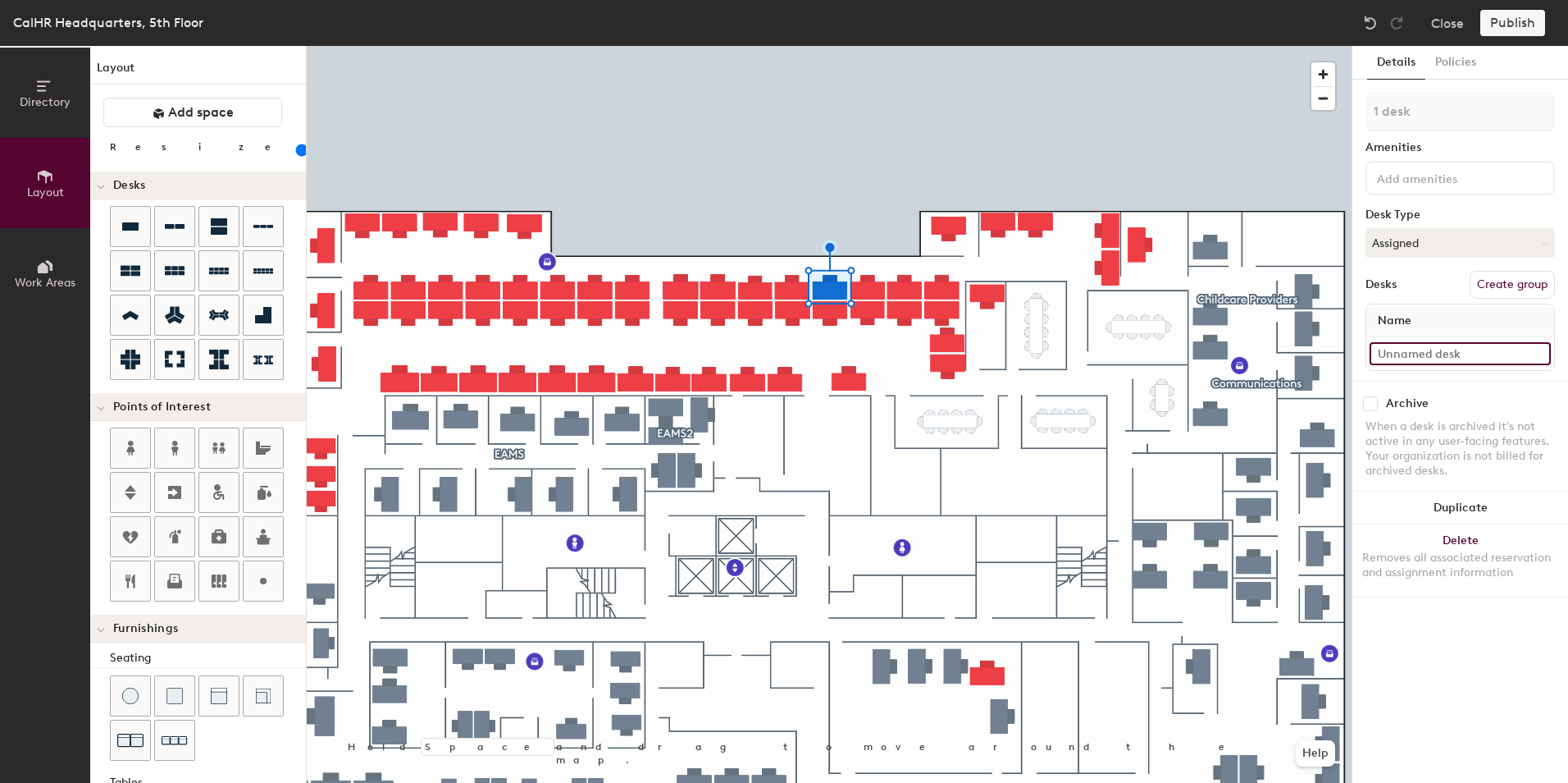
click at [1398, 353] on input at bounding box center [1460, 353] width 182 height 23
type input "530"
